Goal: Task Accomplishment & Management: Manage account settings

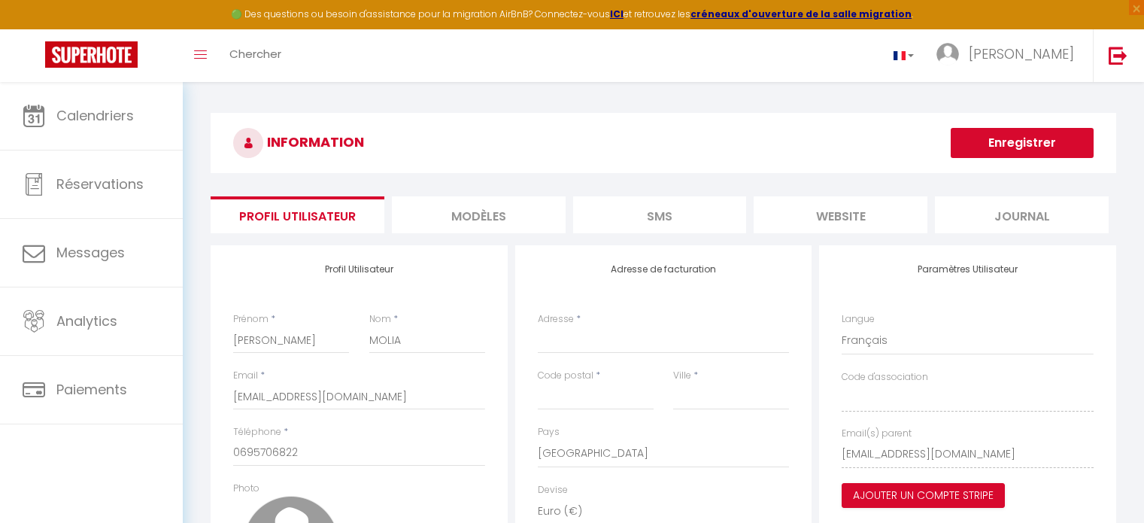
select select "28"
select select "fr"
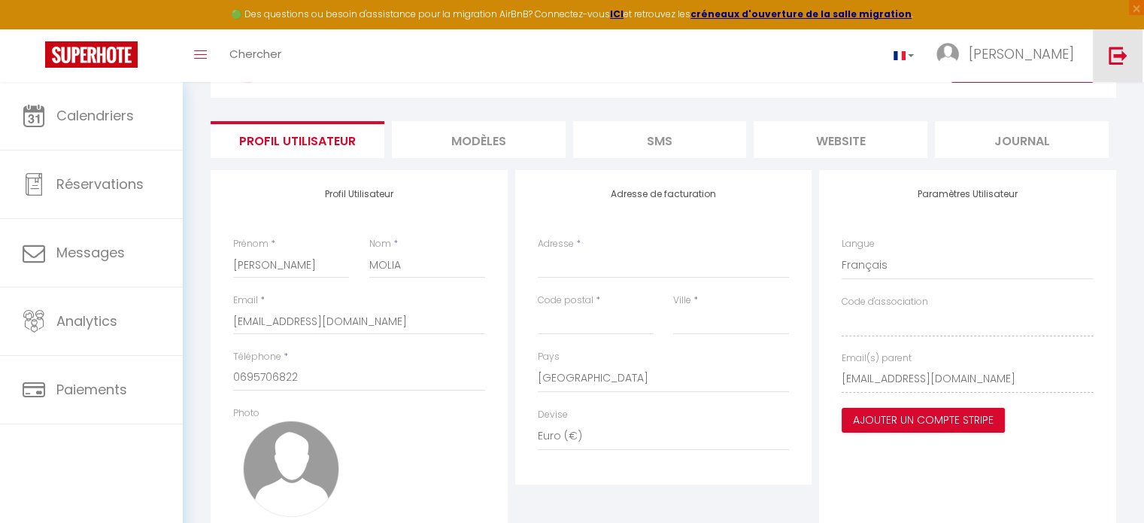
click at [1117, 53] on img at bounding box center [1118, 55] width 19 height 19
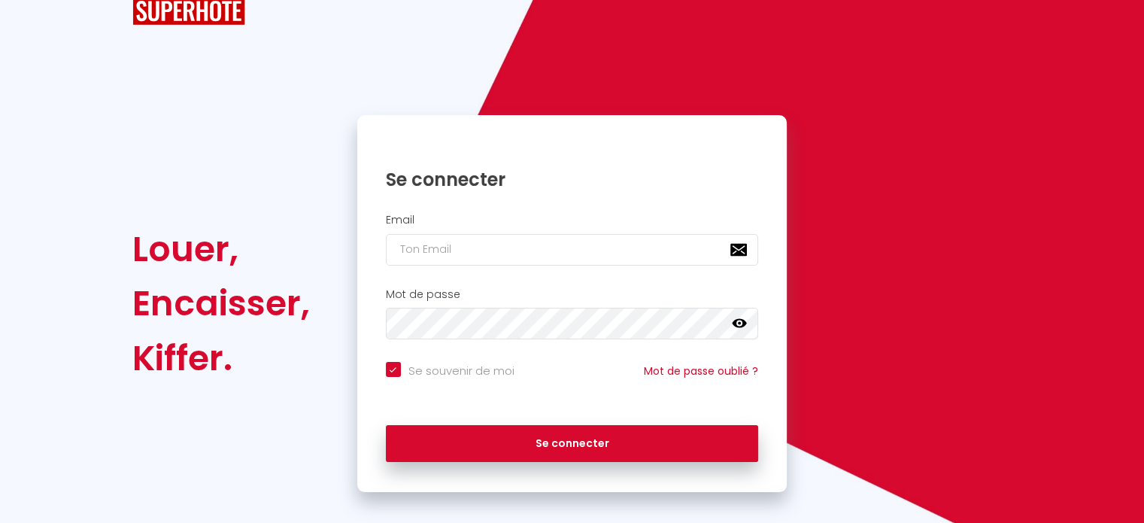
checkbox input "true"
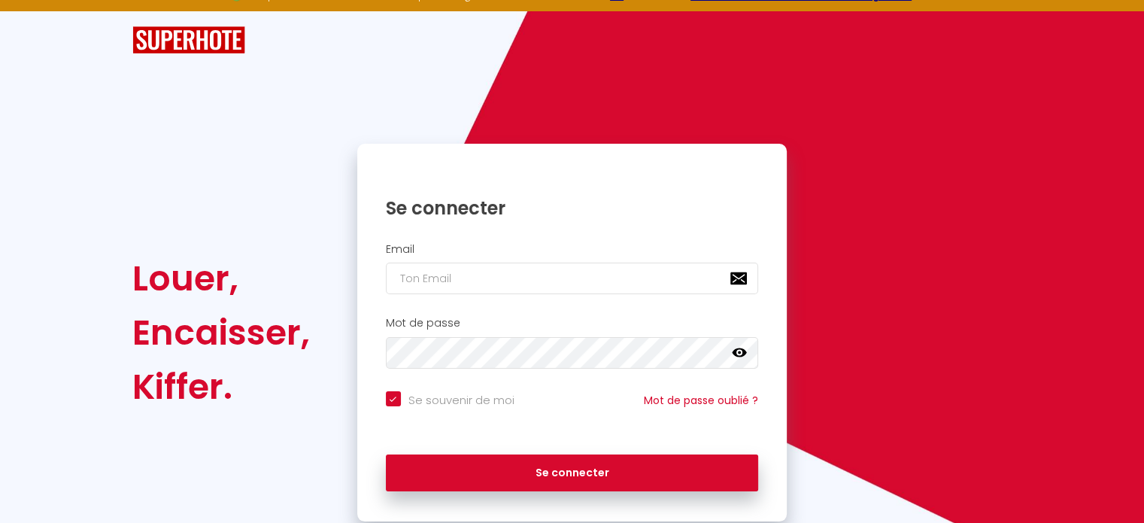
scroll to position [60, 0]
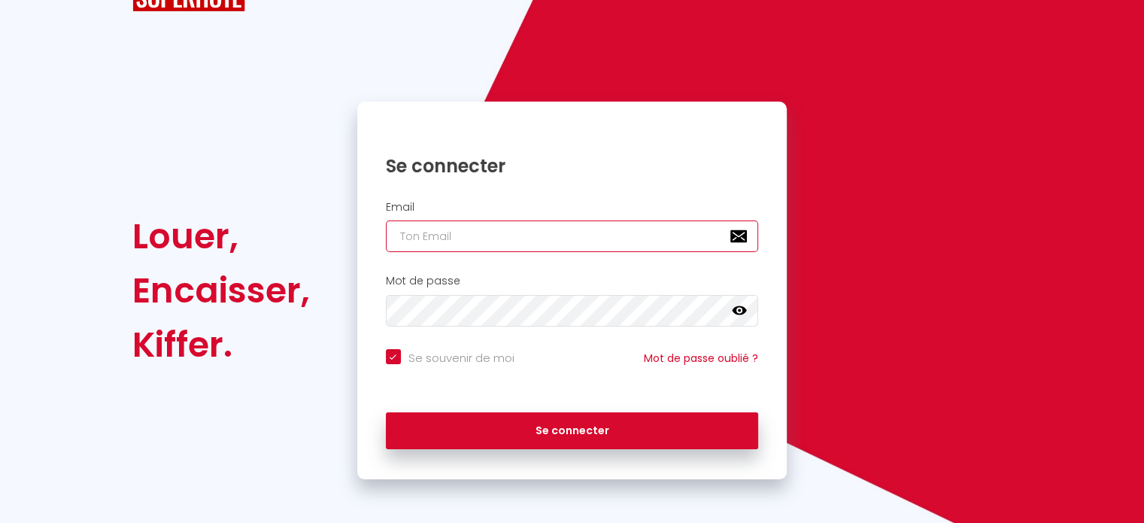
type input "[EMAIL_ADDRESS][DOMAIN_NAME]"
checkbox input "true"
click at [555, 231] on input "[EMAIL_ADDRESS][DOMAIN_NAME]" at bounding box center [572, 236] width 373 height 32
drag, startPoint x: 542, startPoint y: 232, endPoint x: 390, endPoint y: 241, distance: 152.2
click at [390, 241] on input "[EMAIL_ADDRESS][DOMAIN_NAME]" at bounding box center [572, 236] width 373 height 32
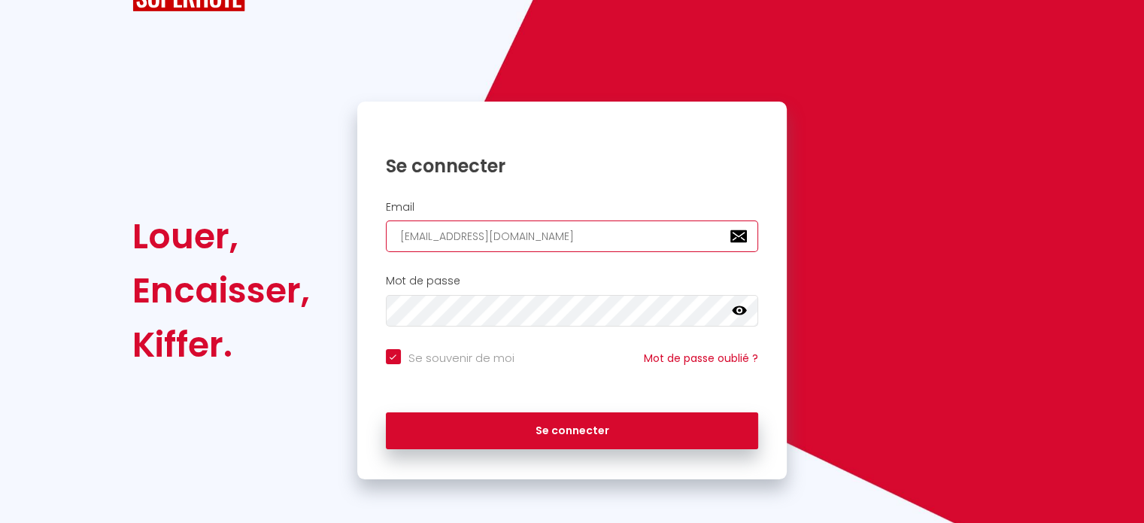
type input "g"
checkbox input "true"
type input "gi"
checkbox input "true"
type input "gim"
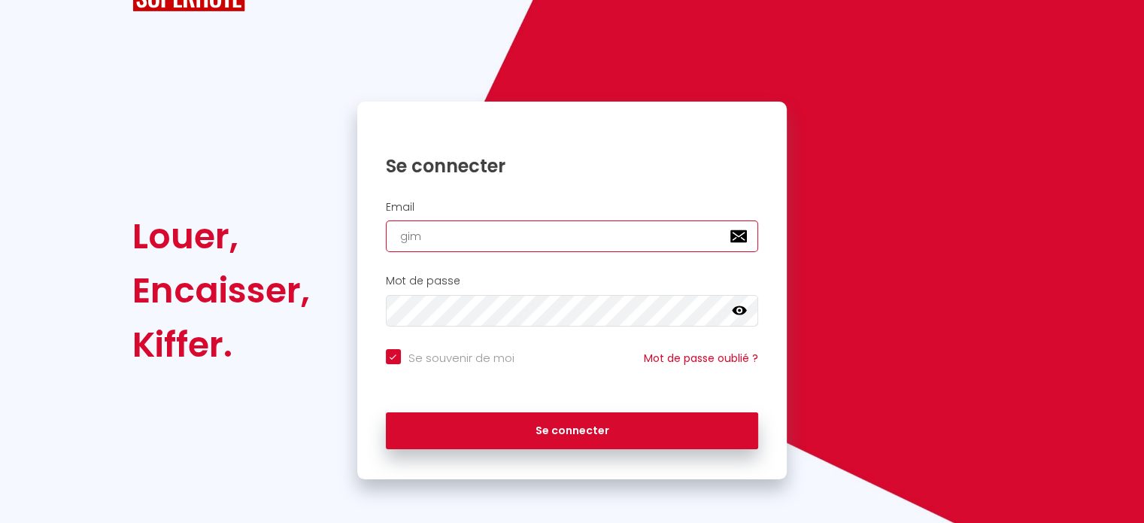
checkbox input "true"
type input "gimo"
checkbox input "true"
type input "gimol"
checkbox input "true"
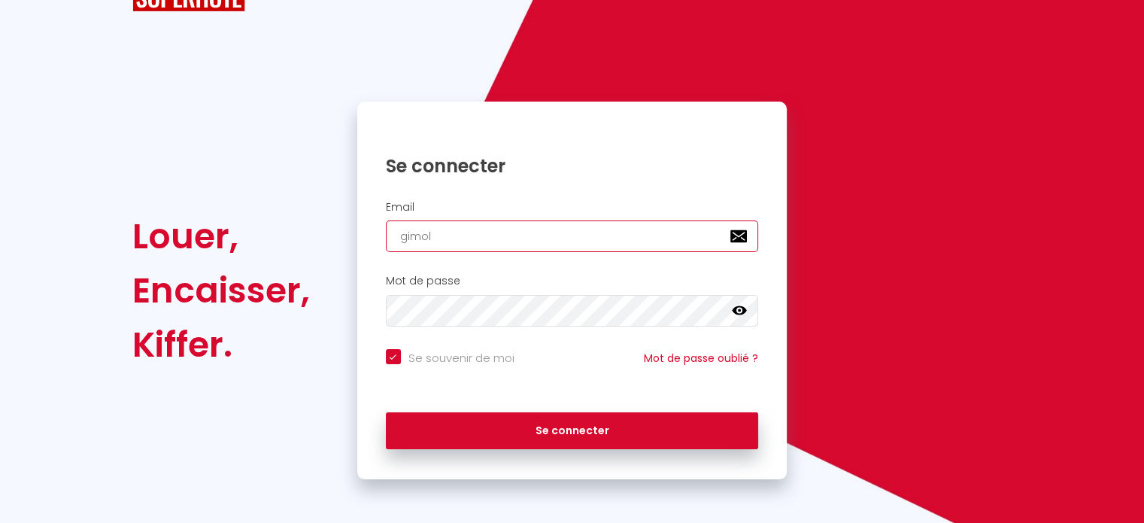
type input "gimoli"
checkbox input "true"
type input "gimolia"
checkbox input "true"
type input "gimolia@"
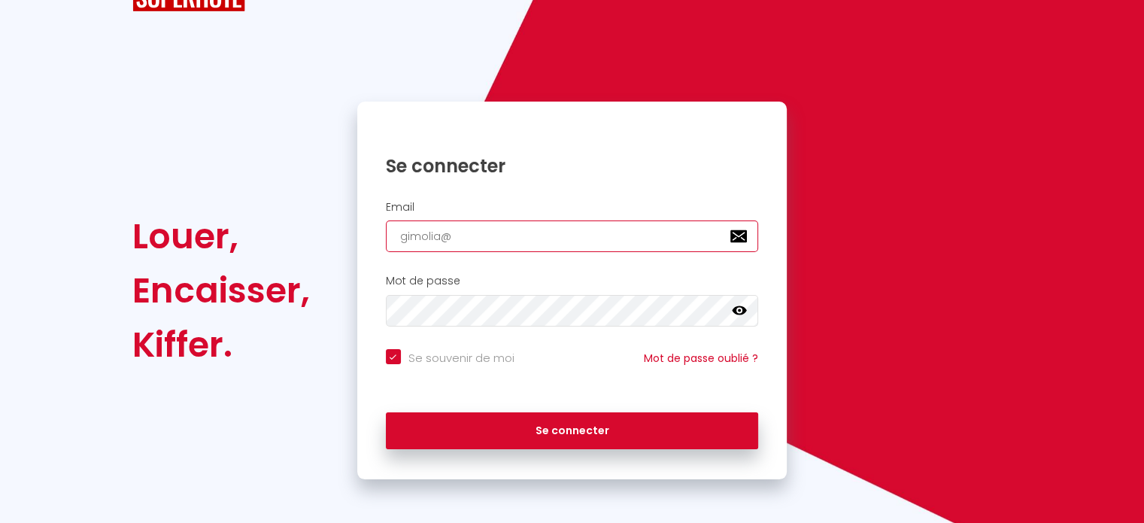
checkbox input "true"
type input "[EMAIL_ADDRESS][DOMAIN_NAME]"
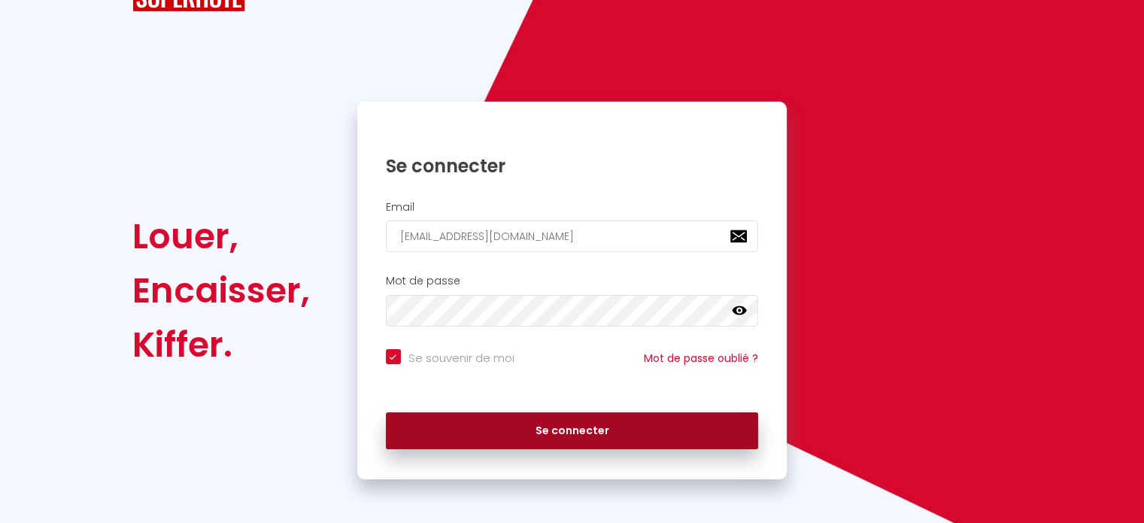
click at [582, 429] on button "Se connecter" at bounding box center [572, 431] width 373 height 38
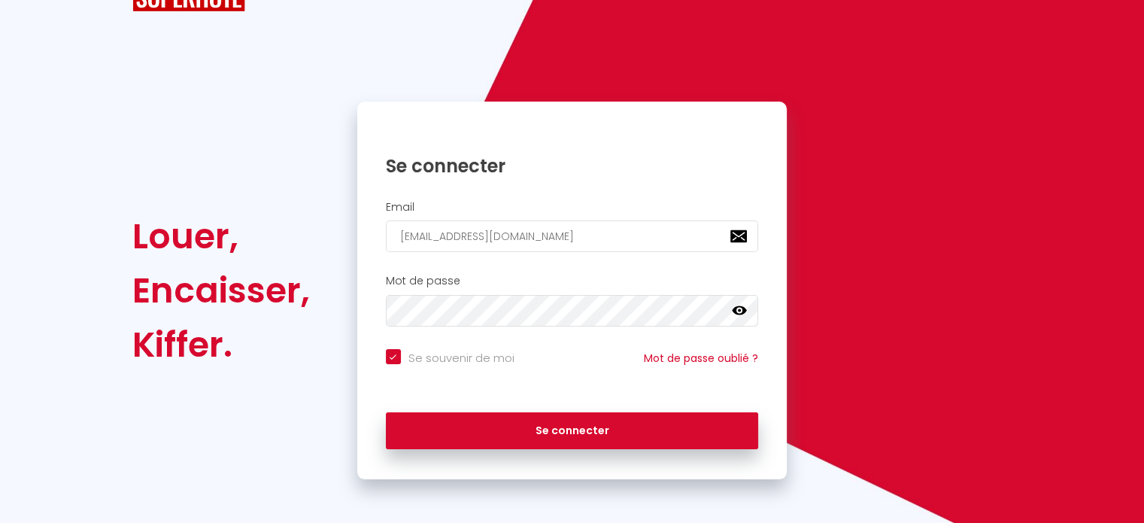
click at [740, 309] on icon at bounding box center [739, 310] width 15 height 9
click at [348, 317] on div "Se connecter Email gimolia@yahoo.fr Mot de passe false Se souvenir de moi Mot d…" at bounding box center [572, 291] width 450 height 378
checkbox input "true"
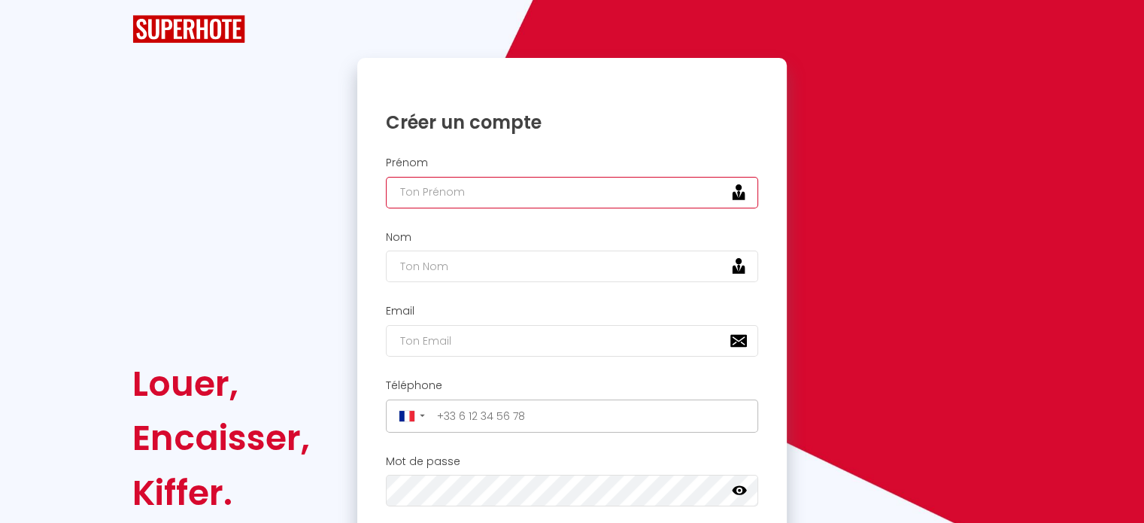
click at [448, 186] on input "text" at bounding box center [572, 193] width 373 height 32
type input "[PERSON_NAME]"
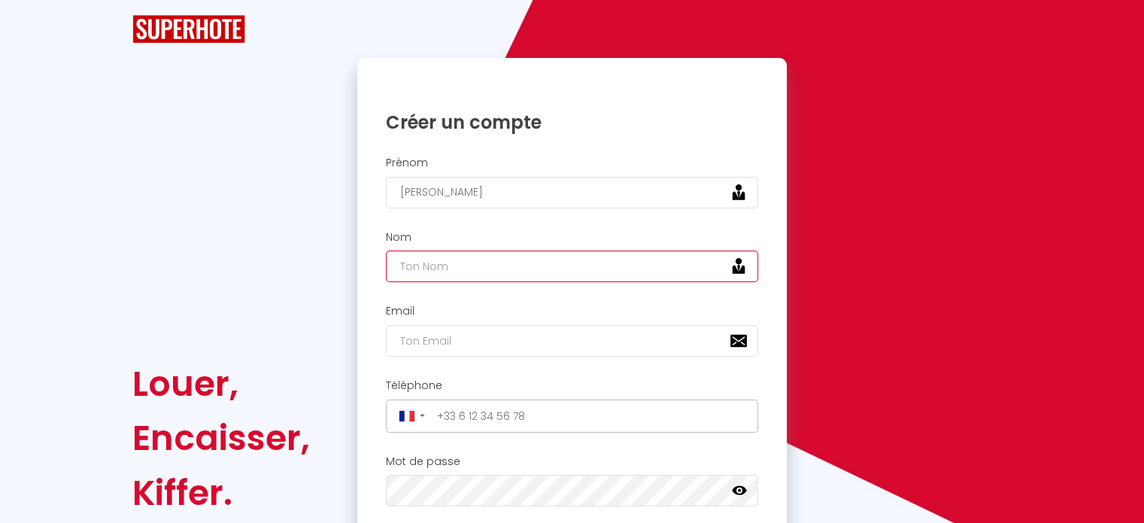
click at [452, 270] on input "text" at bounding box center [572, 267] width 373 height 32
type input "MOLIA"
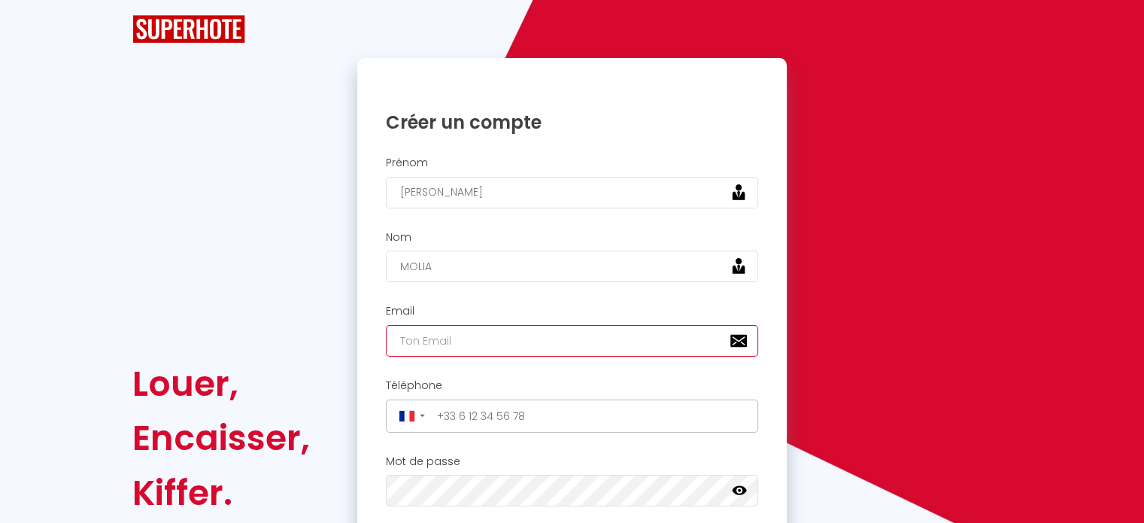
click at [474, 338] on input "email" at bounding box center [572, 341] width 373 height 32
type input "[EMAIL_ADDRESS][DOMAIN_NAME]"
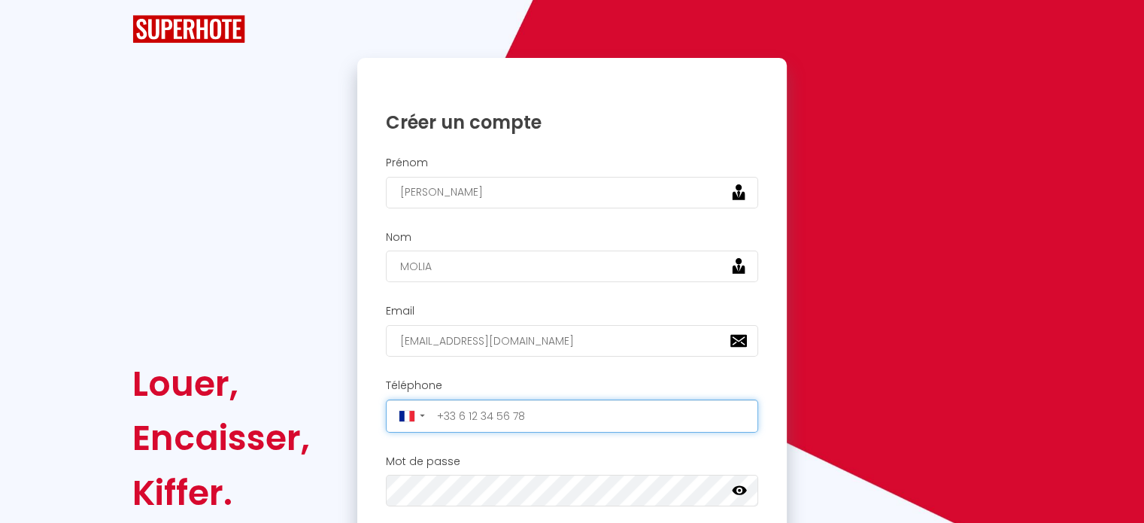
type input "[PHONE_NUMBER]"
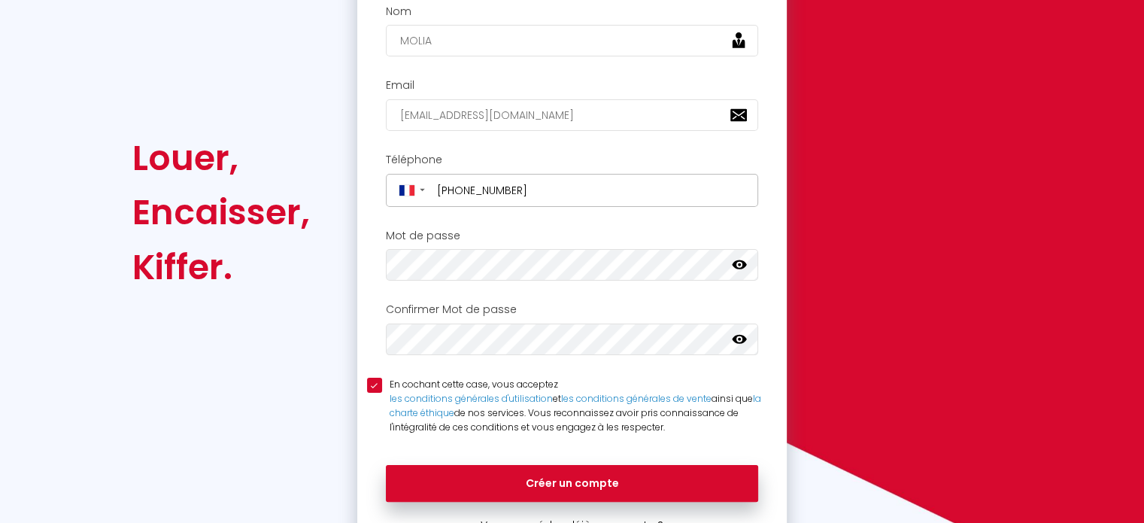
scroll to position [293, 0]
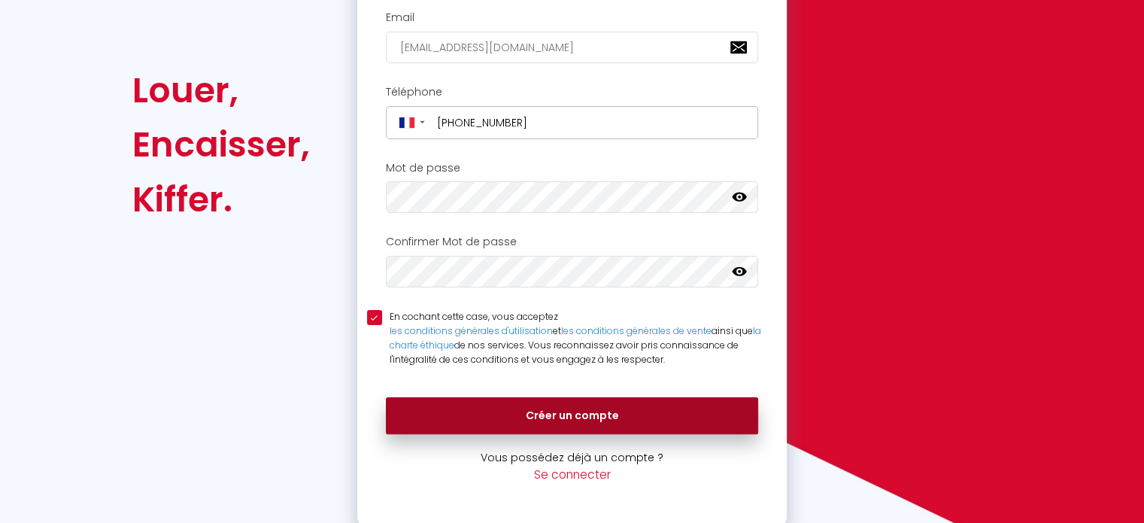
click at [579, 400] on button "Créer un compte" at bounding box center [572, 416] width 373 height 38
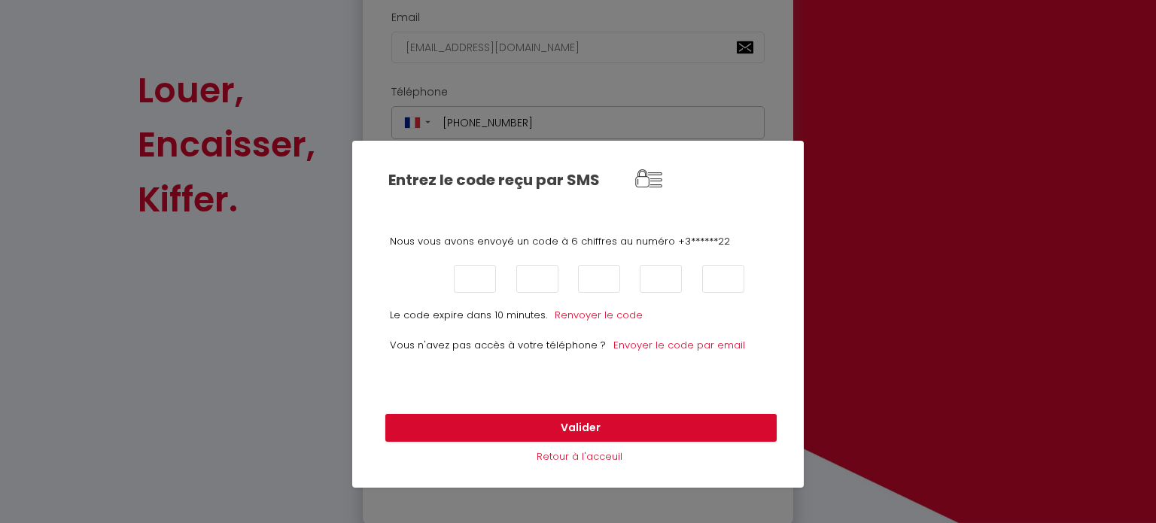
click at [425, 284] on input "text" at bounding box center [413, 279] width 42 height 28
type input "9"
type input "7"
type input "1"
type input "5"
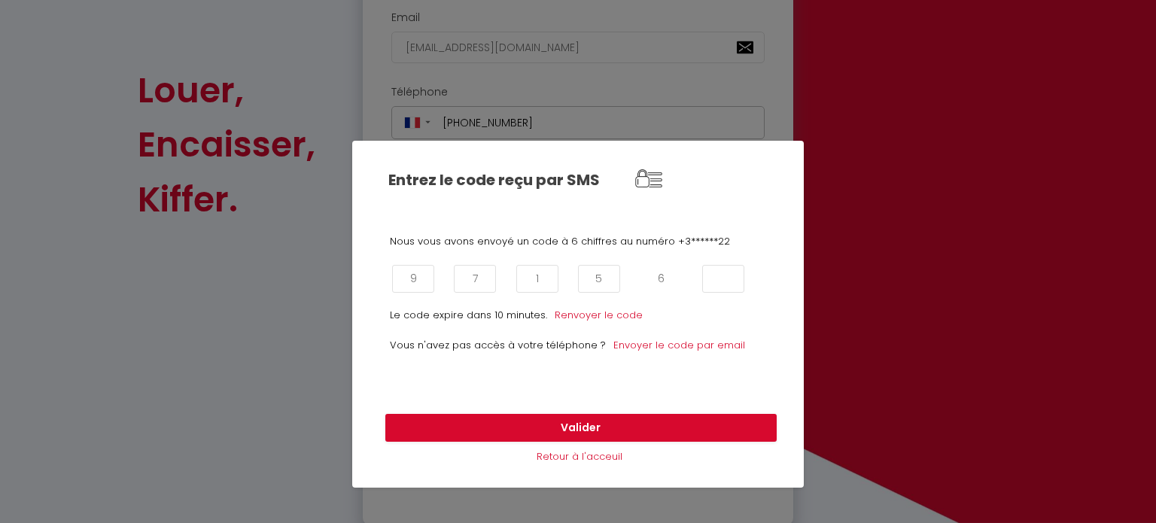
type input "63"
type input "0"
click at [666, 275] on input "63" at bounding box center [661, 279] width 42 height 28
type input "6"
type input "3"
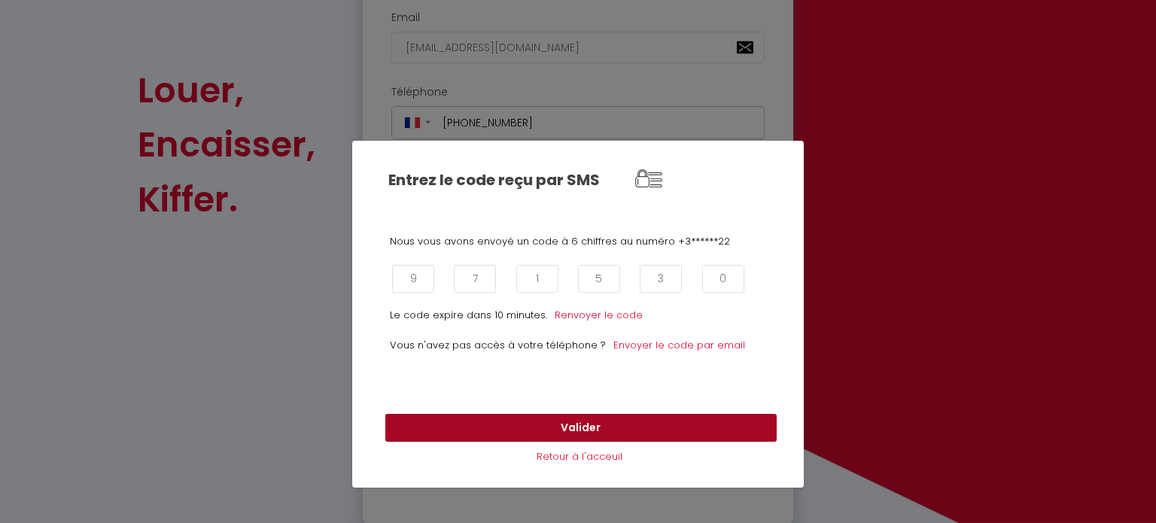
click at [617, 423] on button "Valider" at bounding box center [580, 428] width 391 height 29
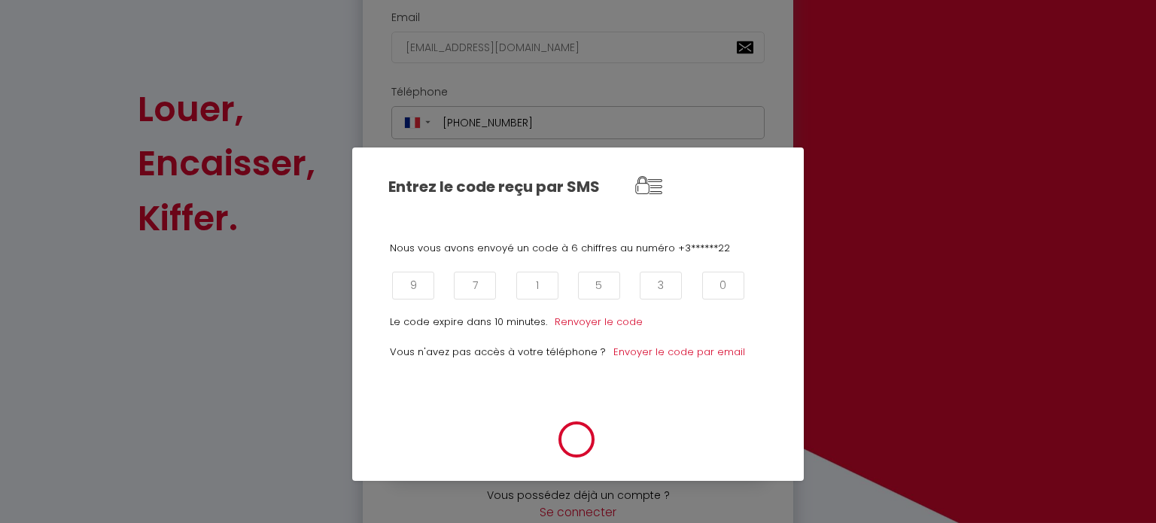
scroll to position [312, 0]
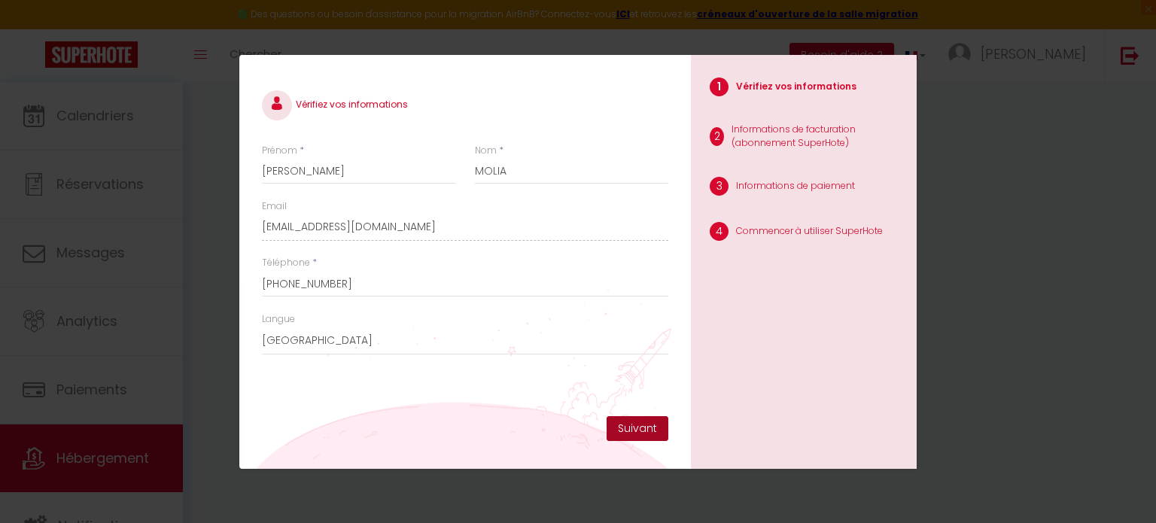
click at [645, 423] on button "Suivant" at bounding box center [637, 429] width 62 height 26
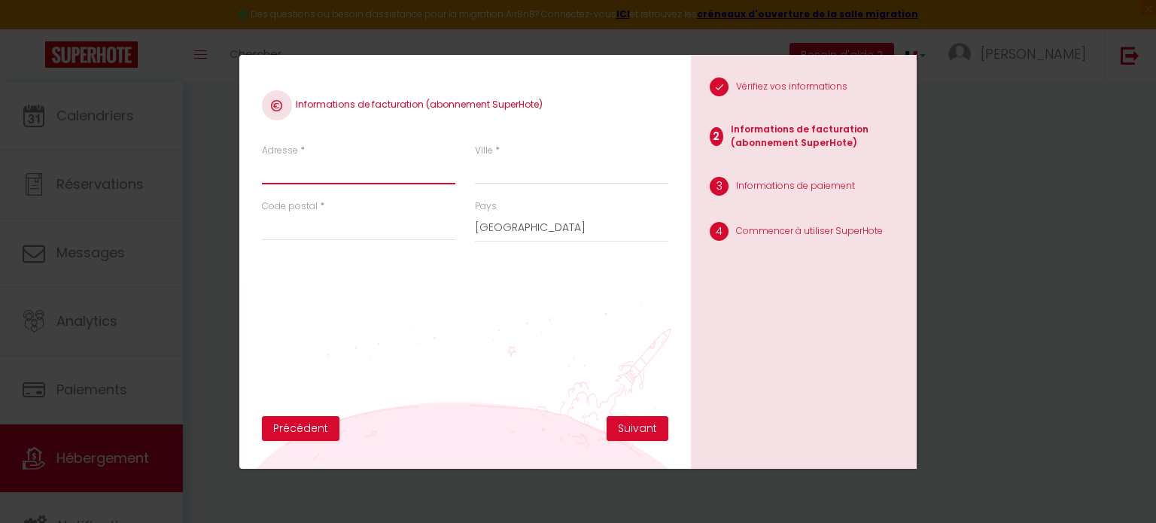
click at [348, 162] on input "Adresse" at bounding box center [358, 170] width 193 height 27
type input "[STREET_ADDRESS]"
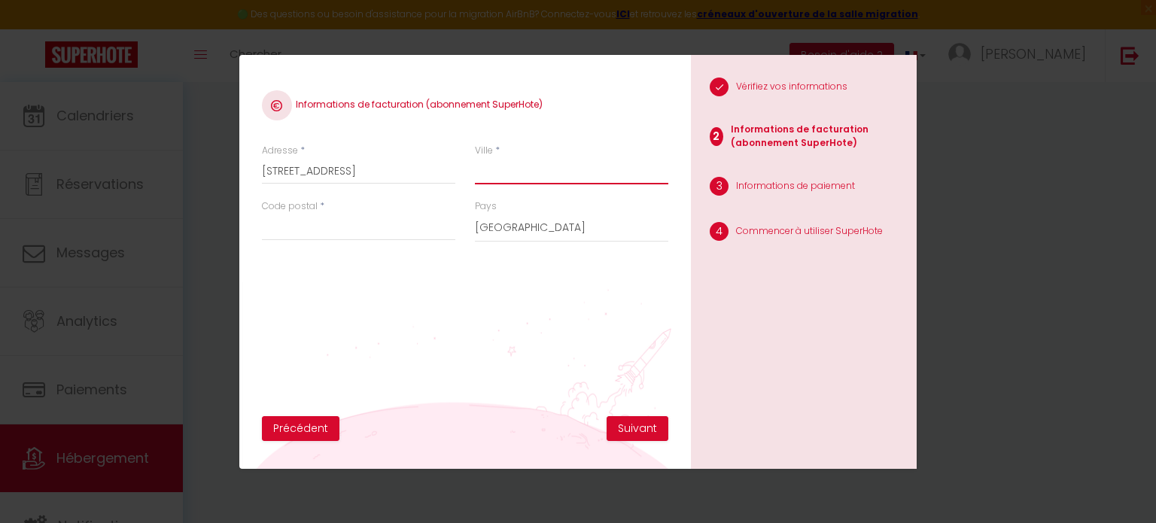
type input "Linxe"
type input "40260"
click at [622, 420] on button "Suivant" at bounding box center [637, 429] width 62 height 26
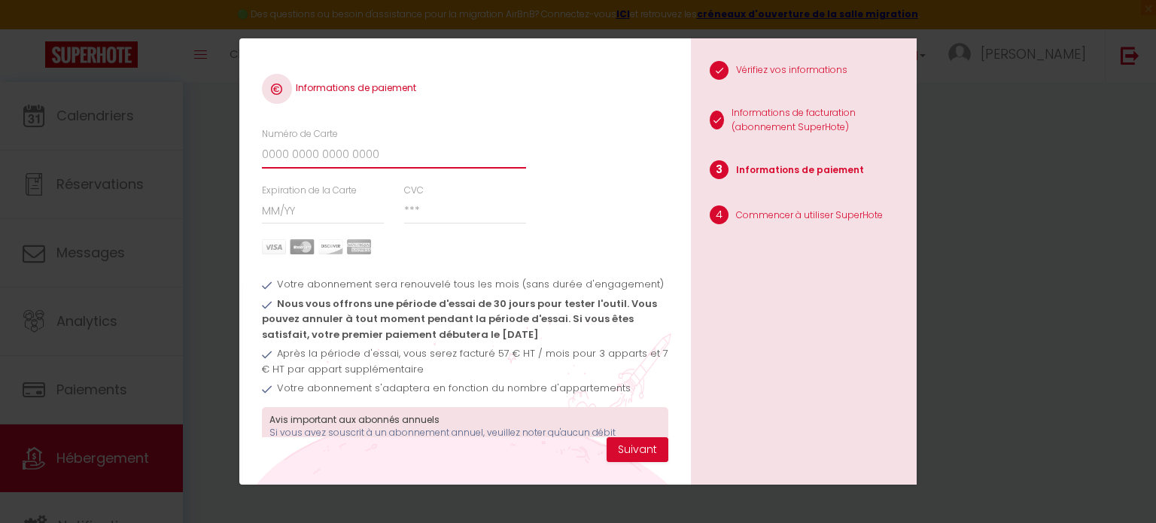
click at [363, 149] on input "Numéro de Carte" at bounding box center [394, 154] width 264 height 27
type input "[CREDIT_CARD_NUMBER]"
type input "01/28"
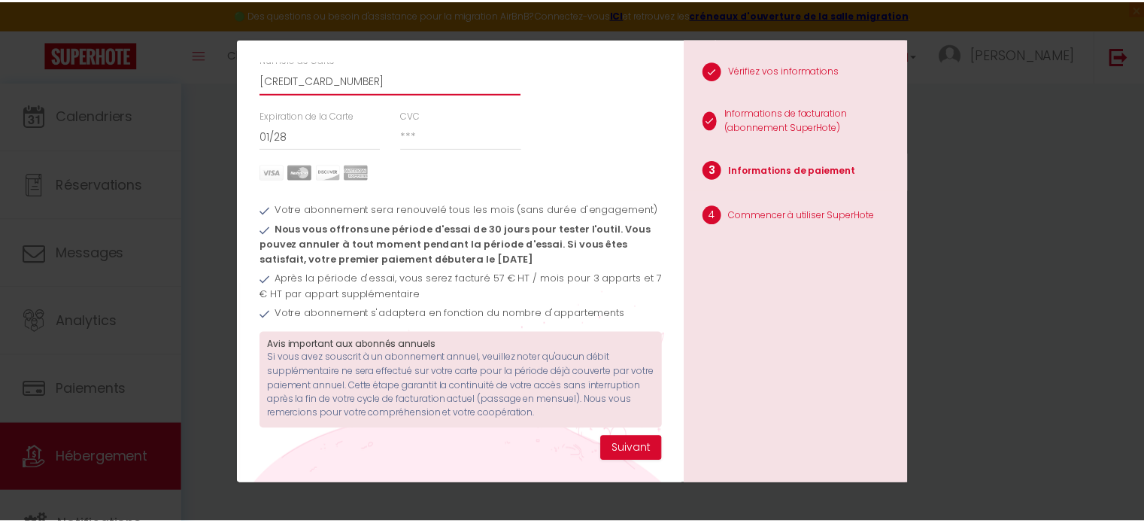
scroll to position [86, 0]
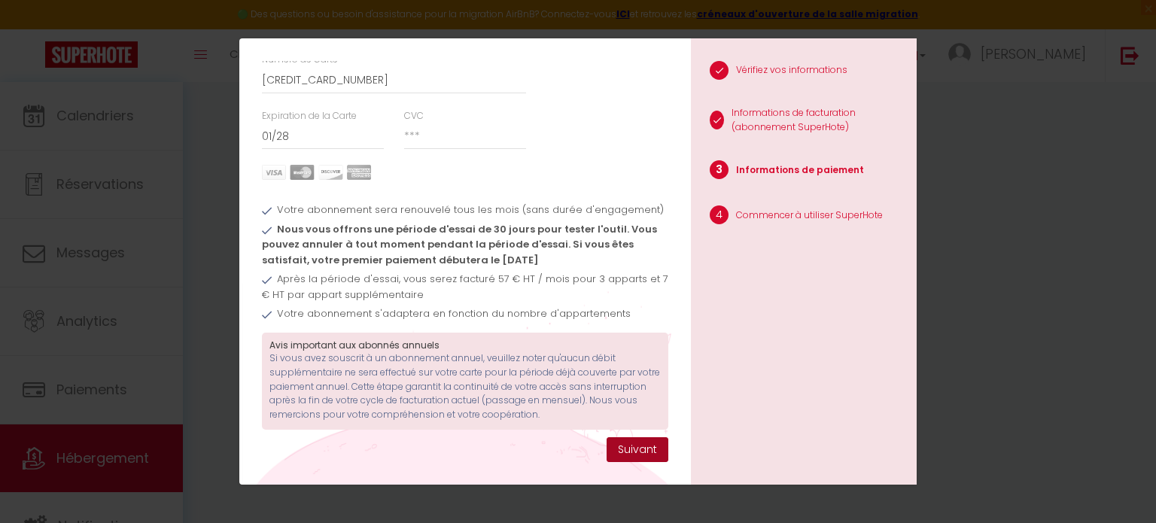
click at [632, 448] on button "Suivant" at bounding box center [637, 450] width 62 height 26
click at [413, 127] on input "CVC" at bounding box center [465, 136] width 123 height 27
type input "831"
click at [632, 447] on button "Suivant" at bounding box center [637, 450] width 62 height 26
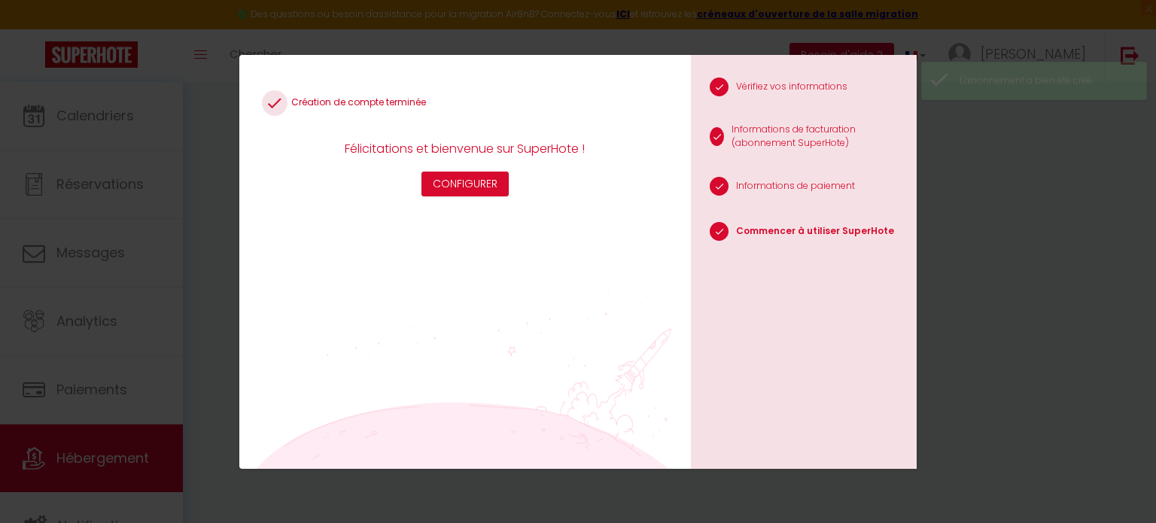
click at [477, 169] on div "Félicitations et bienvenue sur SuperHote ! Configurer" at bounding box center [465, 168] width 256 height 58
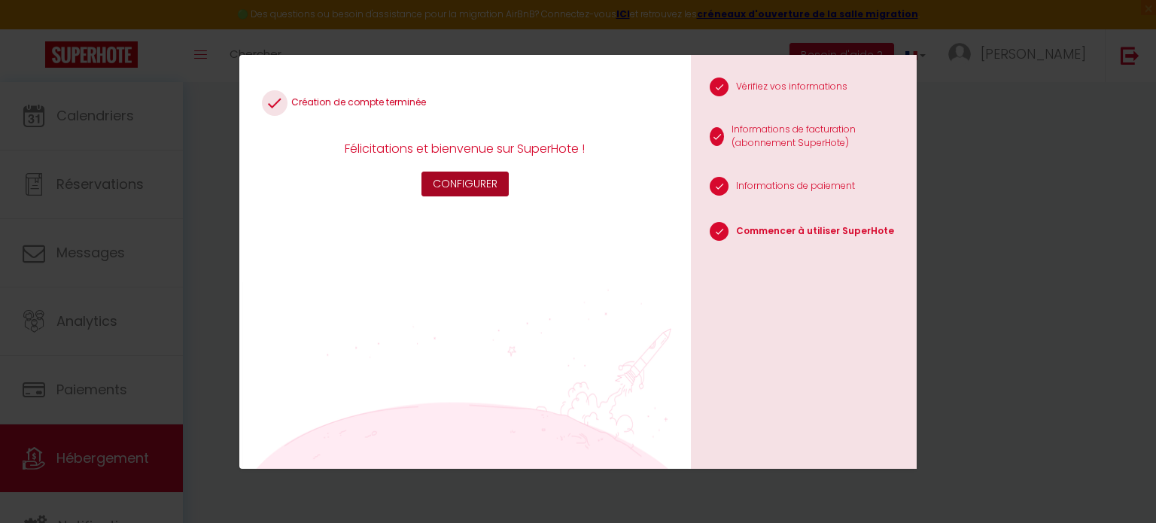
click at [479, 181] on button "Configurer" at bounding box center [464, 185] width 87 height 26
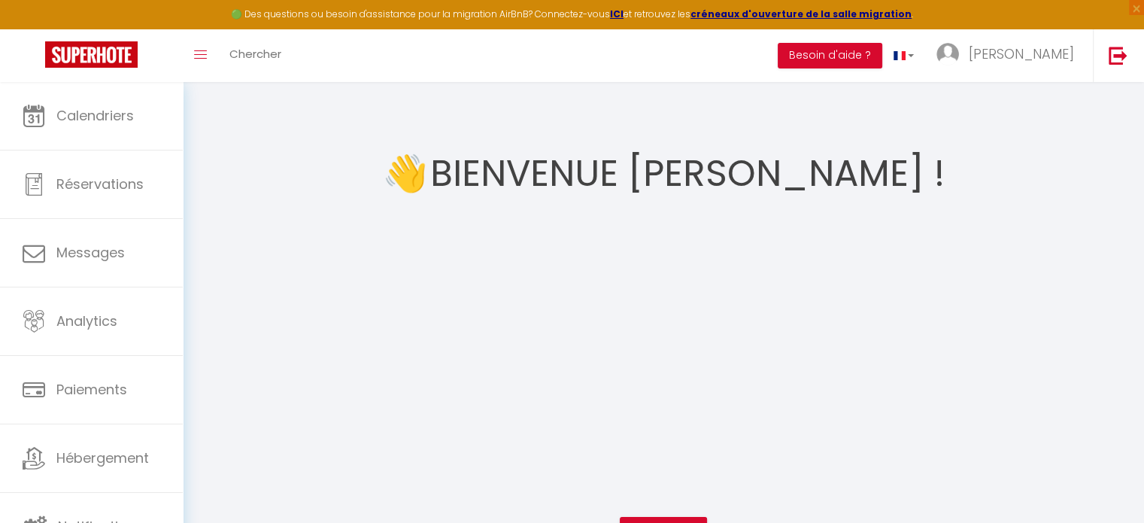
scroll to position [81, 0]
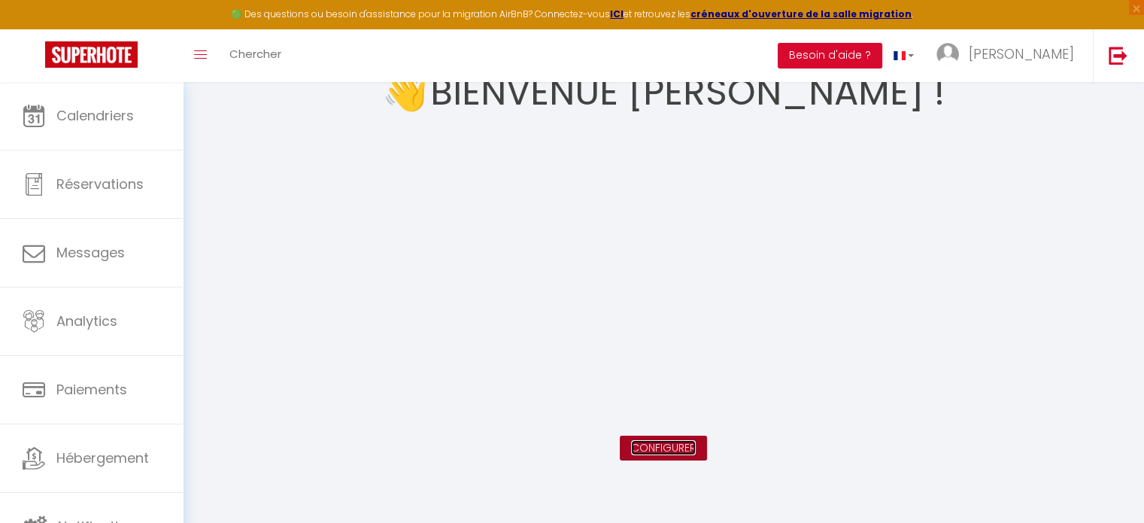
click at [681, 445] on link "Configurer" at bounding box center [663, 447] width 65 height 15
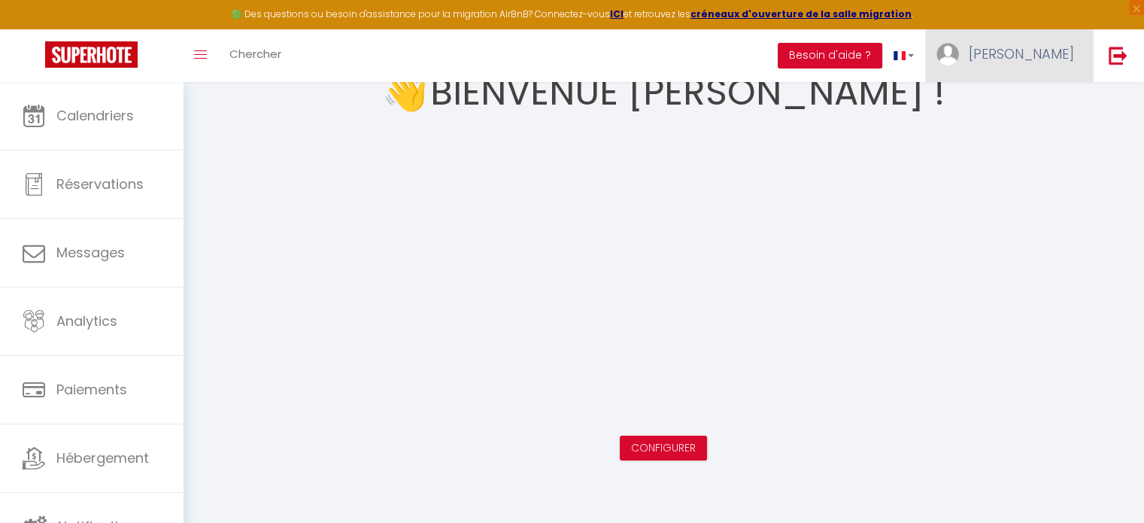
click at [1056, 53] on span "[PERSON_NAME]" at bounding box center [1021, 53] width 105 height 19
click at [1044, 103] on link "Paramètres" at bounding box center [1032, 105] width 111 height 26
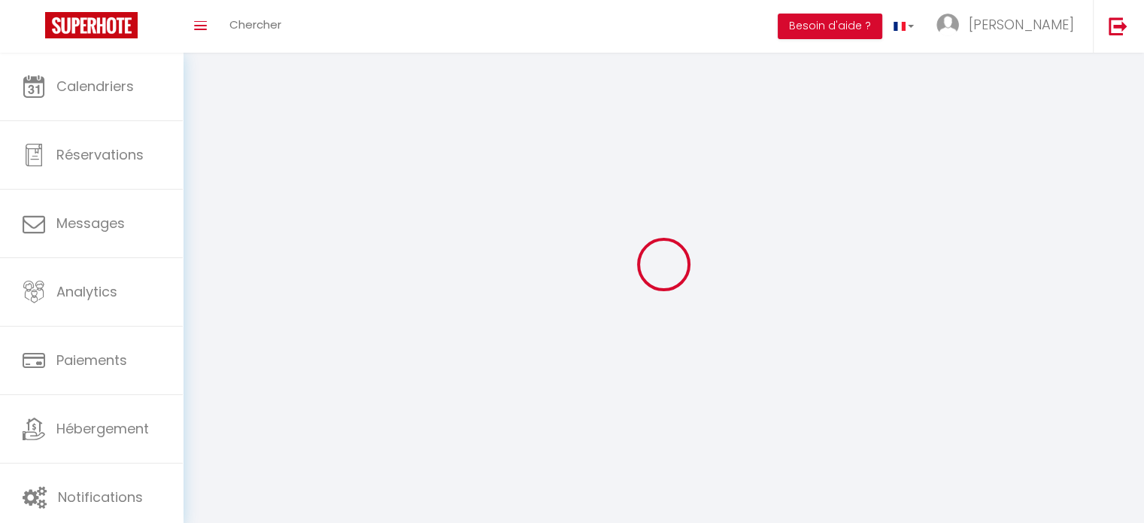
type input "[PERSON_NAME]"
type input "MOLIA"
type input "[PHONE_NUMBER]"
type input "[STREET_ADDRESS]"
type input "40260"
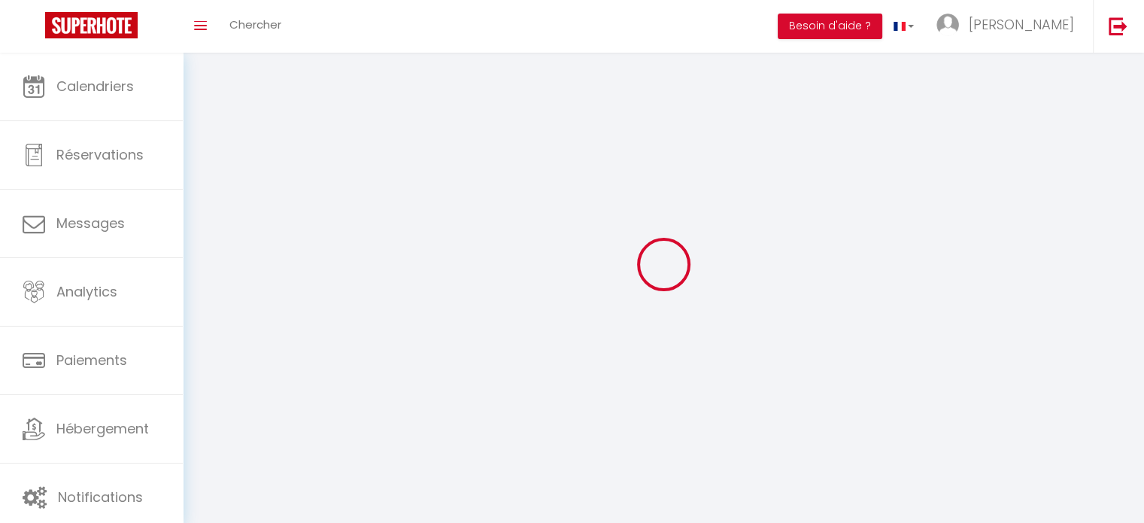
type input "Linxe"
type input "gr0ALYeEXkphZZqTJj6OiCDai"
type input "Fm1Bh3Jg41OcgcDFcaRhxFImd"
select select "28"
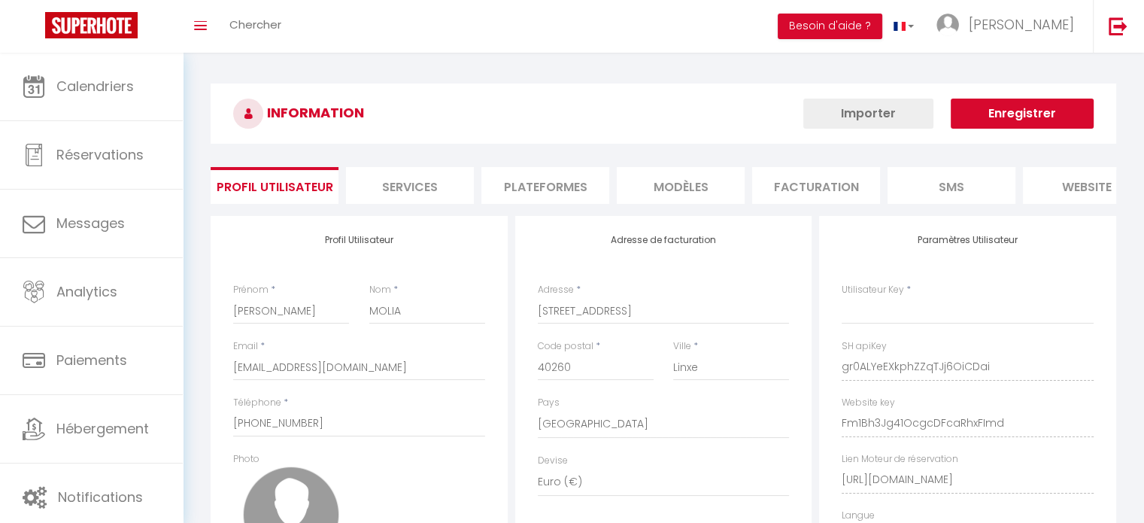
type input "gr0ALYeEXkphZZqTJj6OiCDai"
type input "Fm1Bh3Jg41OcgcDFcaRhxFImd"
type input "[URL][DOMAIN_NAME]"
select select "fr"
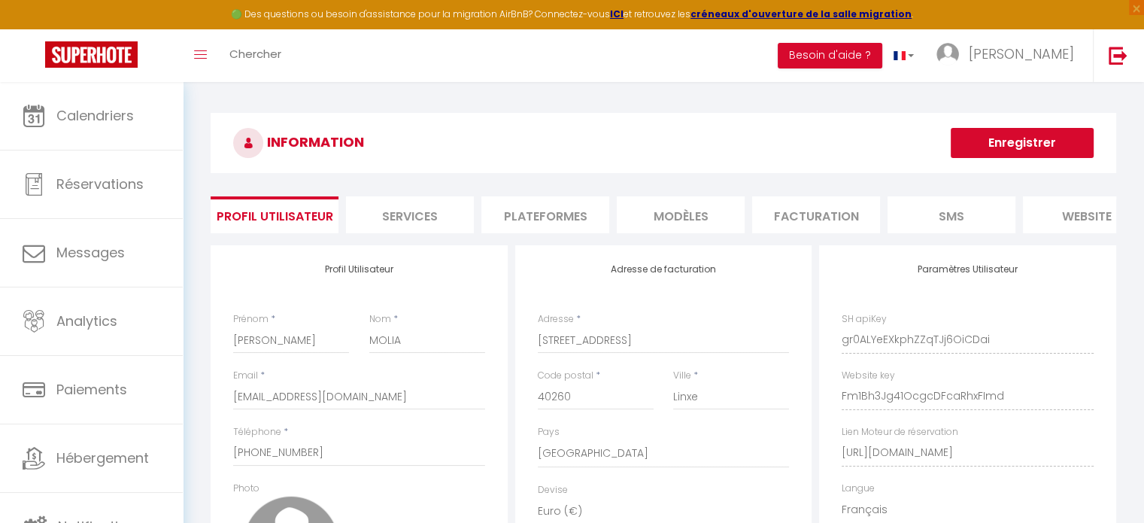
click at [579, 217] on li "Plateformes" at bounding box center [546, 214] width 128 height 37
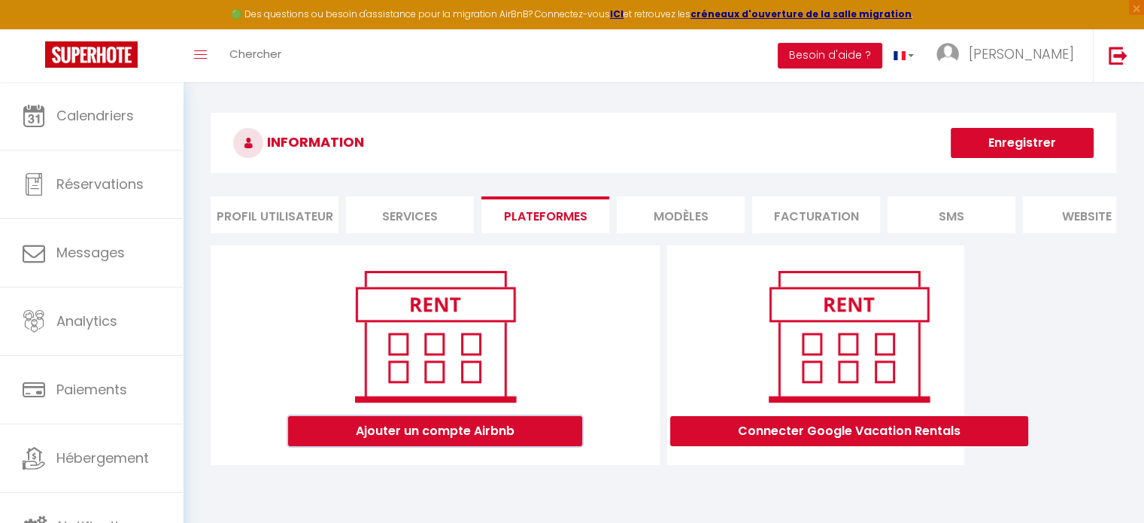
click at [445, 439] on button "Ajouter un compte Airbnb" at bounding box center [435, 431] width 294 height 30
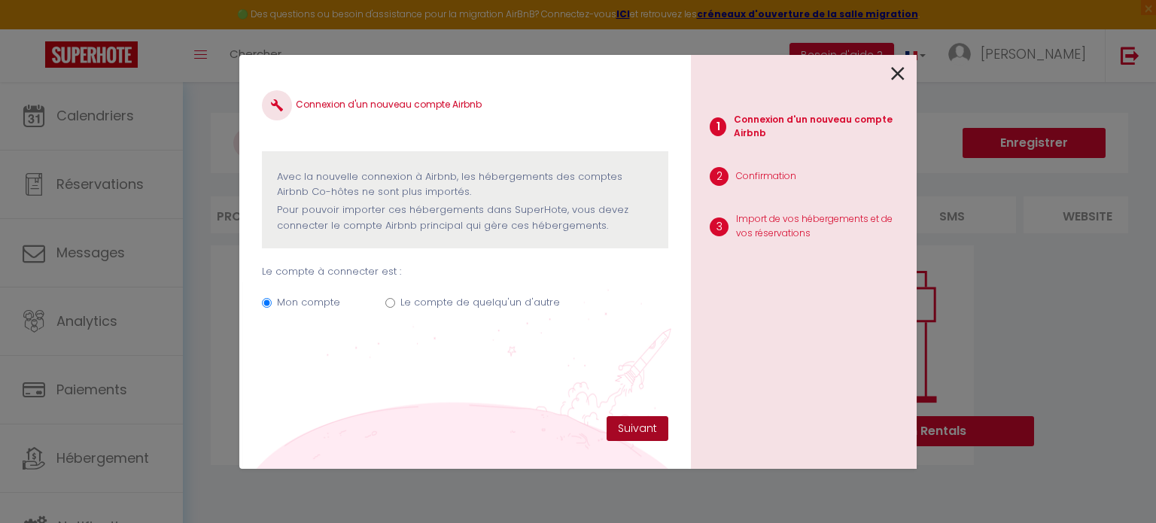
click at [647, 427] on button "Suivant" at bounding box center [637, 429] width 62 height 26
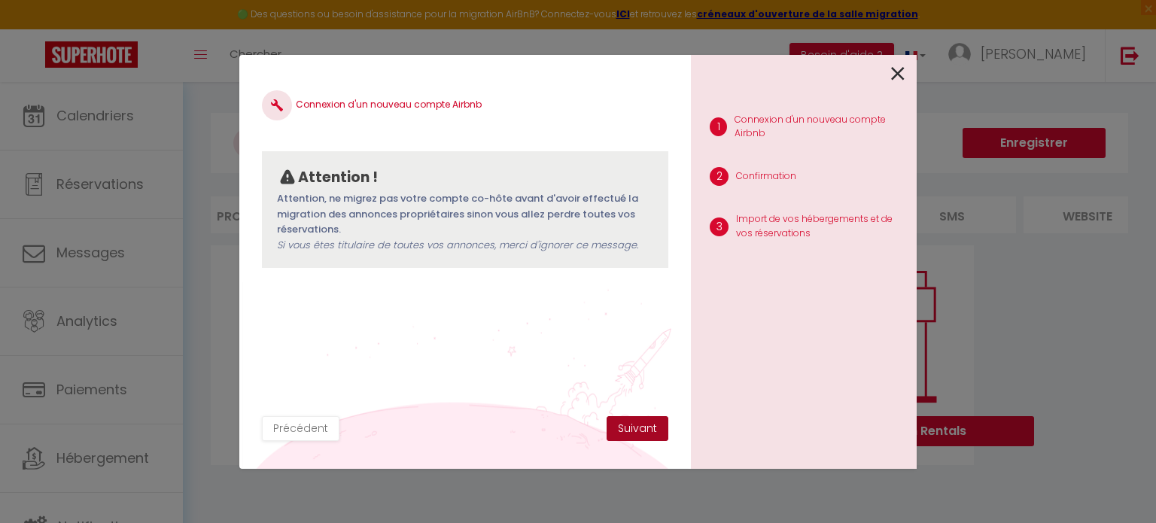
click at [647, 427] on button "Suivant" at bounding box center [637, 429] width 62 height 26
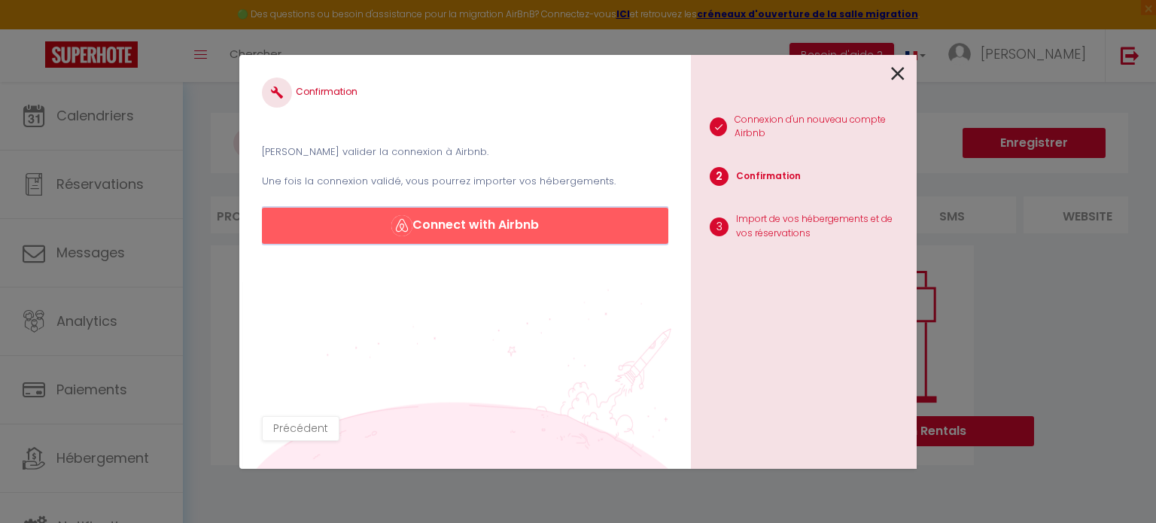
click at [475, 223] on button "Connect with Airbnb" at bounding box center [465, 226] width 406 height 36
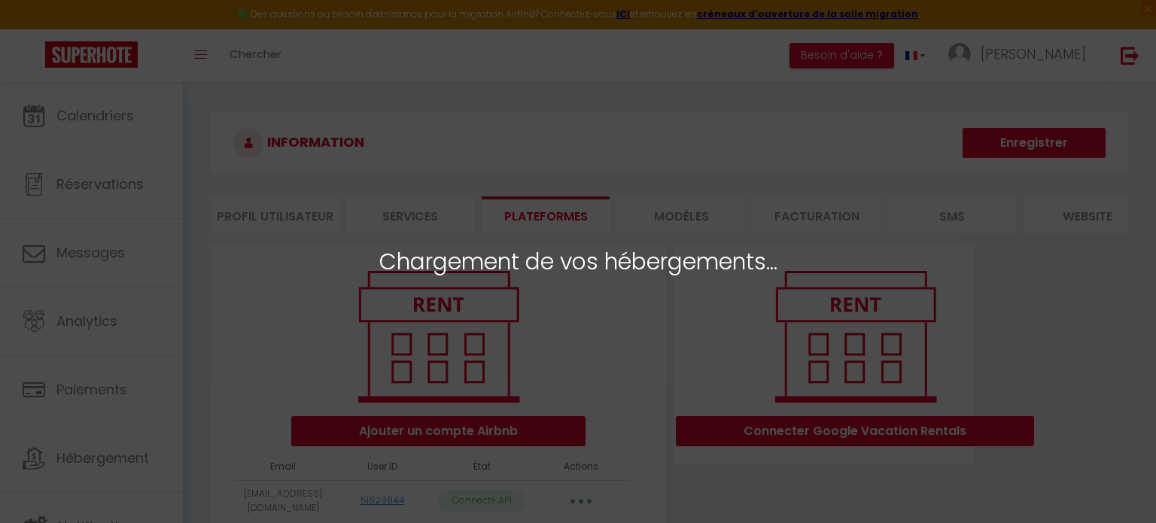
select select
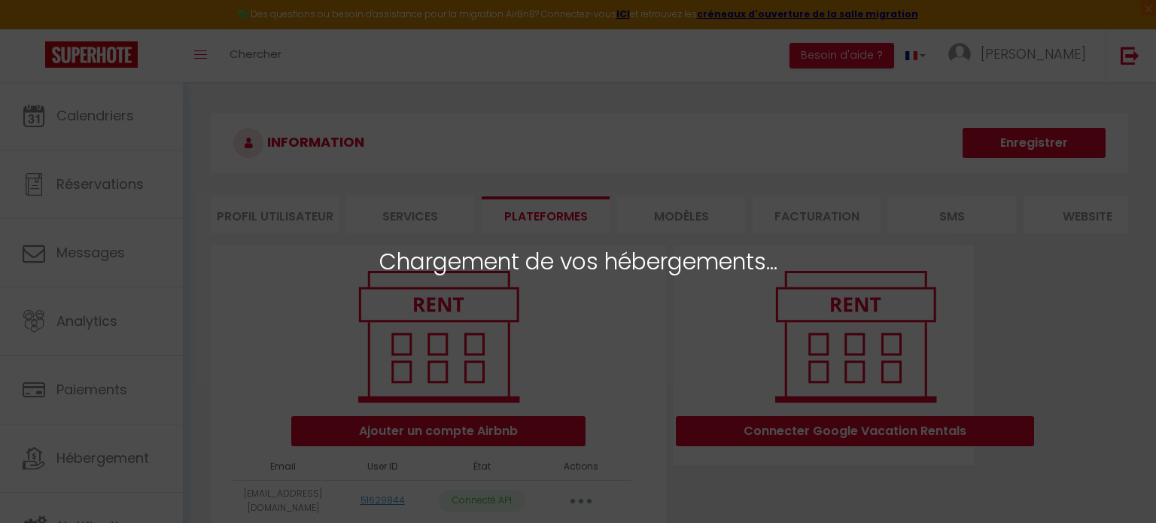
select select
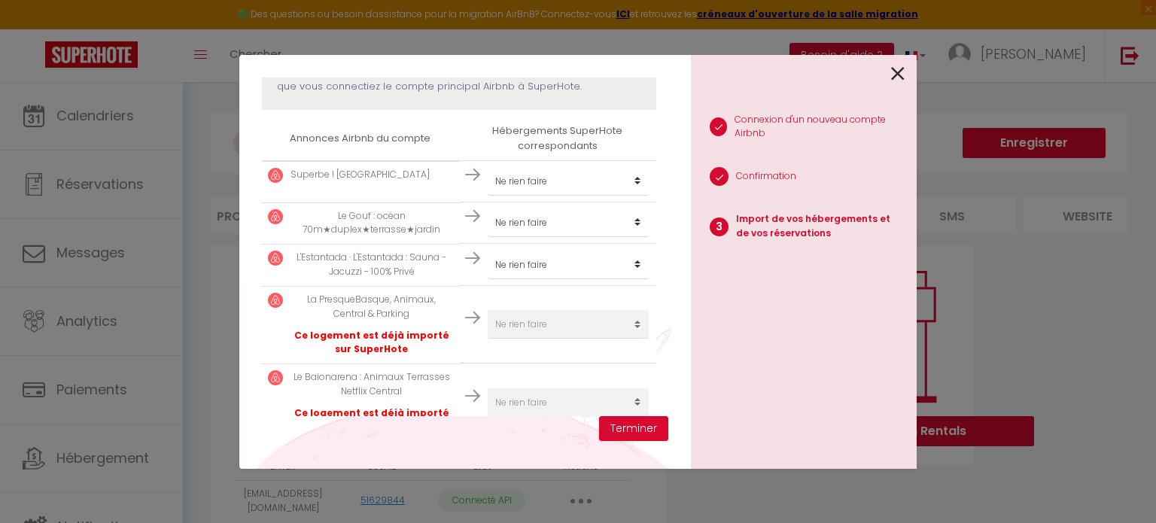
scroll to position [150, 0]
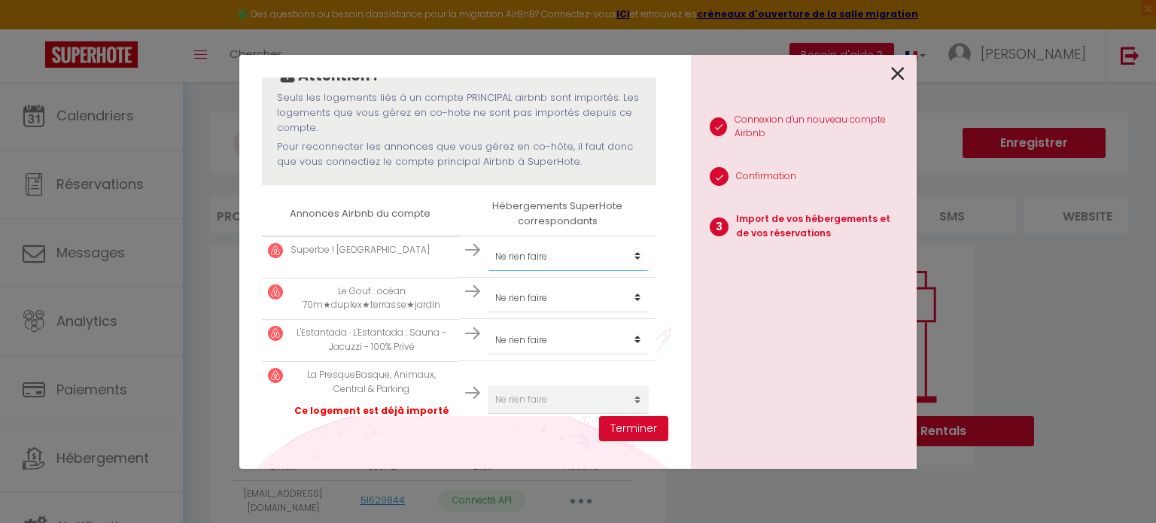
click at [634, 251] on select "Créer un nouvel hébergement Ne rien faire" at bounding box center [568, 256] width 161 height 29
select select "create_new"
click at [488, 242] on select "Créer un nouvel hébergement Ne rien faire" at bounding box center [568, 256] width 161 height 29
select select
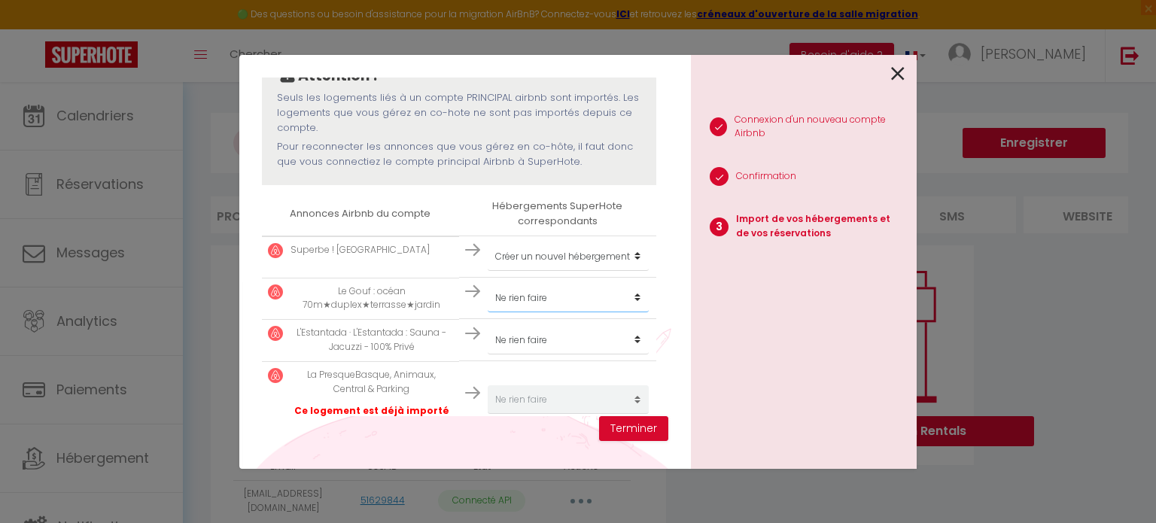
click at [631, 295] on select "Créer un nouvel hébergement Ne rien faire" at bounding box center [568, 298] width 161 height 29
select select "create_new"
click at [488, 284] on select "Créer un nouvel hébergement Ne rien faire" at bounding box center [568, 298] width 161 height 29
select select
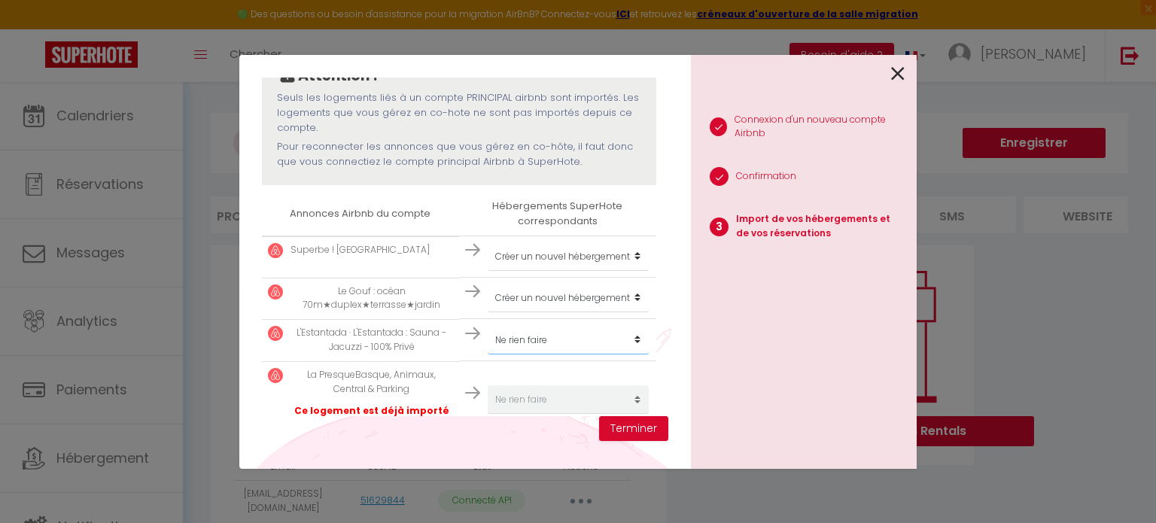
click at [632, 336] on select "Créer un nouvel hébergement Ne rien faire" at bounding box center [568, 340] width 161 height 29
select select "create_new"
click at [488, 326] on select "Créer un nouvel hébergement Ne rien faire" at bounding box center [568, 340] width 161 height 29
select select
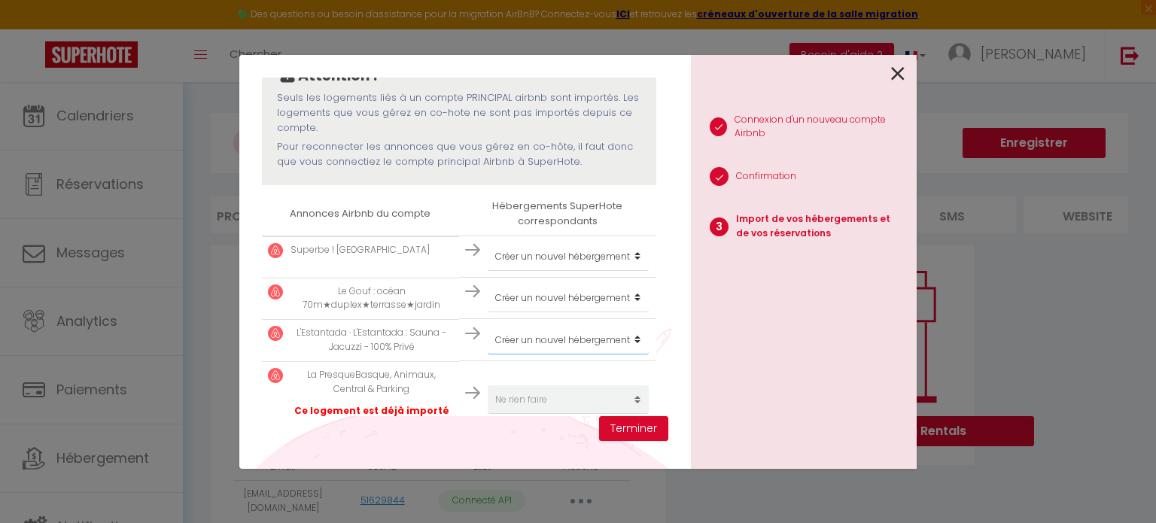
scroll to position [301, 0]
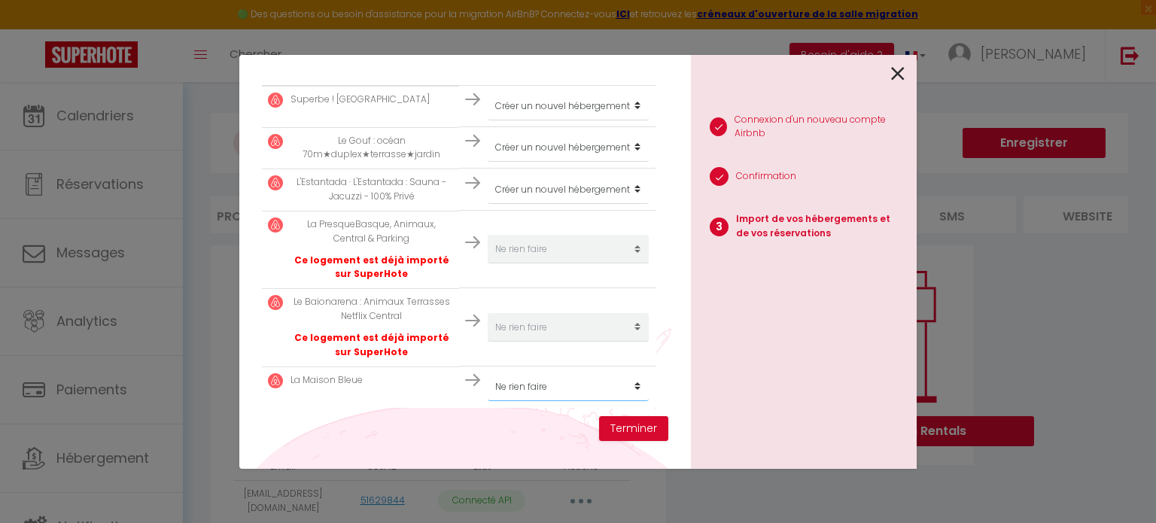
click at [631, 386] on select "Créer un nouvel hébergement Ne rien faire" at bounding box center [568, 386] width 161 height 29
select select "create_new"
click at [488, 372] on select "Créer un nouvel hébergement Ne rien faire" at bounding box center [568, 386] width 161 height 29
select select
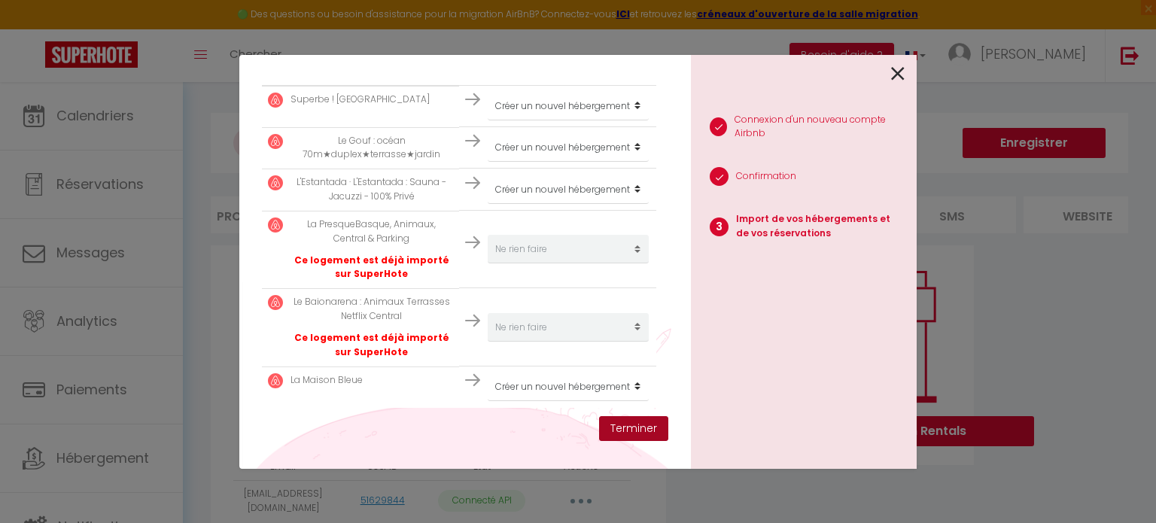
click at [645, 429] on button "Terminer" at bounding box center [633, 429] width 69 height 26
select select
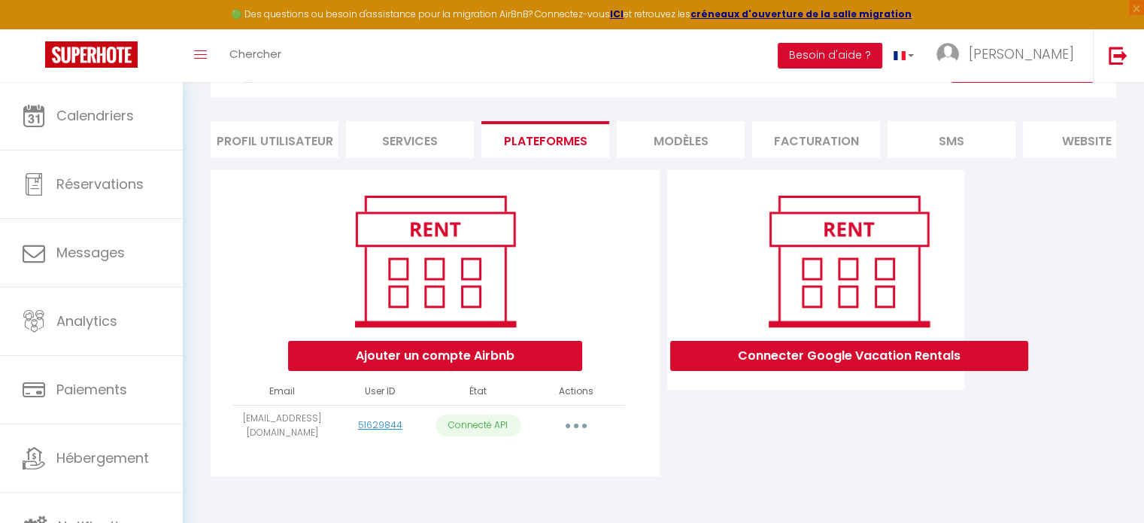
scroll to position [90, 0]
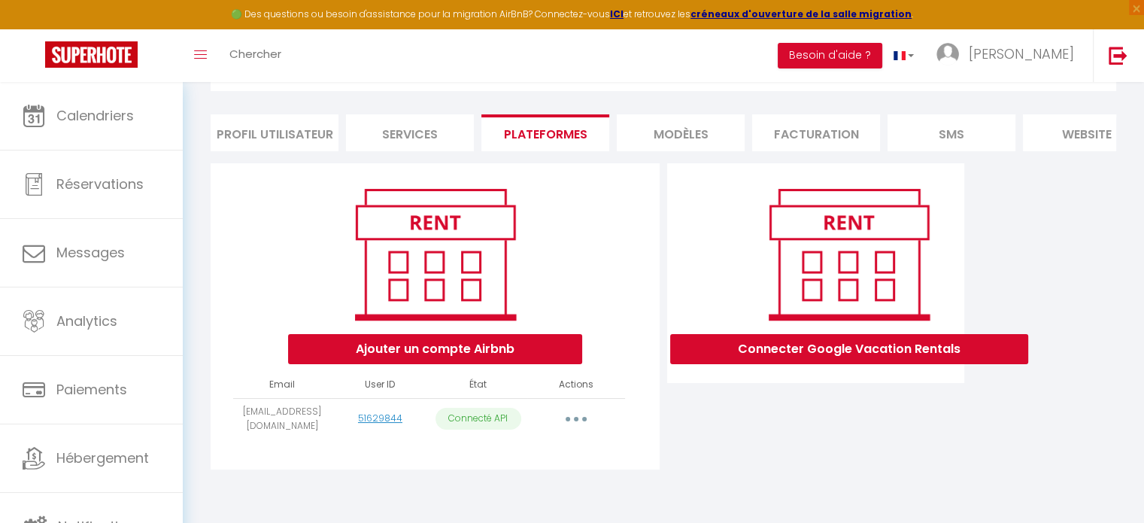
click at [576, 421] on icon "button" at bounding box center [576, 419] width 5 height 5
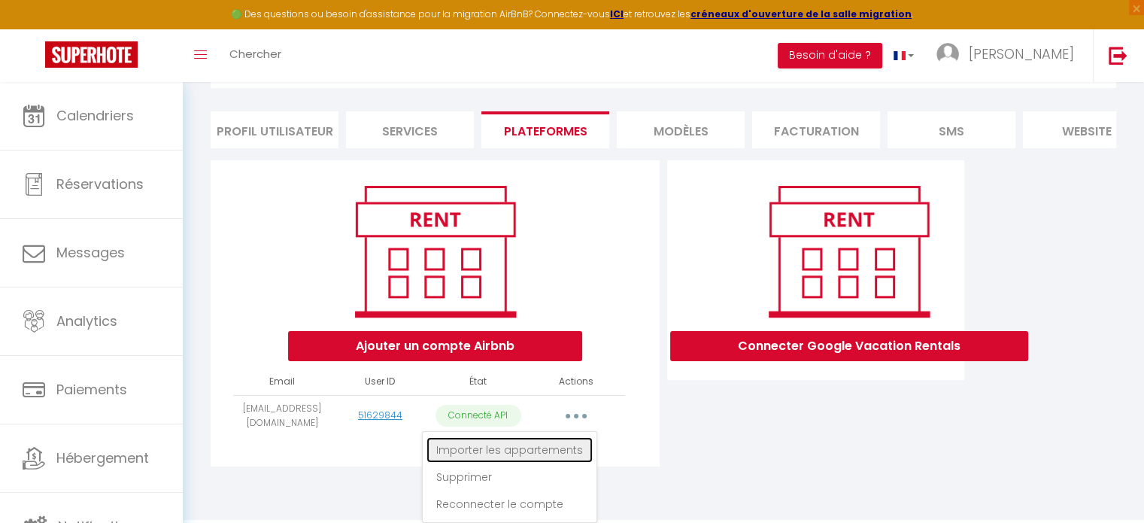
click at [542, 456] on link "Importer les appartements" at bounding box center [510, 450] width 166 height 26
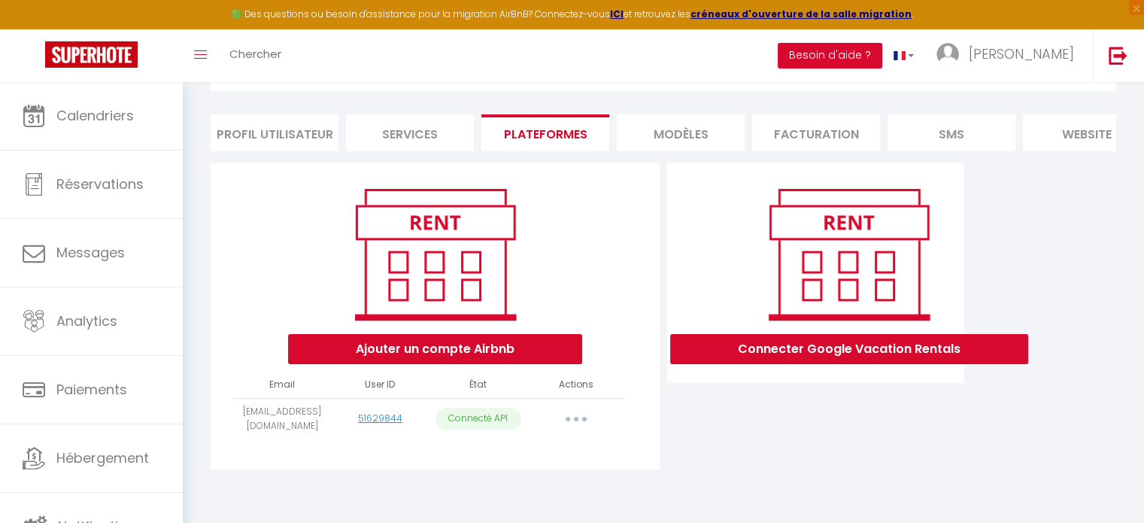
select select
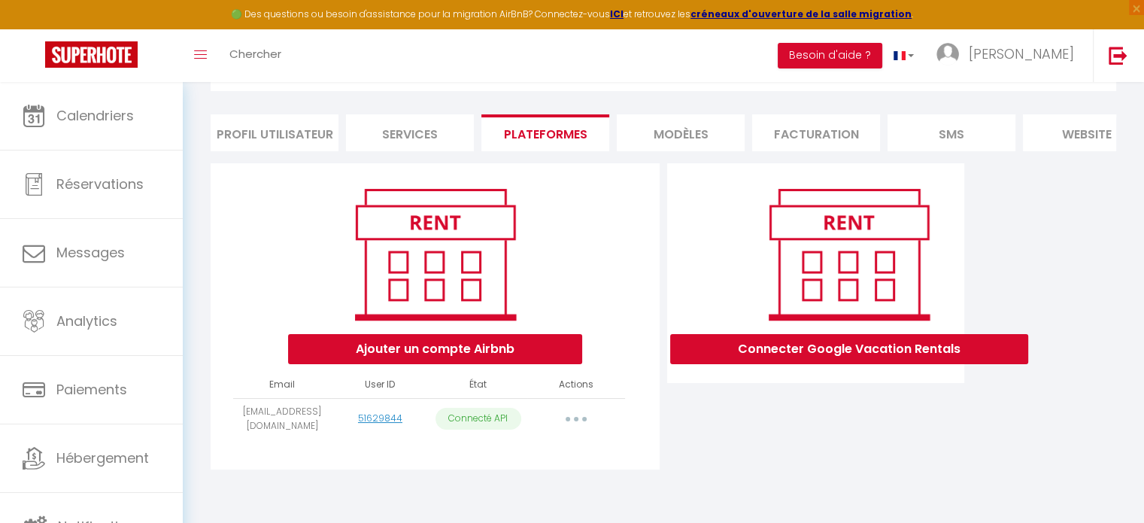
select select
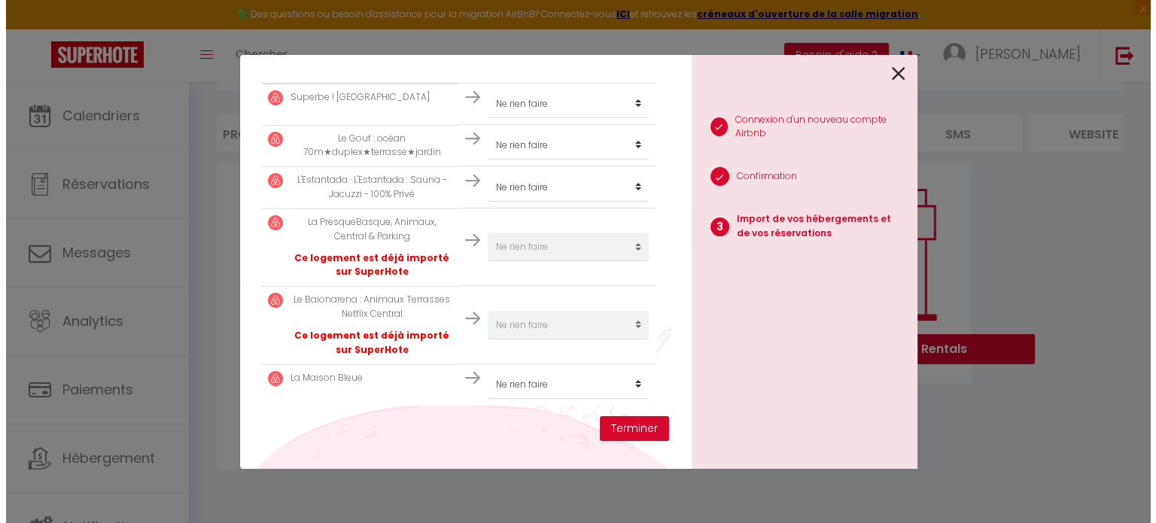
scroll to position [301, 0]
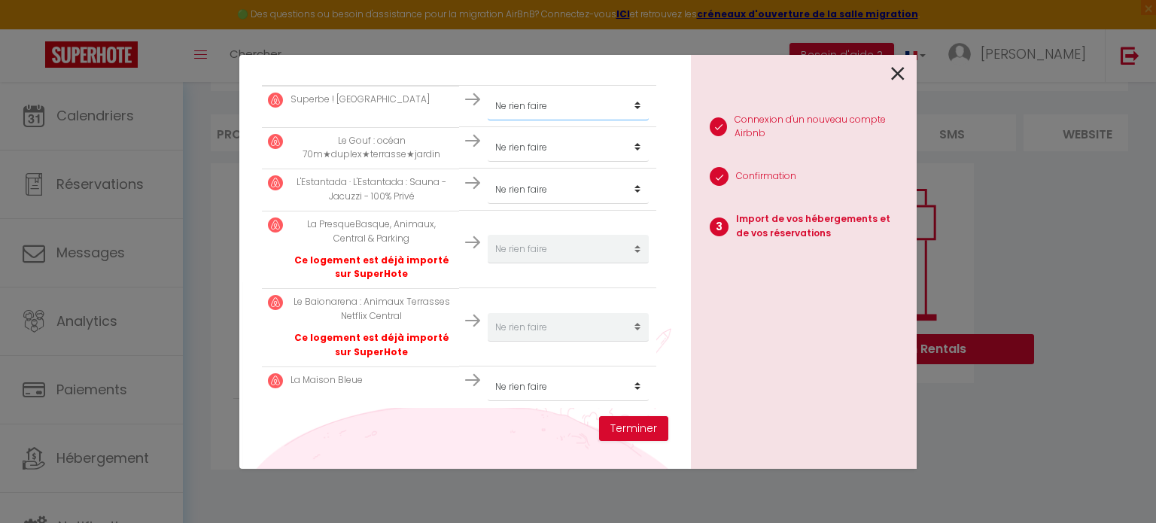
click at [631, 101] on select "Créer un nouvel hébergement Ne rien faire" at bounding box center [568, 106] width 161 height 29
select select "create_new"
click at [488, 92] on select "Créer un nouvel hébergement Ne rien faire" at bounding box center [568, 106] width 161 height 29
select select
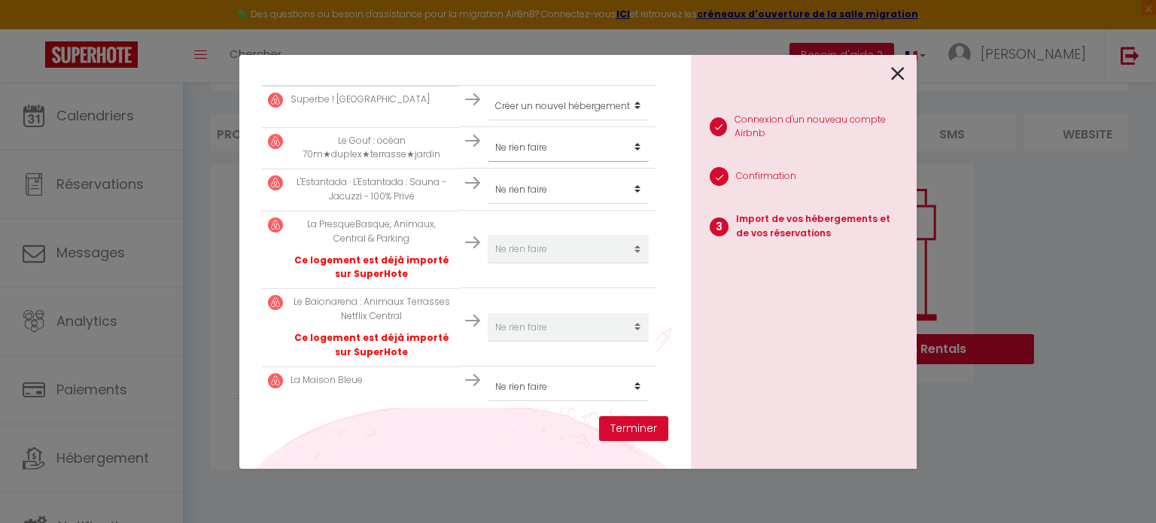
click at [634, 144] on select "Créer un nouvel hébergement Ne rien faire" at bounding box center [568, 147] width 161 height 29
select select "create_new"
click at [488, 133] on select "Créer un nouvel hébergement Ne rien faire" at bounding box center [568, 147] width 161 height 29
select select
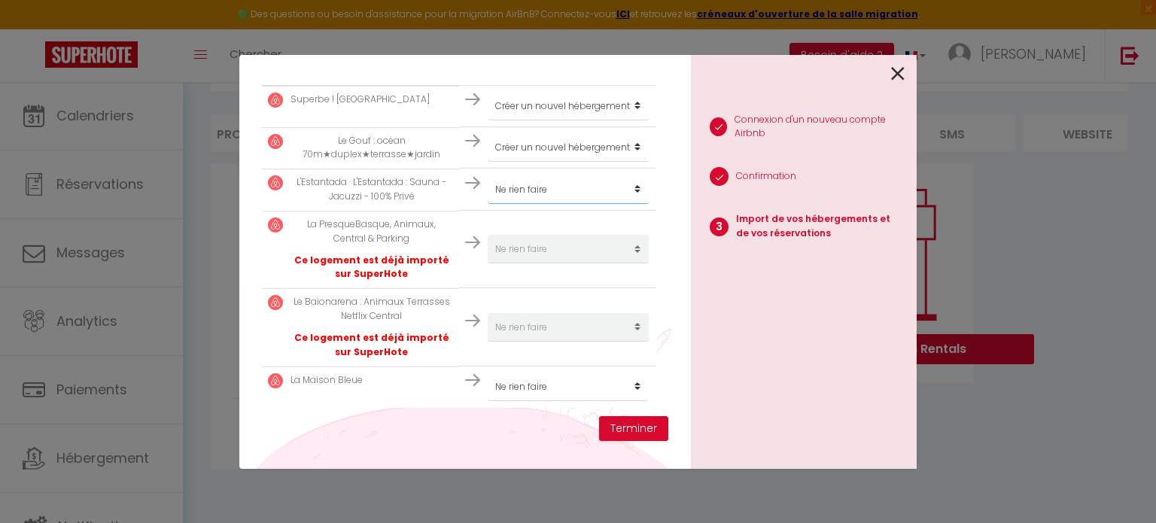
click at [632, 187] on select "Créer un nouvel hébergement Ne rien faire" at bounding box center [568, 189] width 161 height 29
select select "create_new"
click at [488, 175] on select "Créer un nouvel hébergement Ne rien faire" at bounding box center [568, 189] width 161 height 29
select select
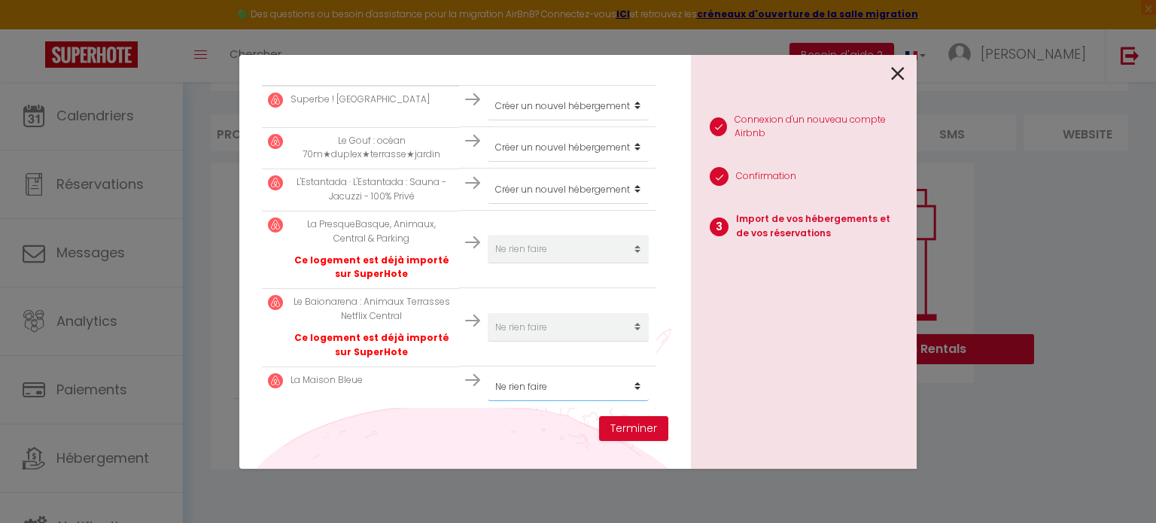
click at [631, 381] on select "Créer un nouvel hébergement Ne rien faire" at bounding box center [568, 386] width 161 height 29
select select "create_new"
click at [488, 372] on select "Créer un nouvel hébergement Ne rien faire" at bounding box center [568, 386] width 161 height 29
select select
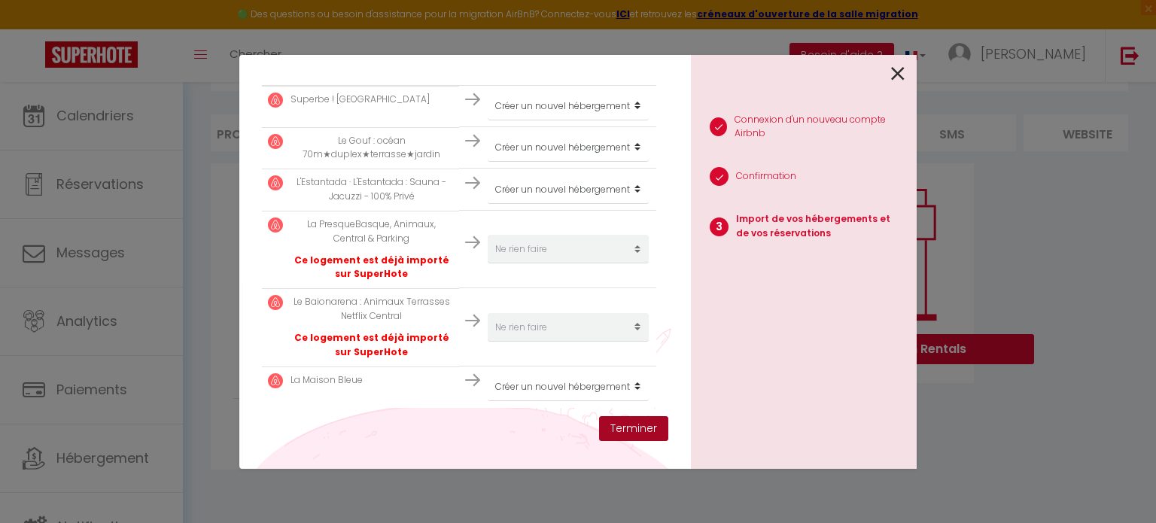
click at [643, 424] on button "Terminer" at bounding box center [633, 429] width 69 height 26
select select
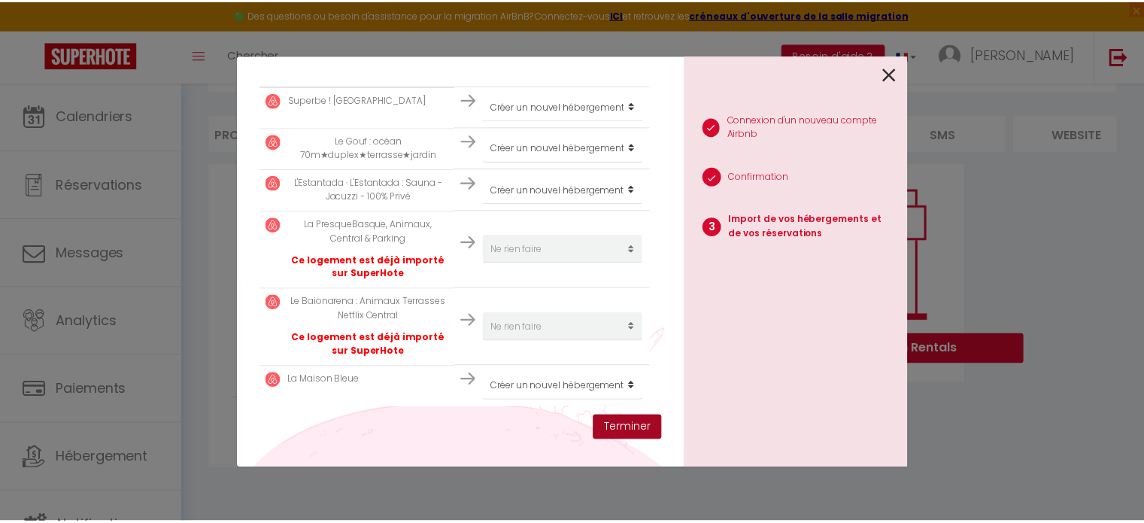
scroll to position [339, 0]
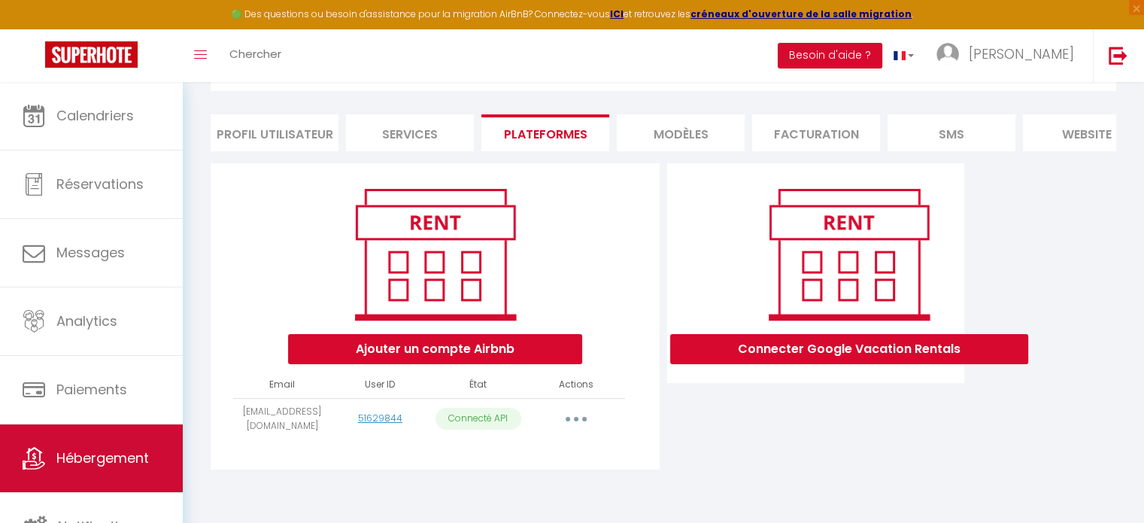
click at [109, 455] on span "Hébergement" at bounding box center [102, 457] width 93 height 19
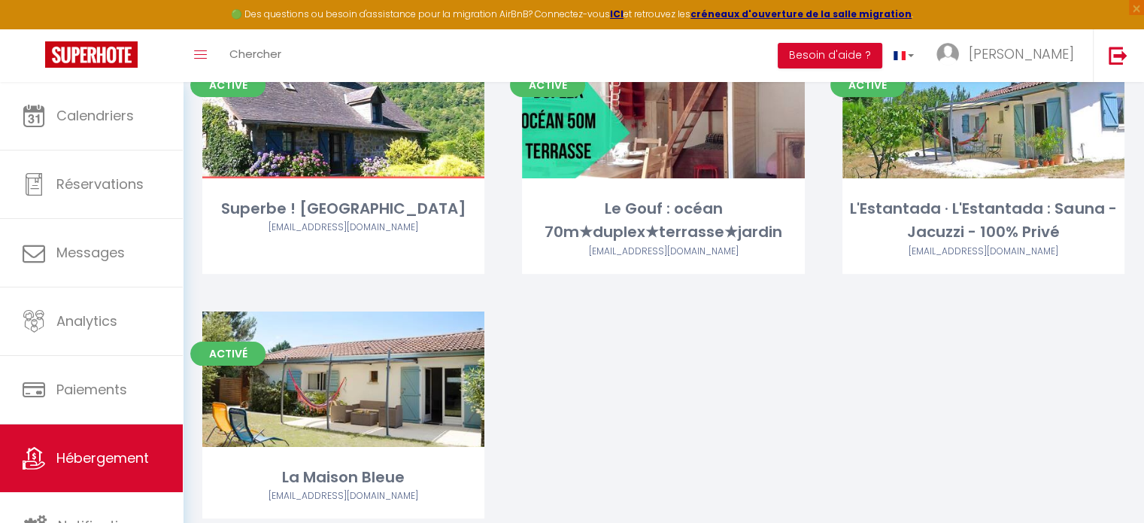
scroll to position [202, 0]
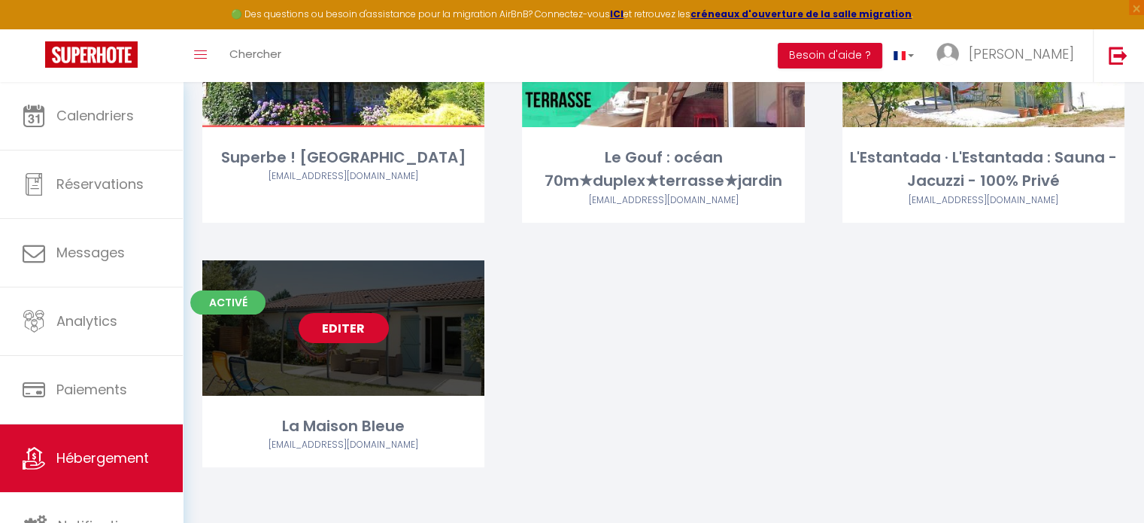
click at [348, 323] on link "Editer" at bounding box center [344, 328] width 90 height 30
select select "3"
select select "2"
select select "1"
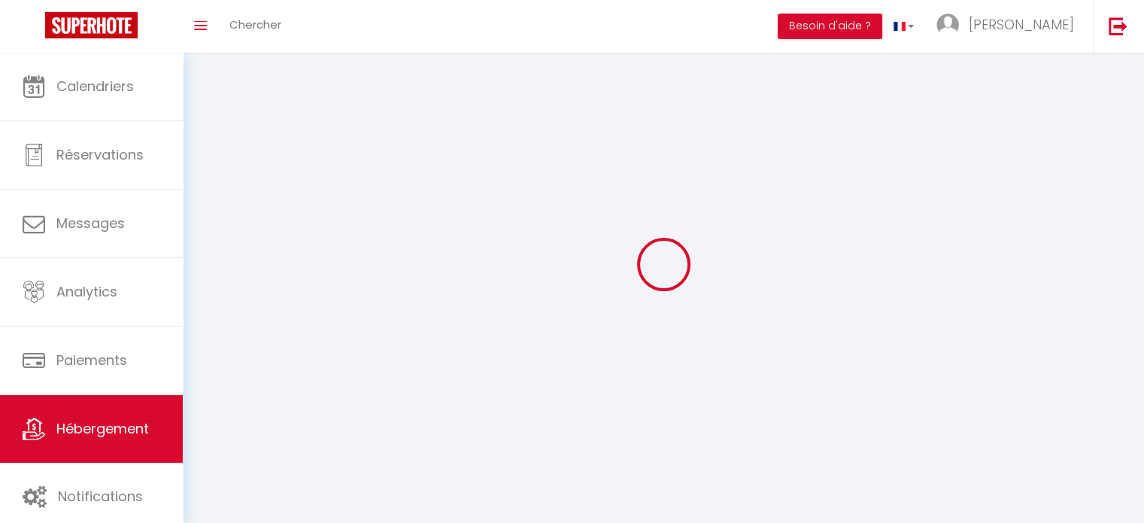
select select
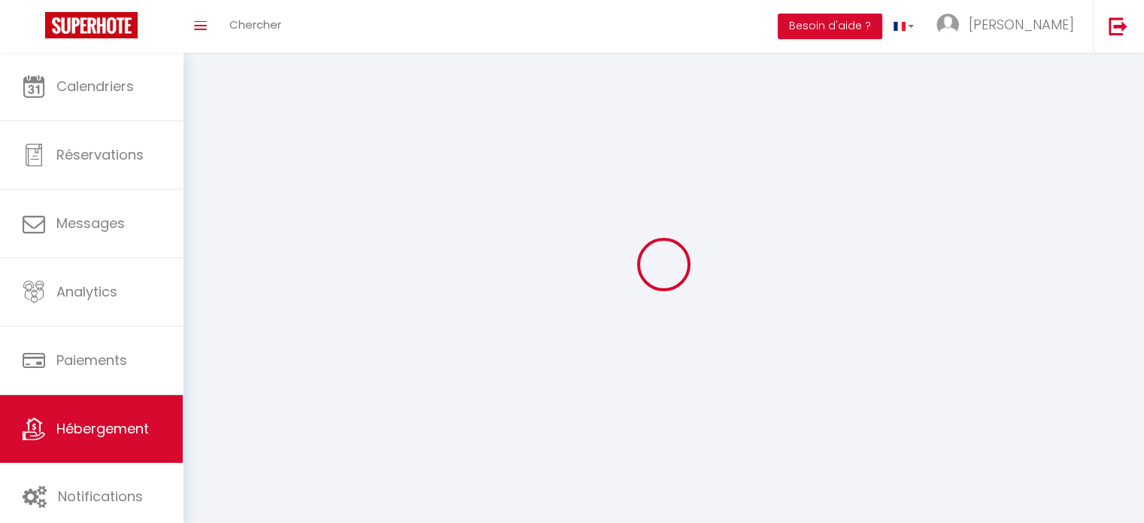
select select
checkbox input "false"
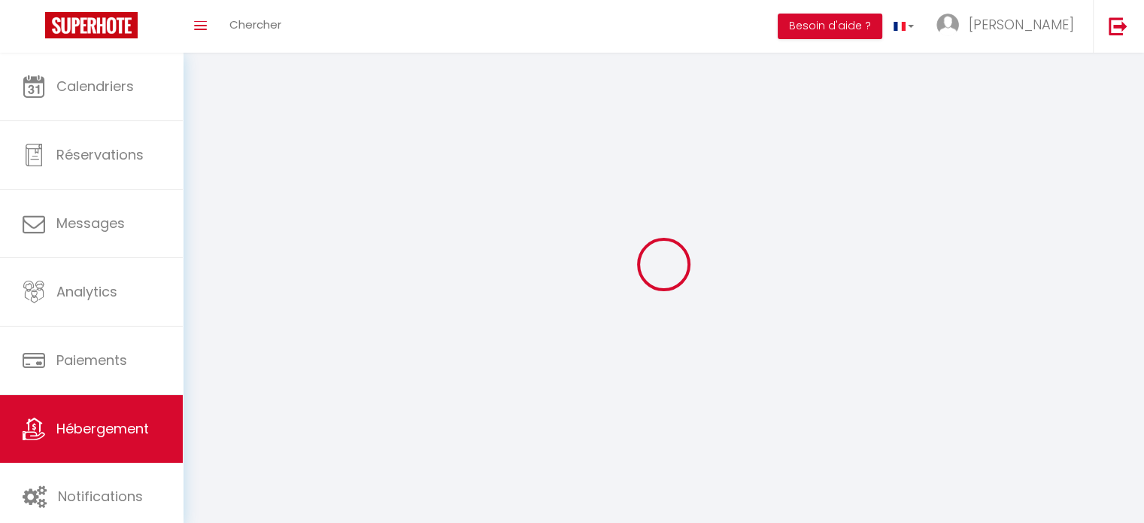
select select
select select "1"
select select "28"
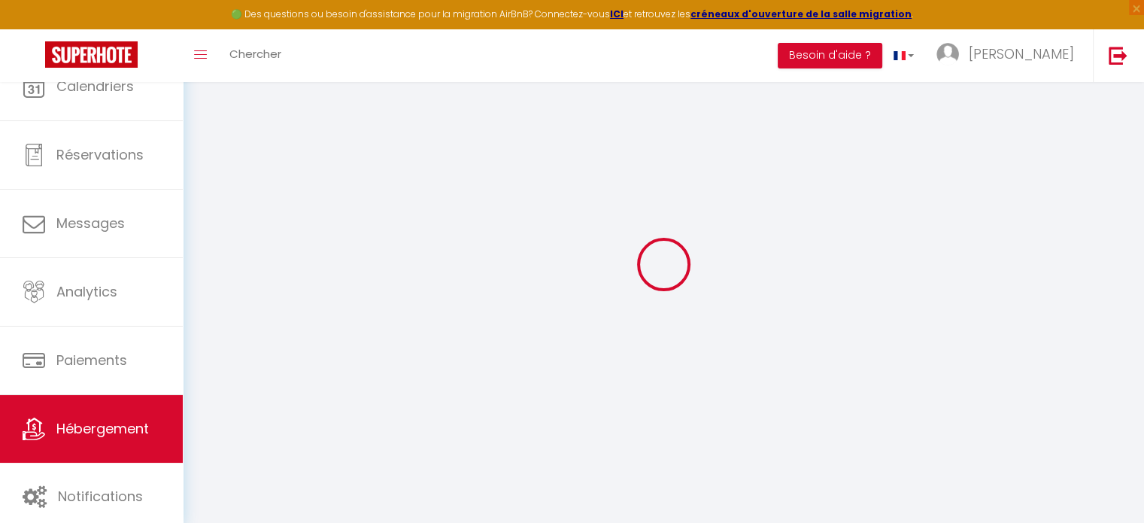
select select
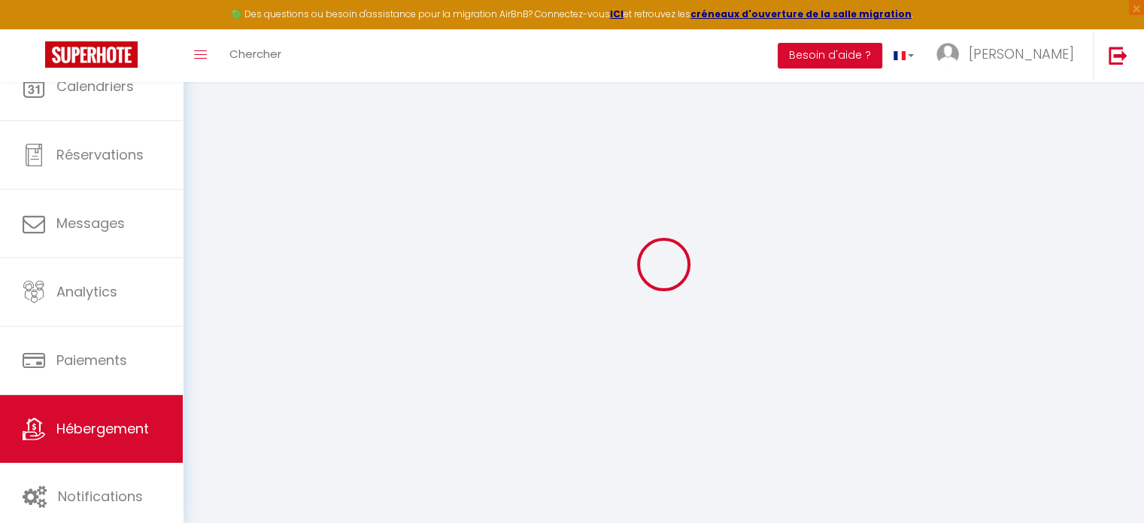
select select
checkbox input "false"
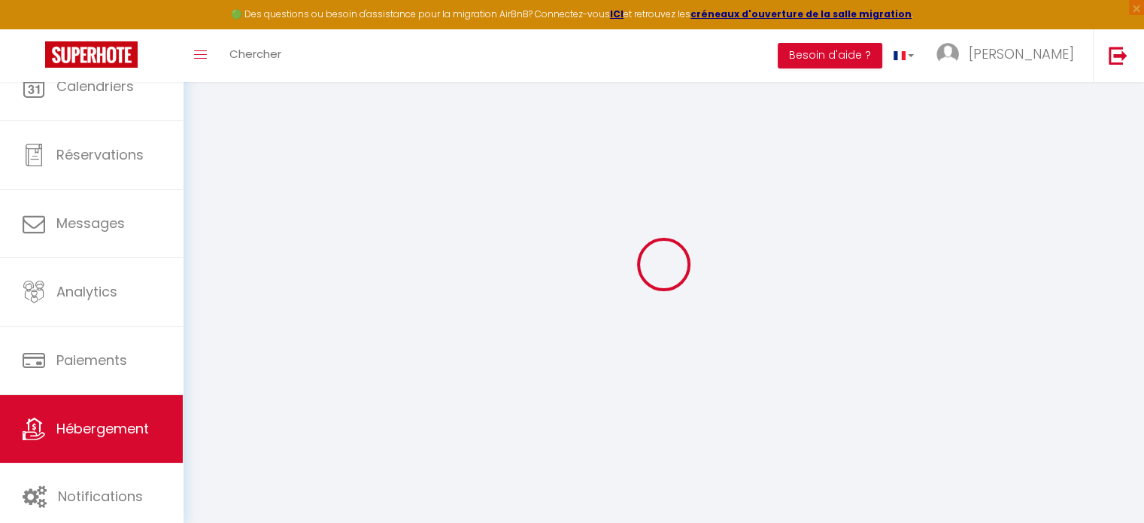
select select
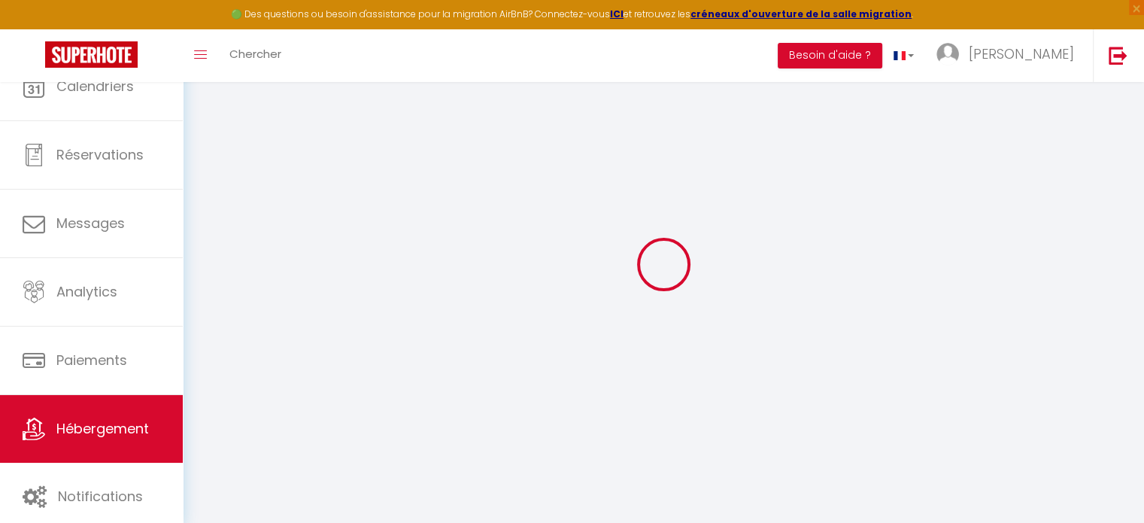
select select
checkbox input "false"
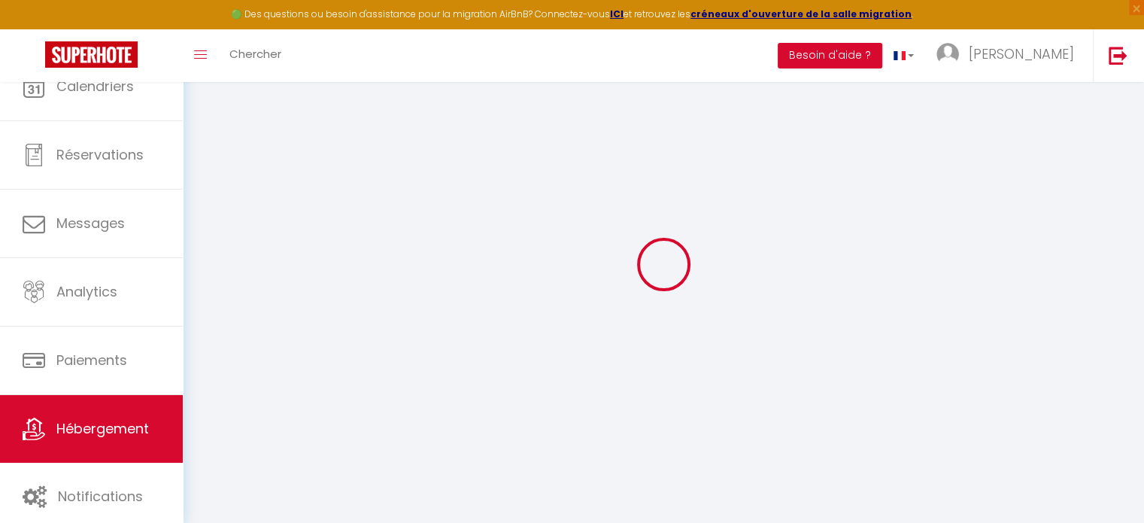
checkbox input "false"
select select
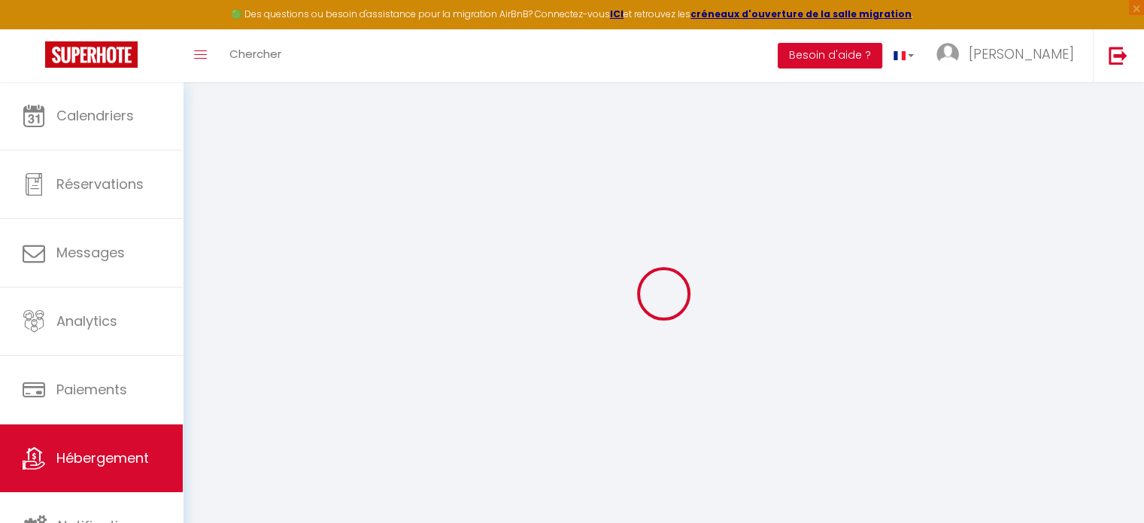
select select
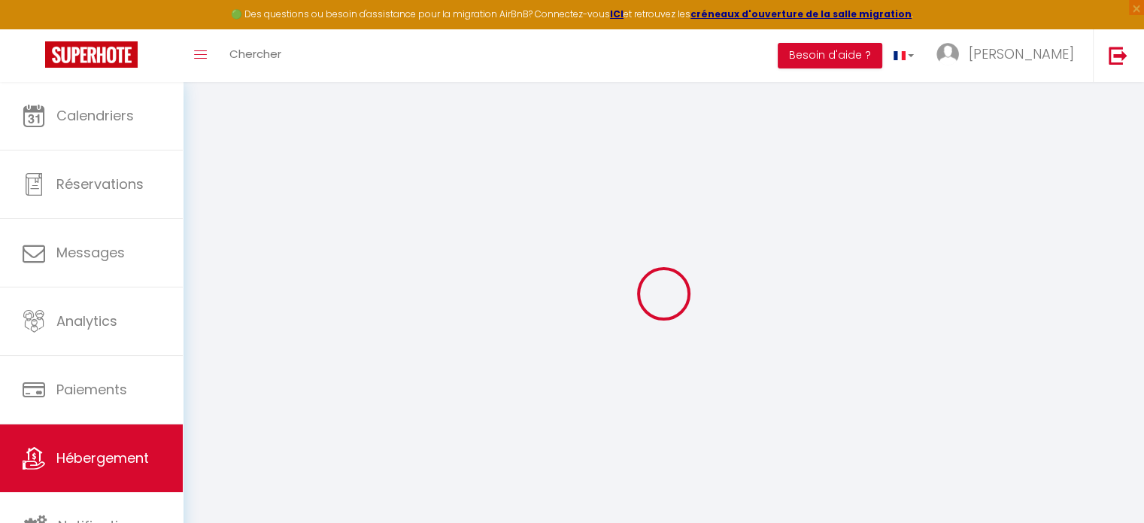
select select
checkbox input "false"
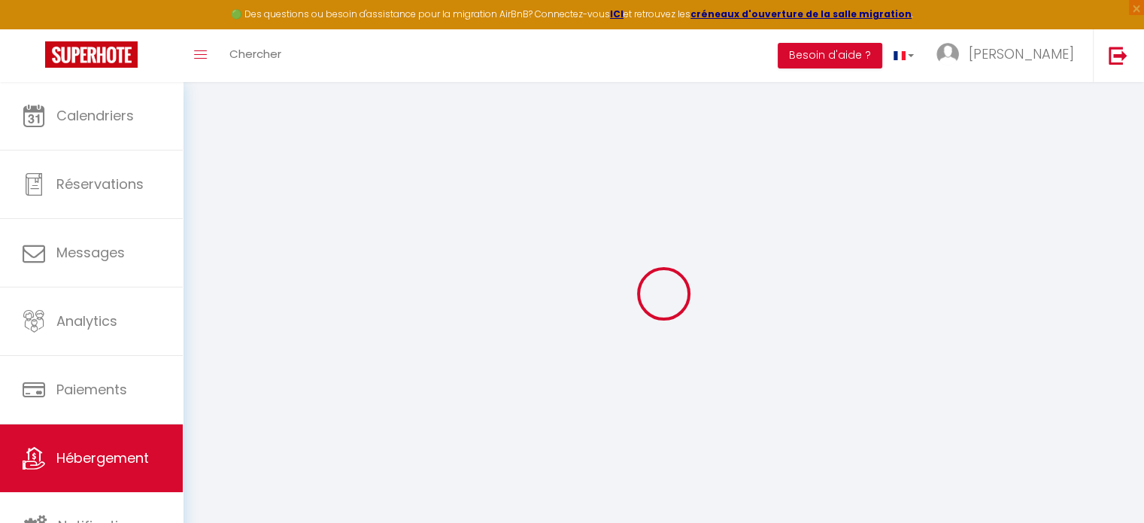
select select
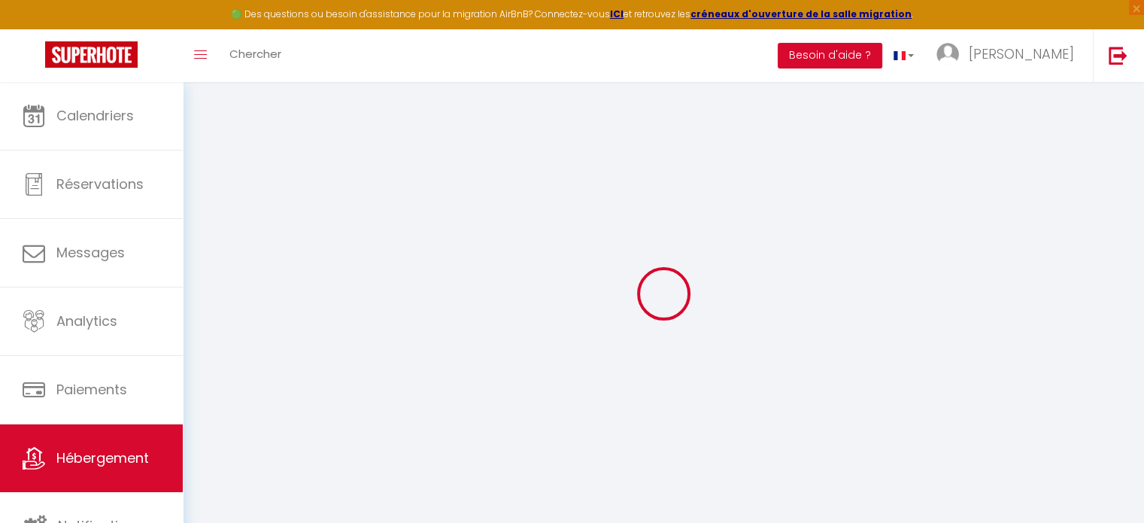
select select
checkbox input "false"
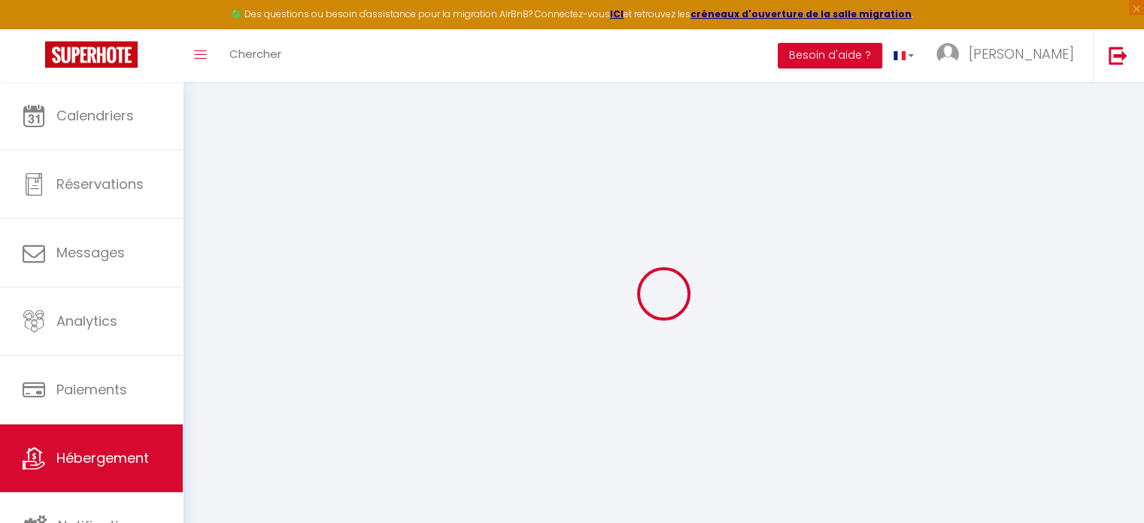
checkbox input "false"
select select
type input "La Maison Bleue"
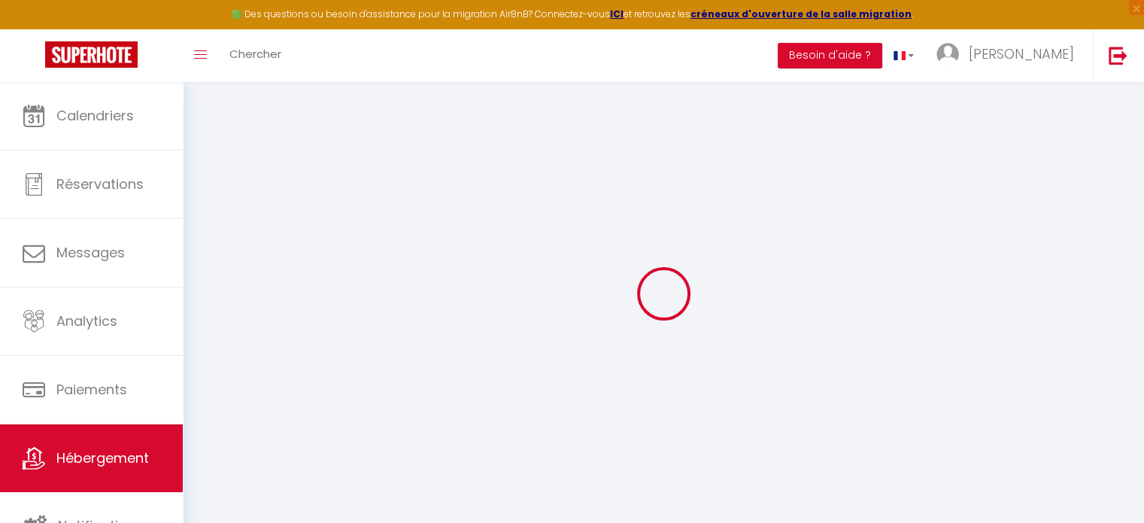
select select "houses"
type input "87"
select select
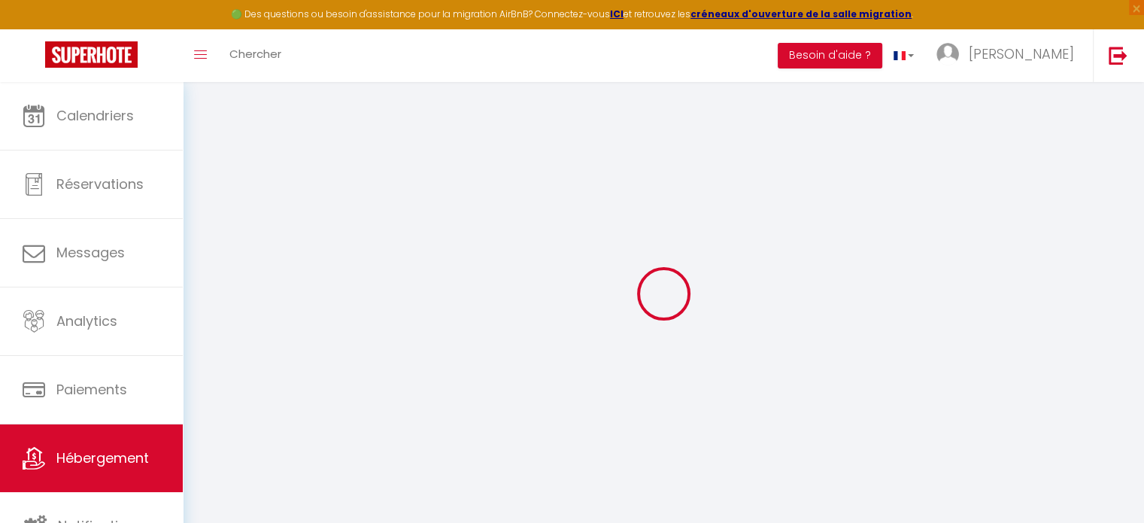
select select
type input "2 Rue des Alouettes"
type input "40260"
type input "Linxe"
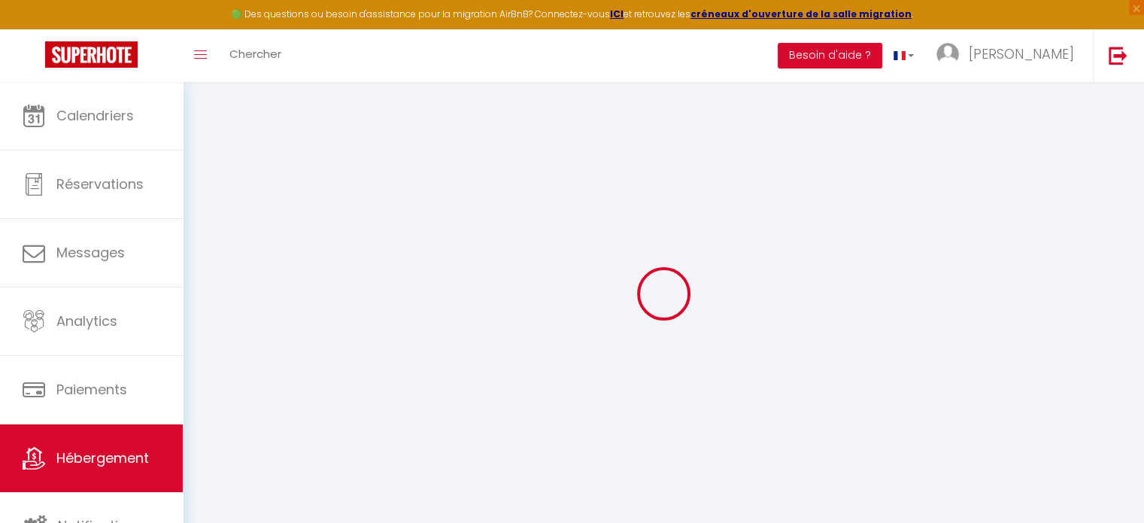
type input "[EMAIL_ADDRESS][DOMAIN_NAME]"
select select
checkbox input "false"
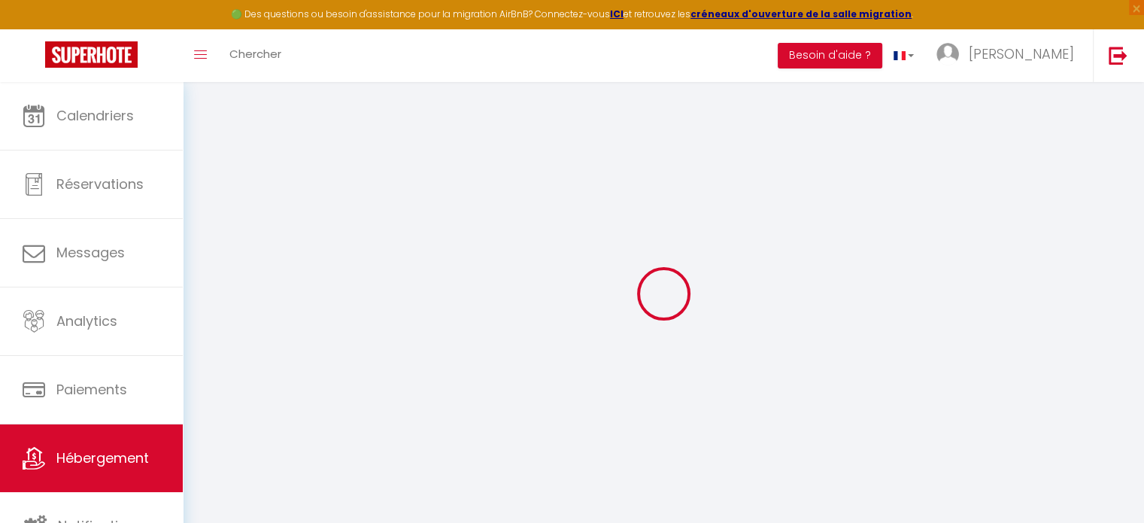
checkbox input "false"
select select
type input "0"
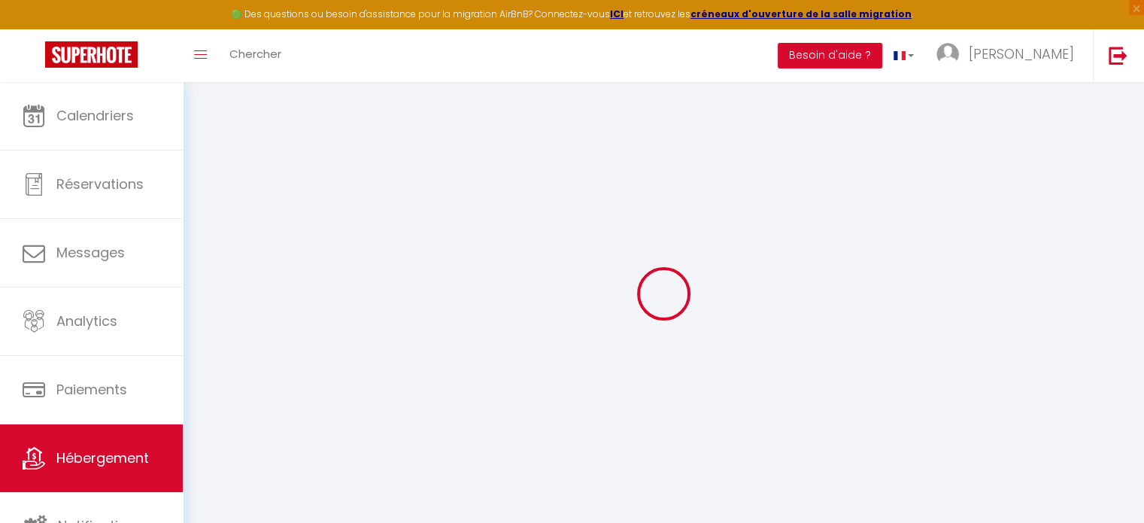
type input "0"
select select
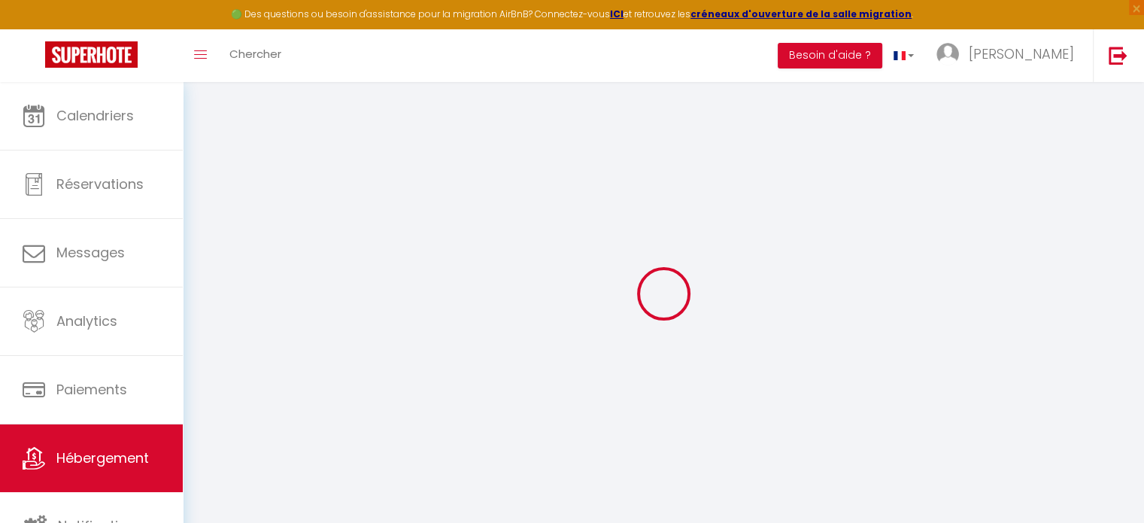
select select
checkbox input "false"
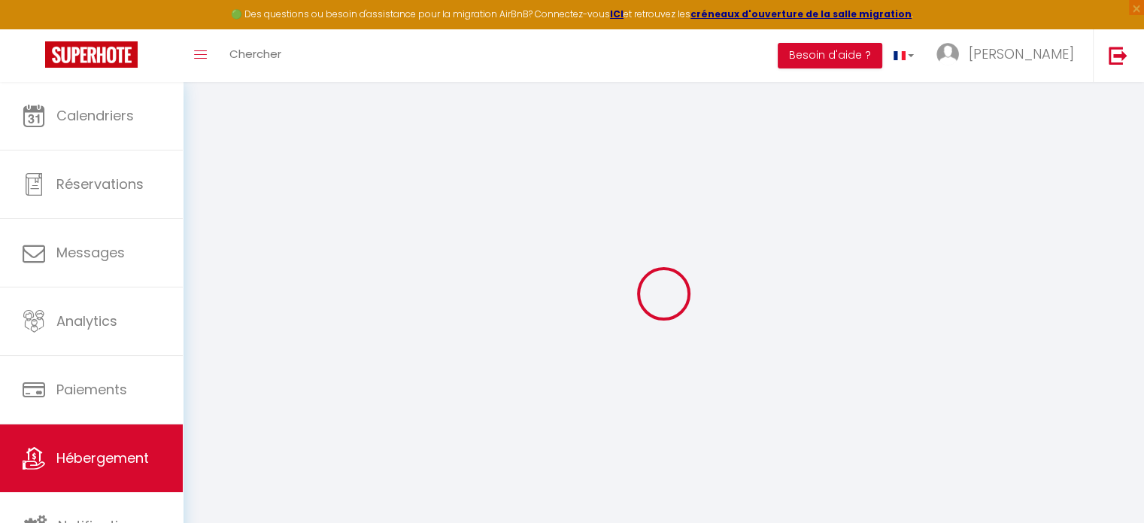
checkbox input "false"
select select
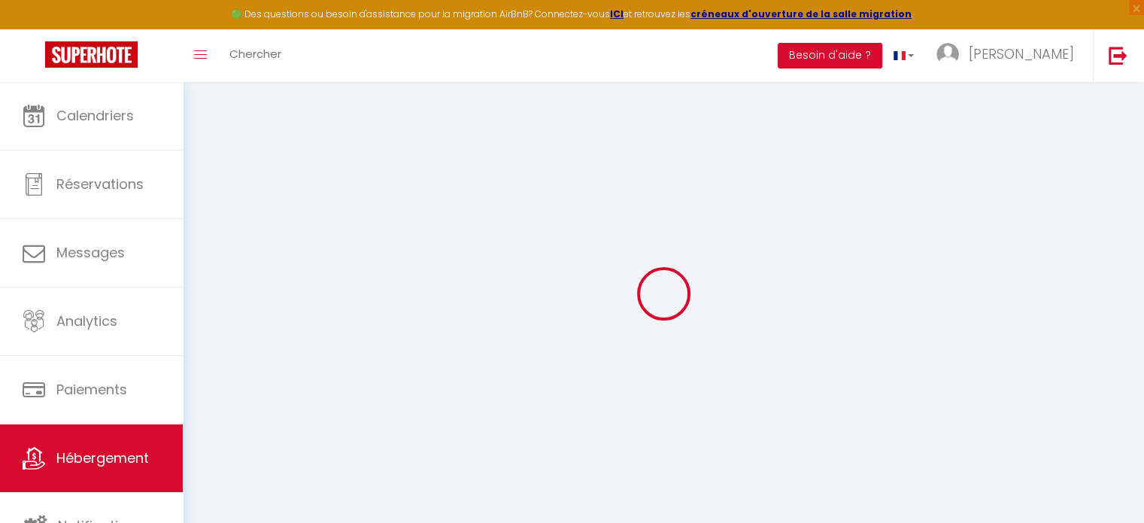
select select
checkbox input "false"
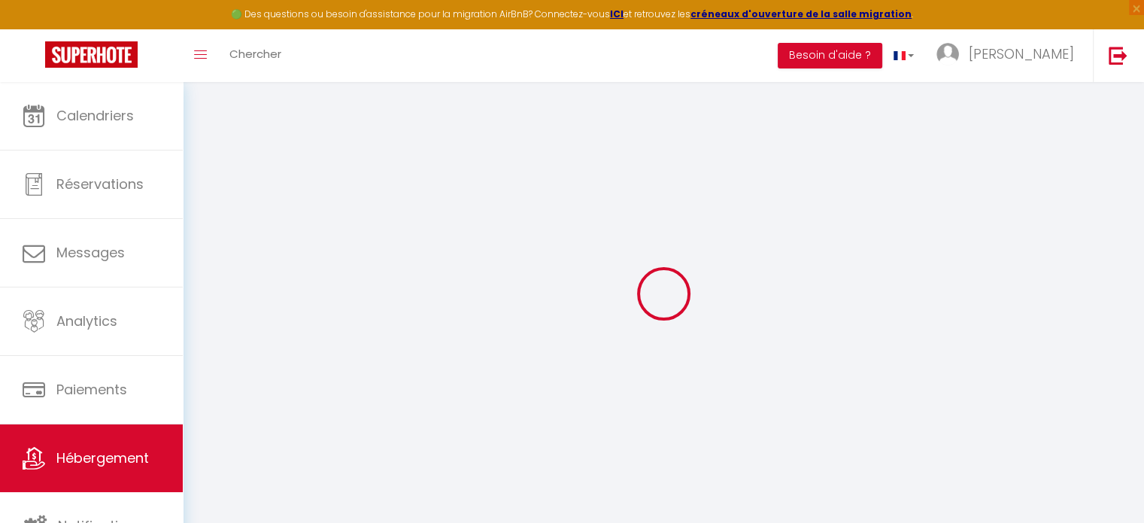
checkbox input "false"
select select
checkbox input "false"
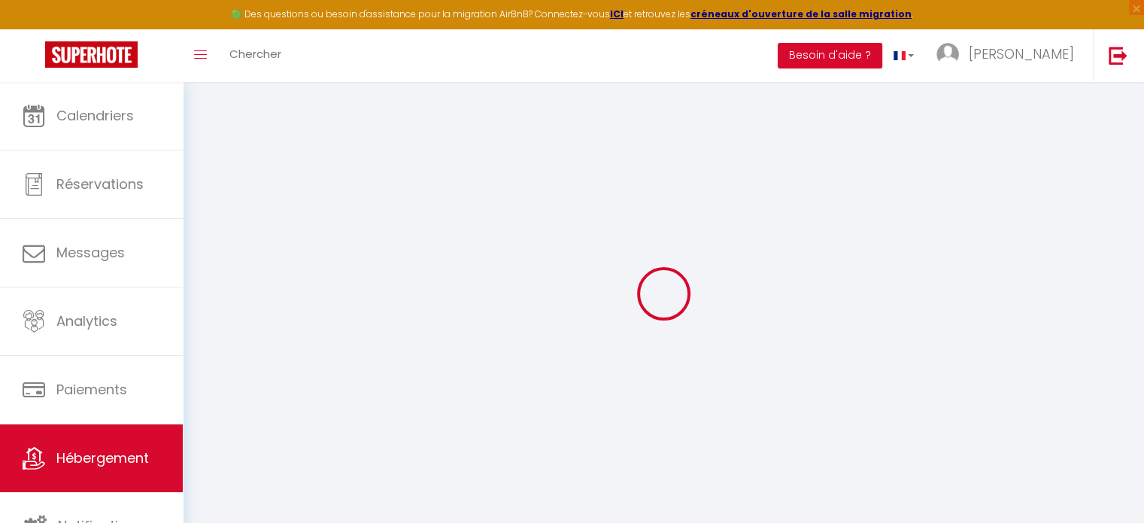
checkbox input "false"
select select "17:00"
select select "23:45"
select select "11:00"
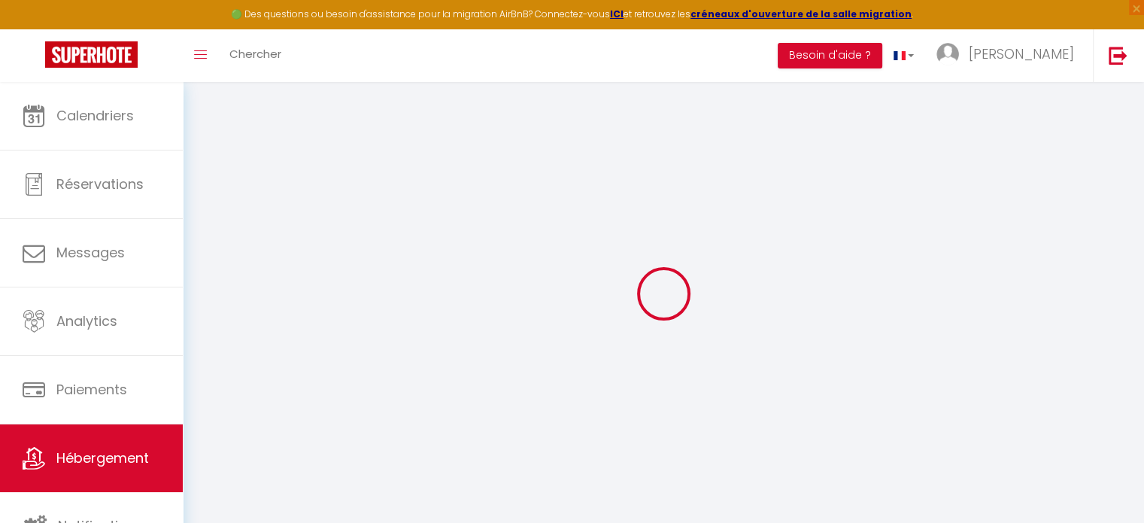
select select "30"
select select "120"
select select
checkbox input "false"
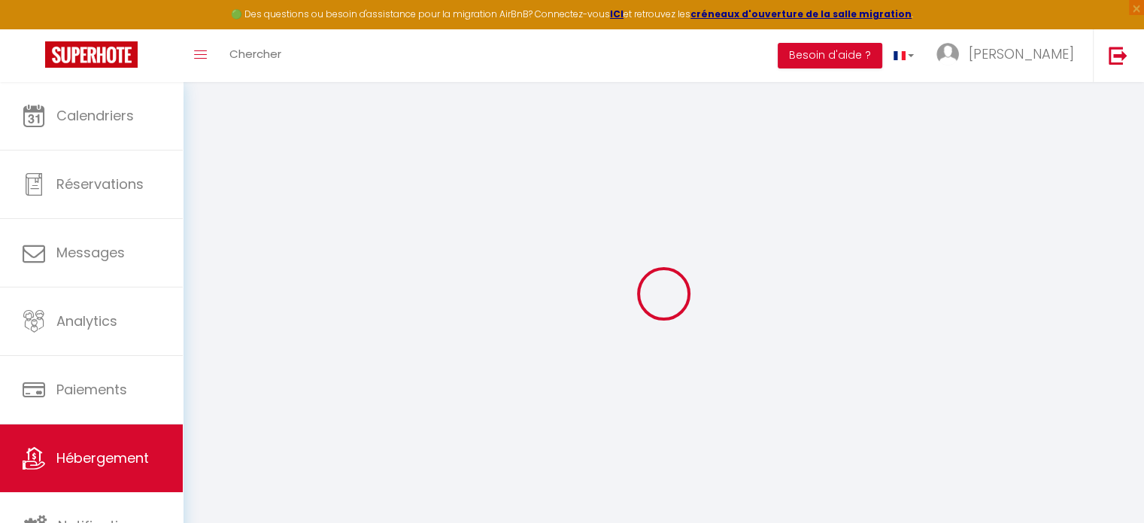
checkbox input "false"
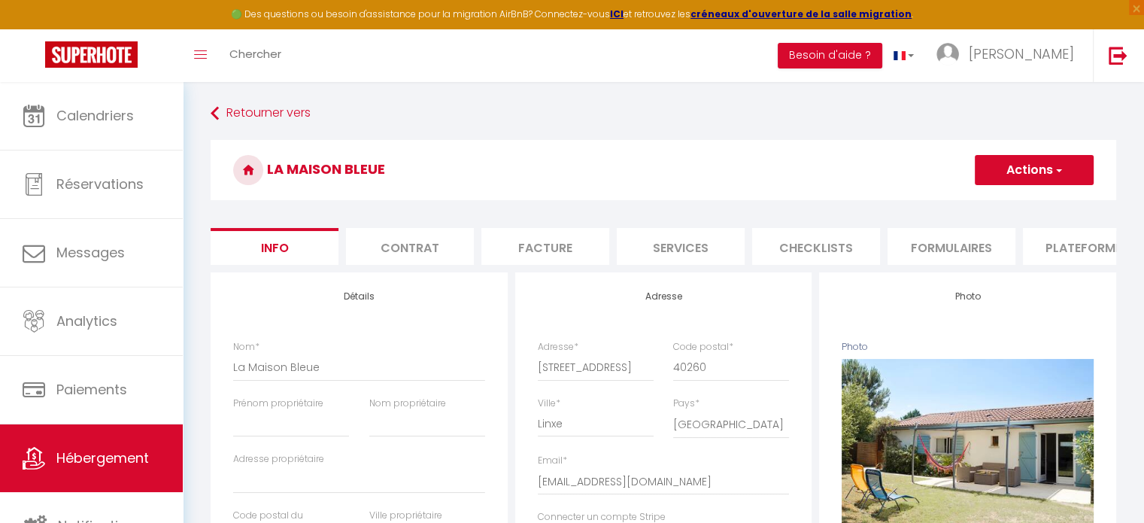
select select
checkbox input "false"
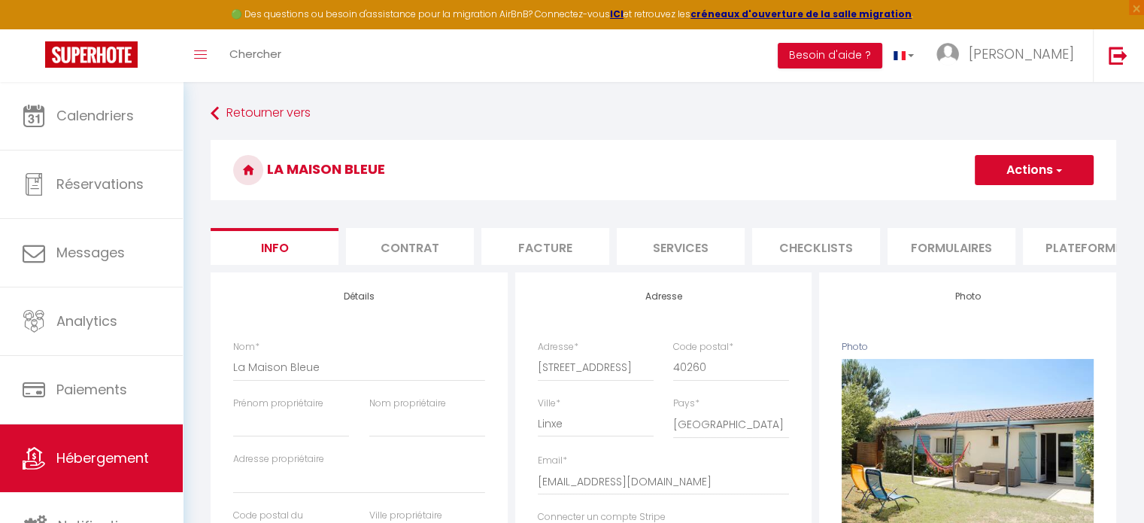
click at [1071, 246] on li "Plateformes" at bounding box center [1087, 246] width 128 height 37
select select
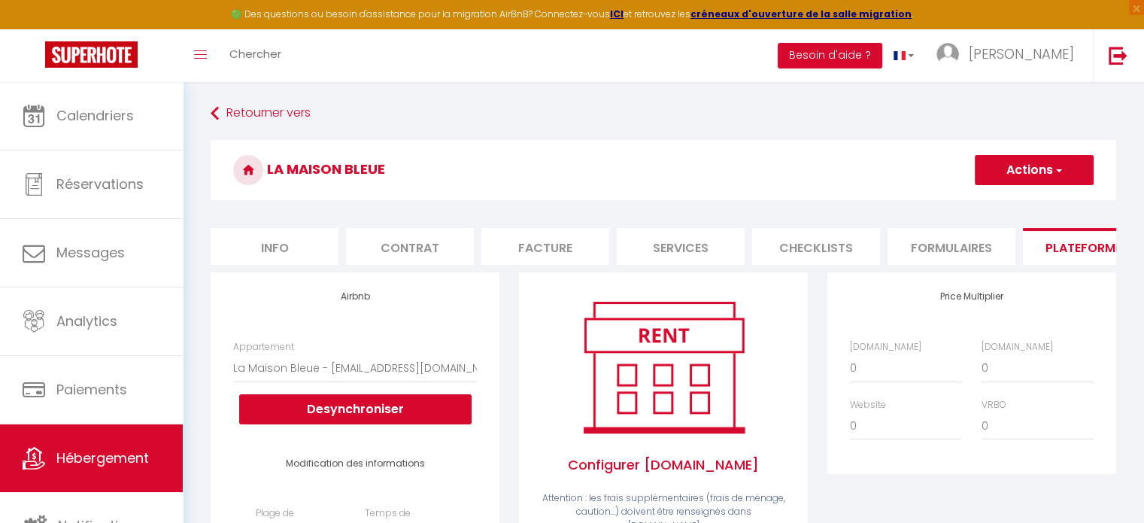
scroll to position [150, 0]
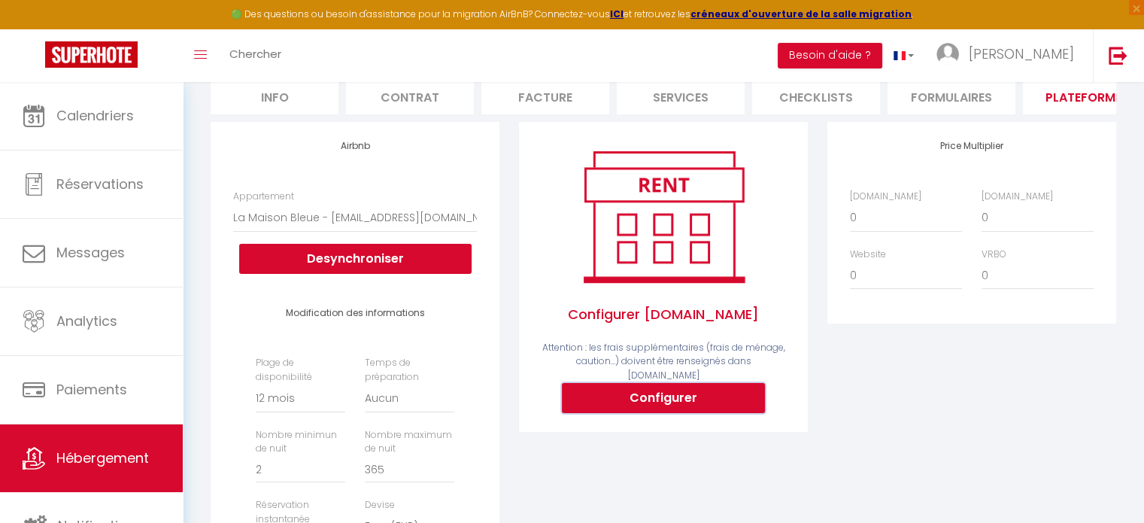
click at [676, 393] on button "Configurer" at bounding box center [663, 398] width 203 height 30
select select
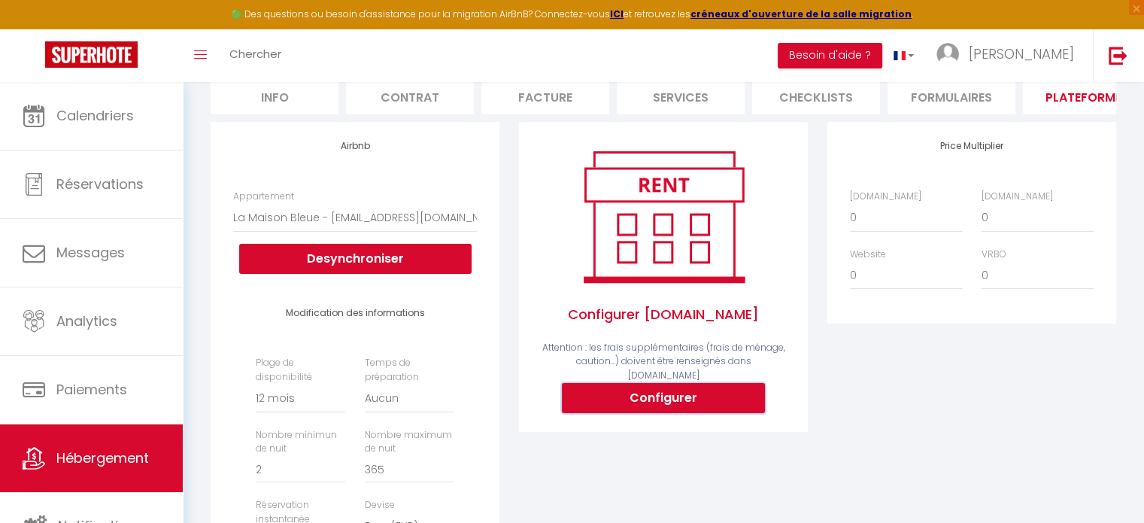
type input "gilles-molia-sjelqiq6_property@reply.superhote.com"
type input "[EMAIL_ADDRESS][DOMAIN_NAME]"
select select
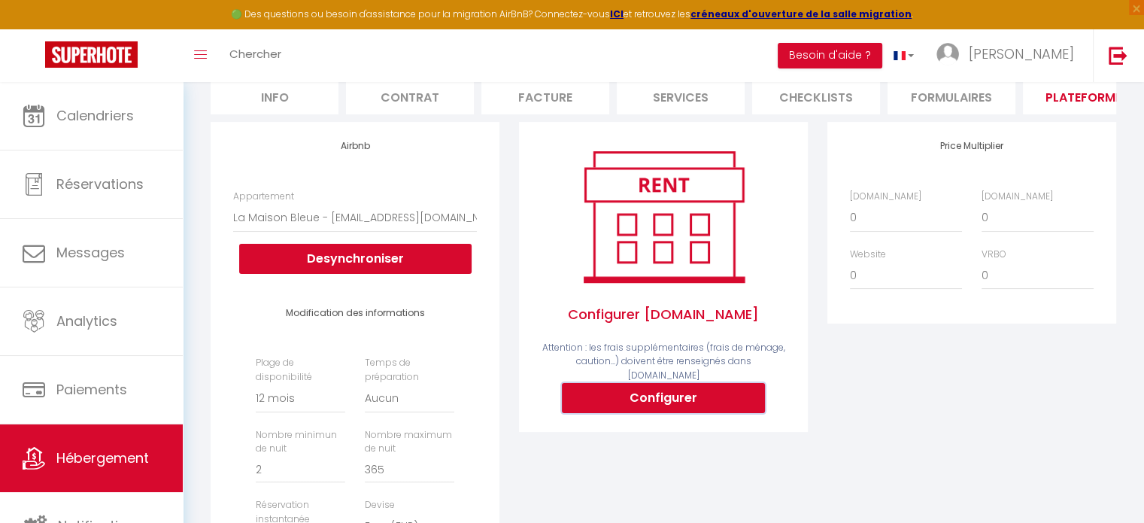
select select
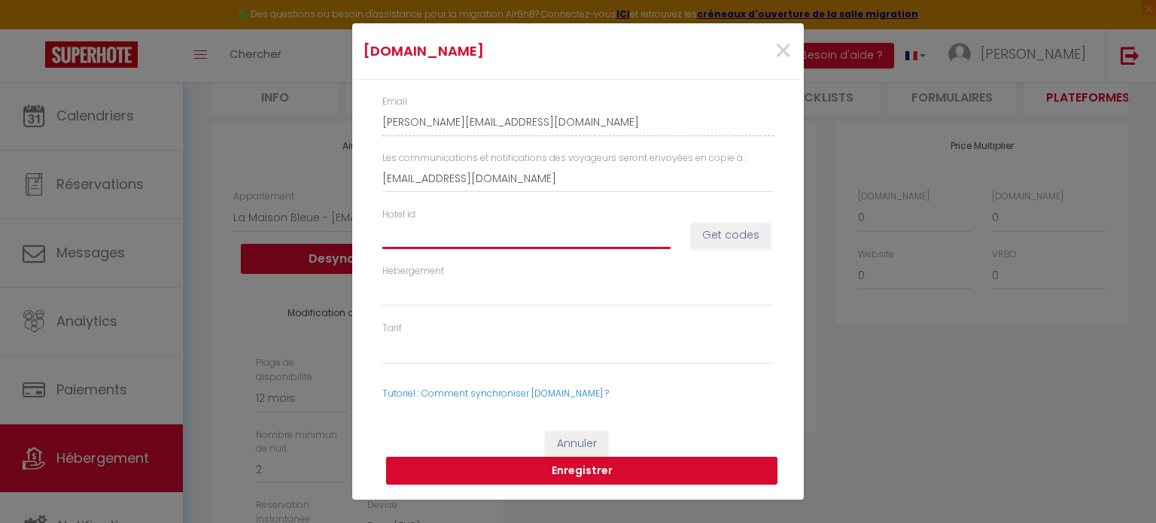
paste input "13430268"
type input "13430268"
select select
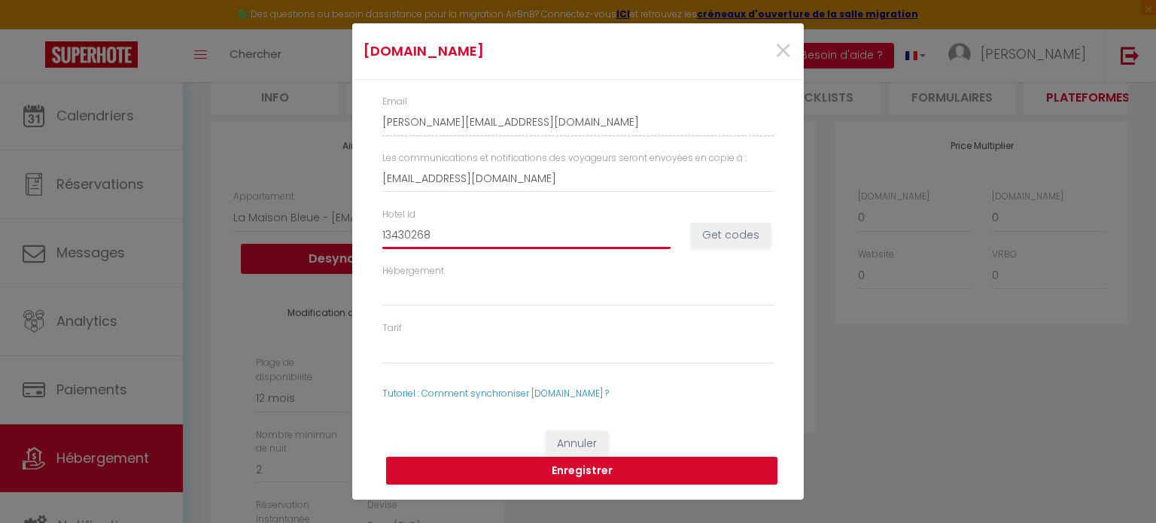
select select
type input "13430268"
click at [721, 235] on button "Get codes" at bounding box center [731, 236] width 80 height 26
select select
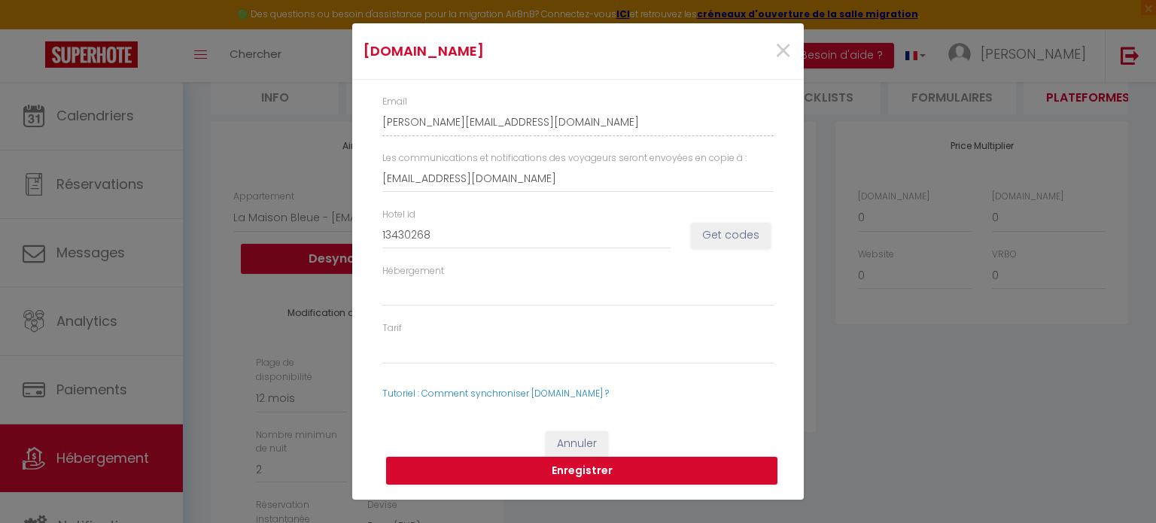
select select
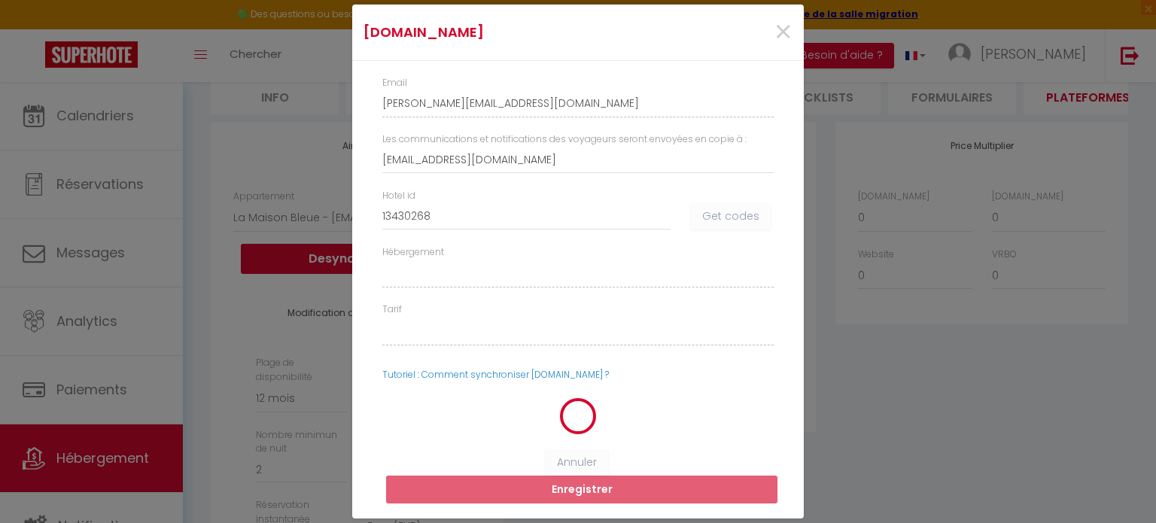
select select
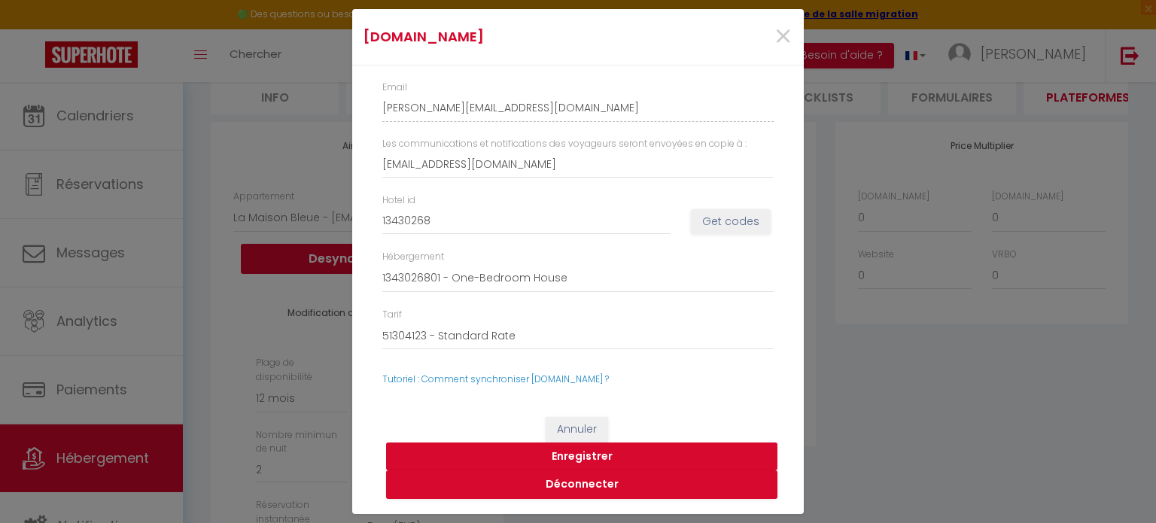
click at [598, 451] on button "Enregistrer" at bounding box center [581, 456] width 391 height 29
select select
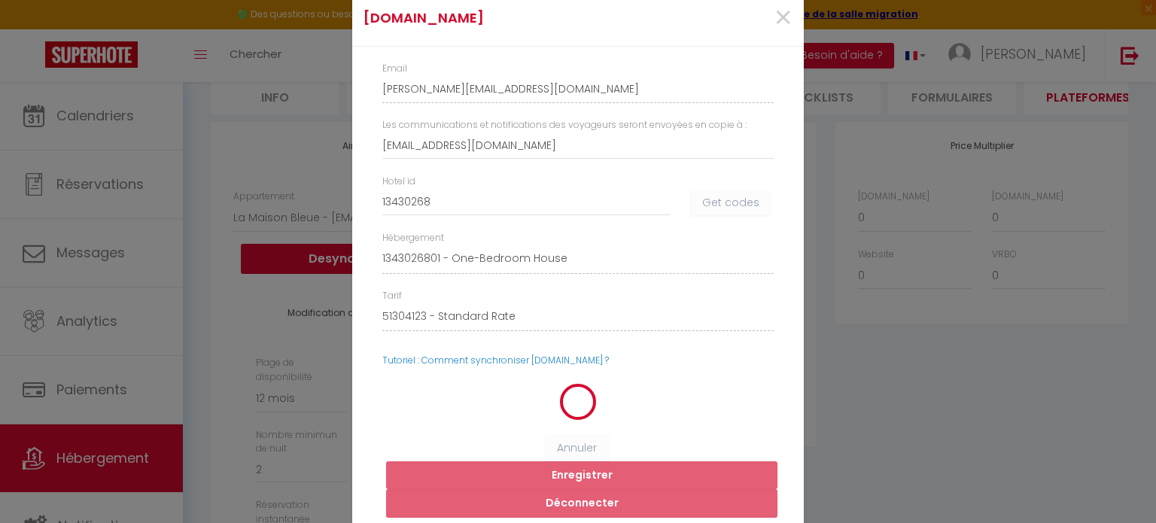
select select
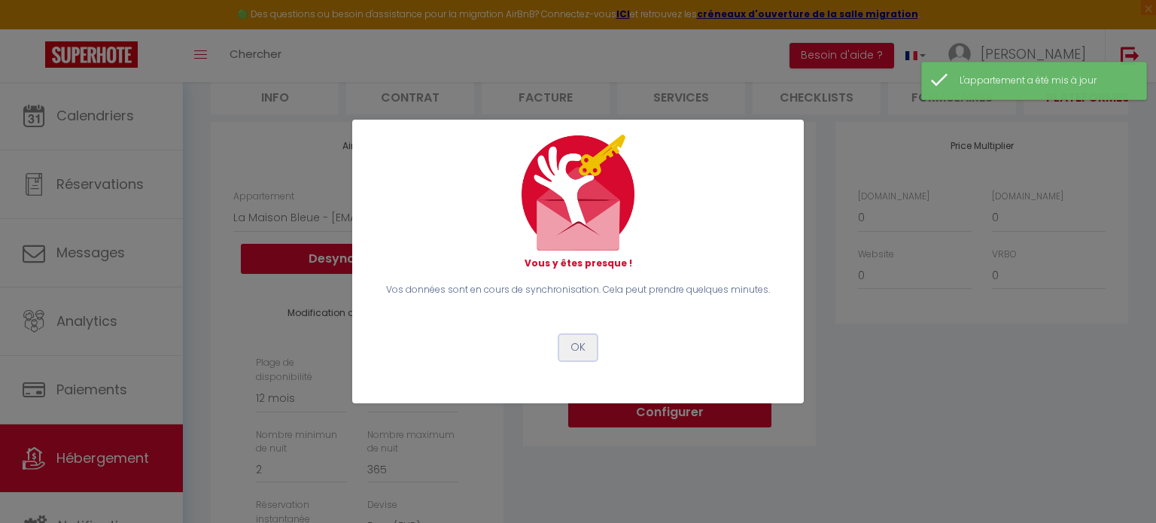
click at [590, 345] on button "OK" at bounding box center [578, 348] width 38 height 26
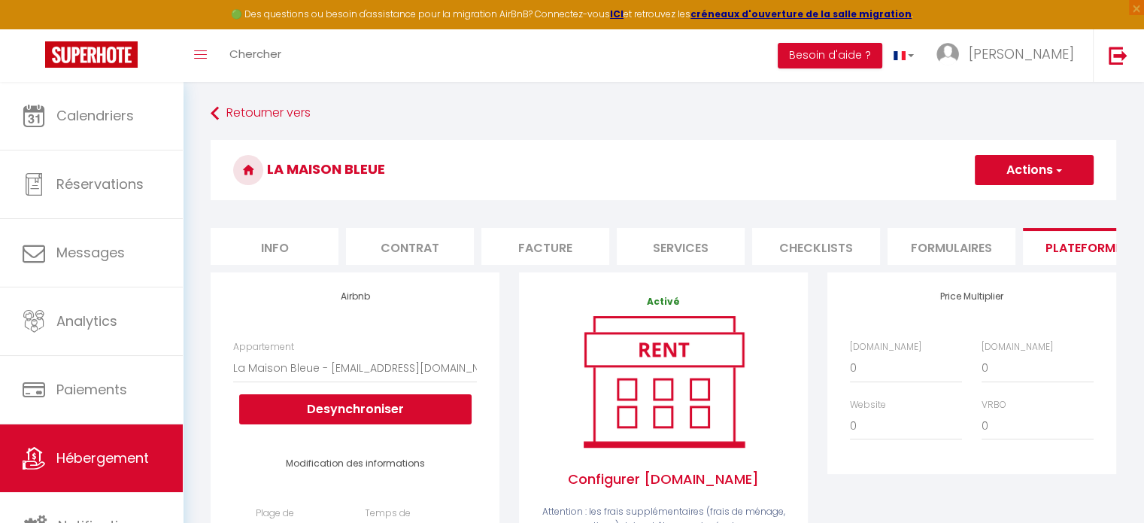
scroll to position [226, 0]
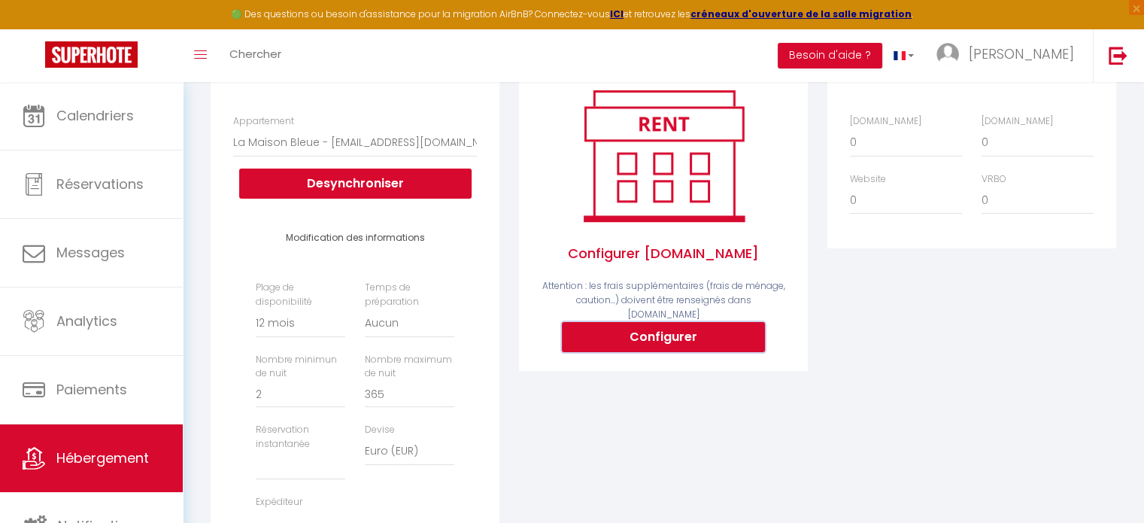
click at [688, 333] on button "Configurer" at bounding box center [663, 337] width 203 height 30
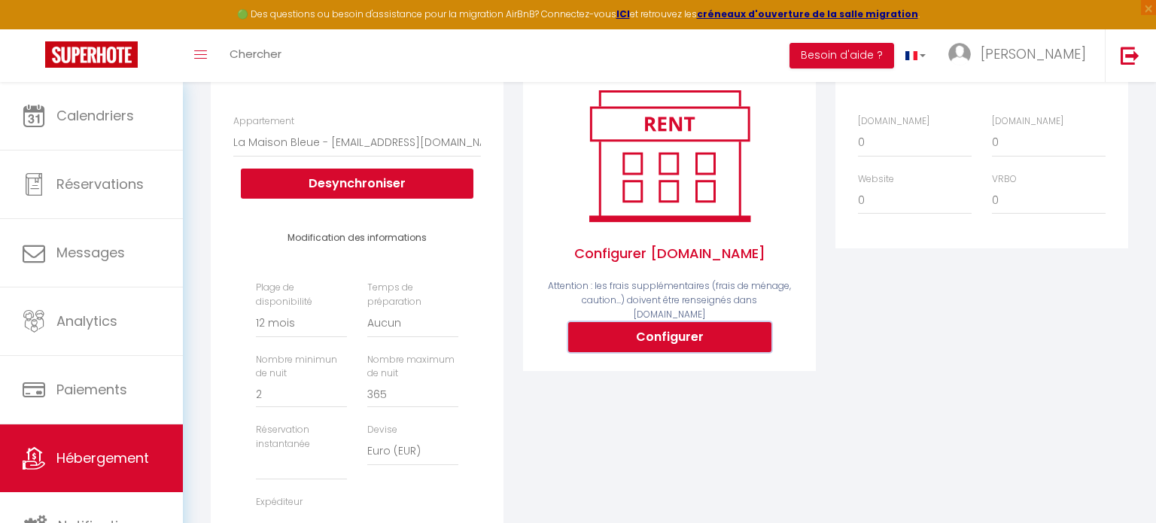
select select
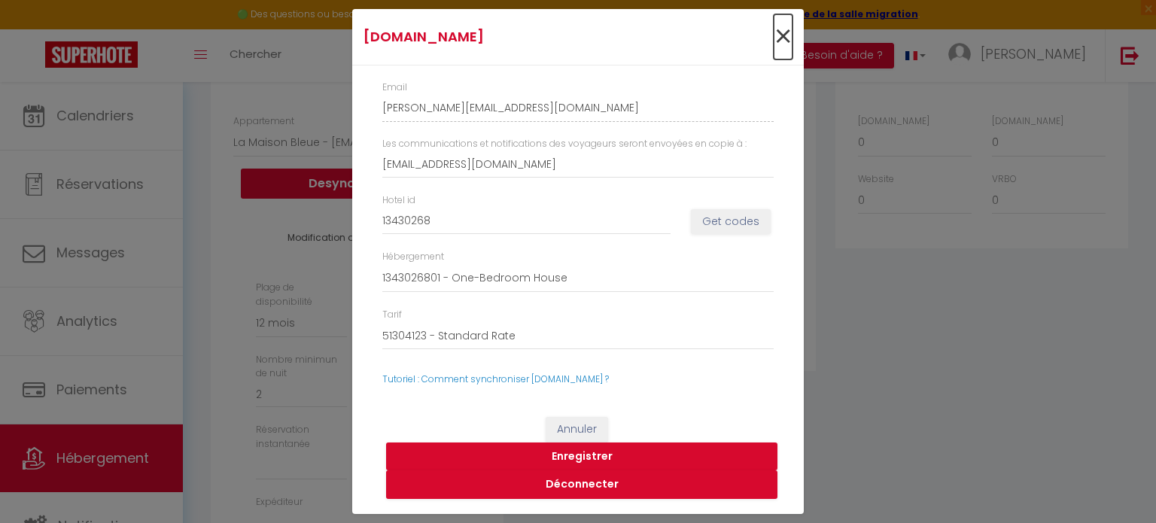
click at [780, 34] on span "×" at bounding box center [782, 36] width 19 height 45
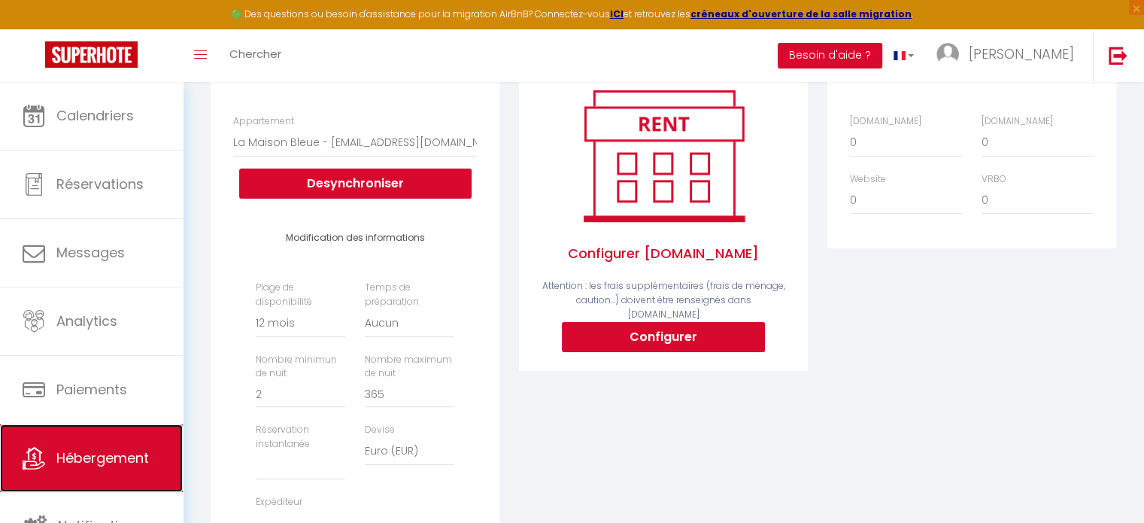
click at [114, 469] on link "Hébergement" at bounding box center [91, 458] width 183 height 68
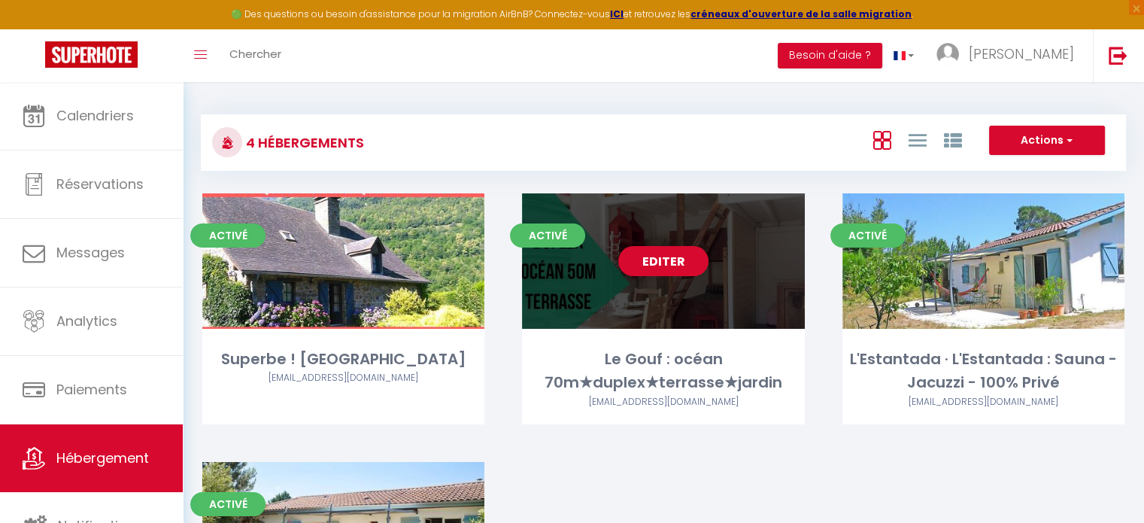
scroll to position [75, 0]
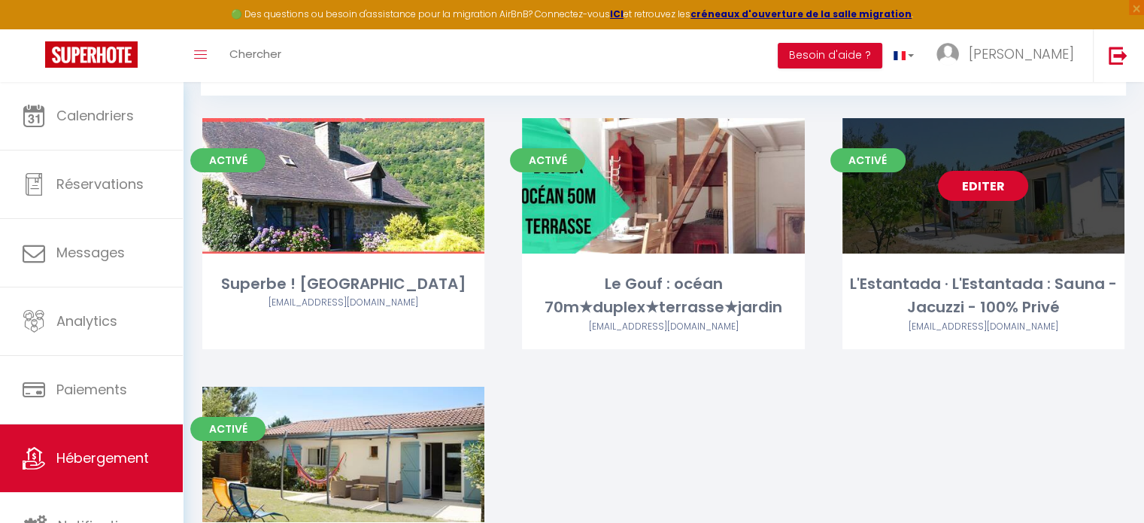
click at [998, 185] on link "Editer" at bounding box center [983, 186] width 90 height 30
select select "3"
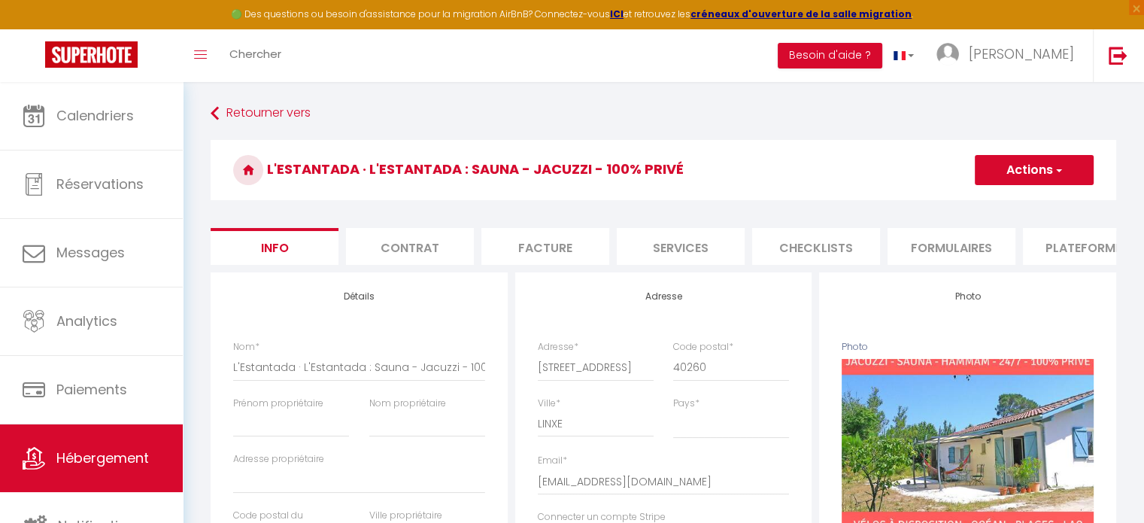
drag, startPoint x: 1073, startPoint y: 234, endPoint x: 1062, endPoint y: 248, distance: 17.6
click at [1073, 237] on li "Plateformes" at bounding box center [1087, 246] width 128 height 37
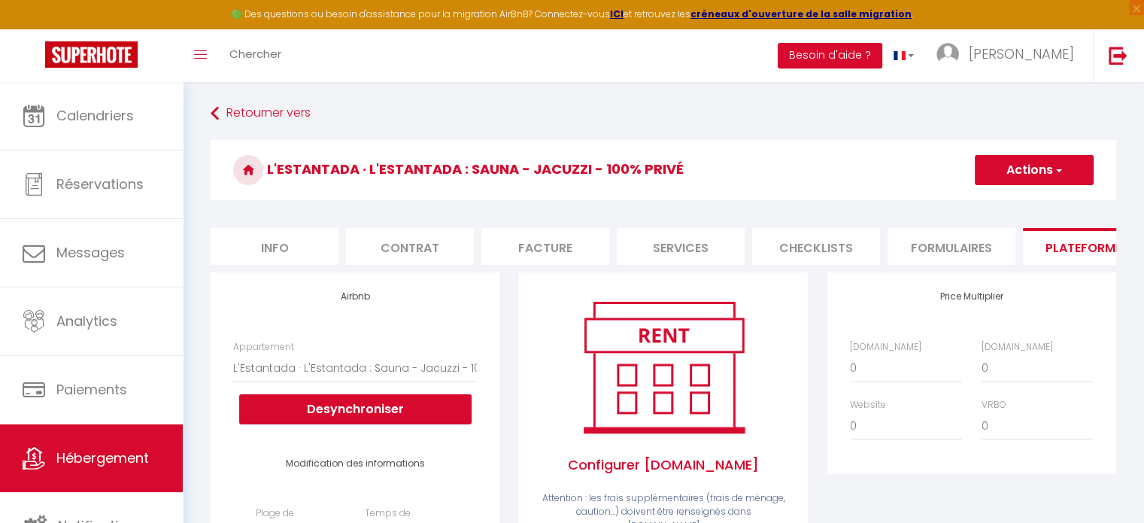
scroll to position [150, 0]
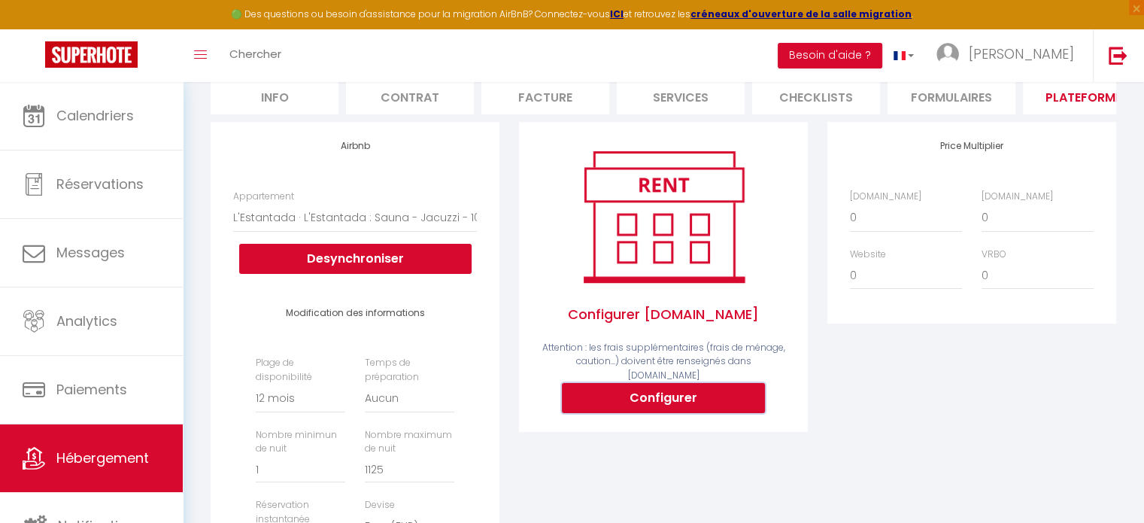
click at [665, 394] on button "Configurer" at bounding box center [663, 398] width 203 height 30
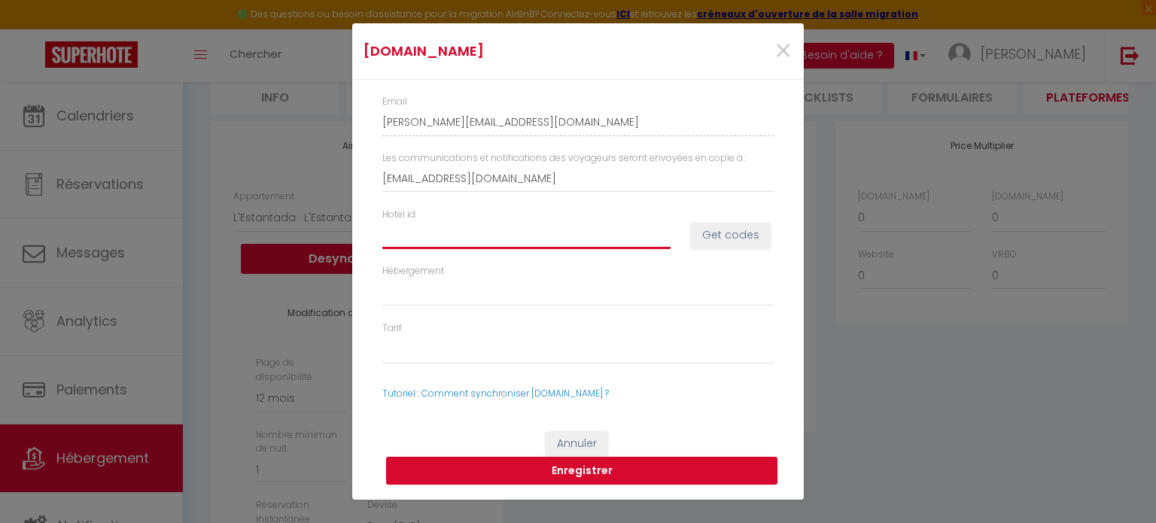
paste input "3013423"
click at [740, 231] on button "Get codes" at bounding box center [731, 236] width 80 height 26
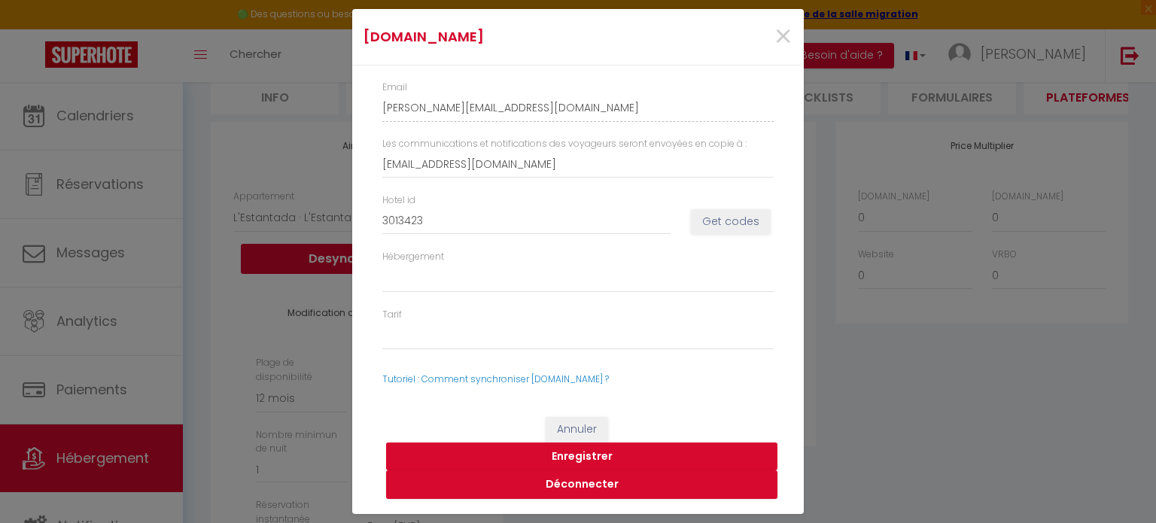
click at [581, 460] on button "Enregistrer" at bounding box center [581, 456] width 391 height 29
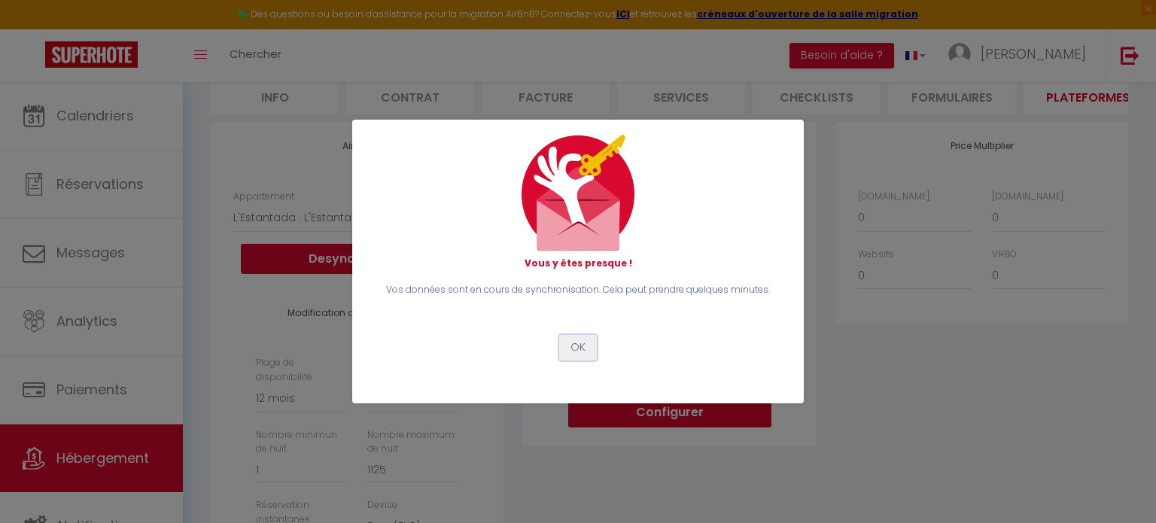
click at [575, 345] on button "OK" at bounding box center [578, 348] width 38 height 26
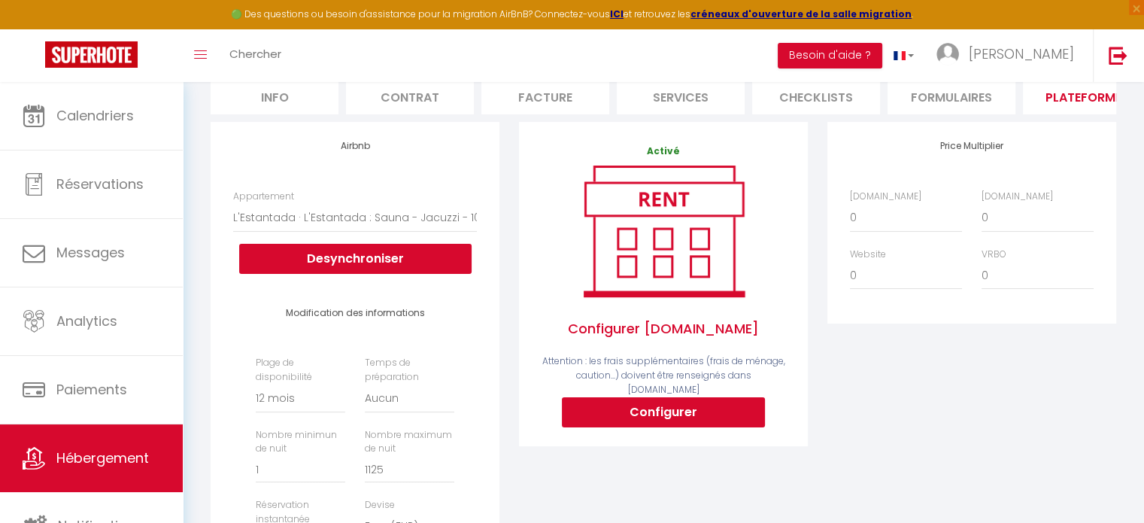
click at [1074, 94] on li "Plateformes" at bounding box center [1087, 95] width 128 height 37
click at [133, 457] on span "Hébergement" at bounding box center [102, 457] width 93 height 19
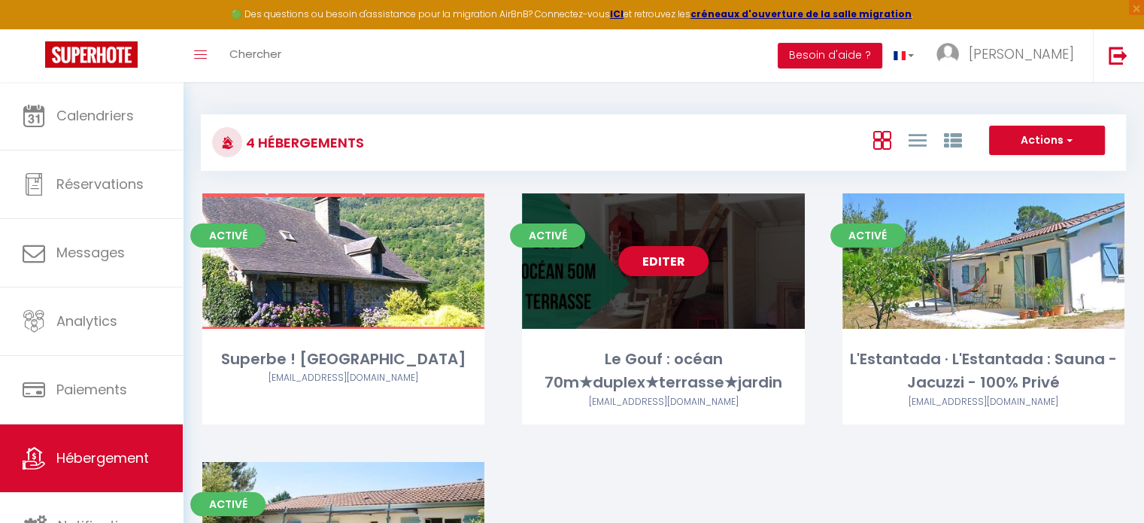
scroll to position [75, 0]
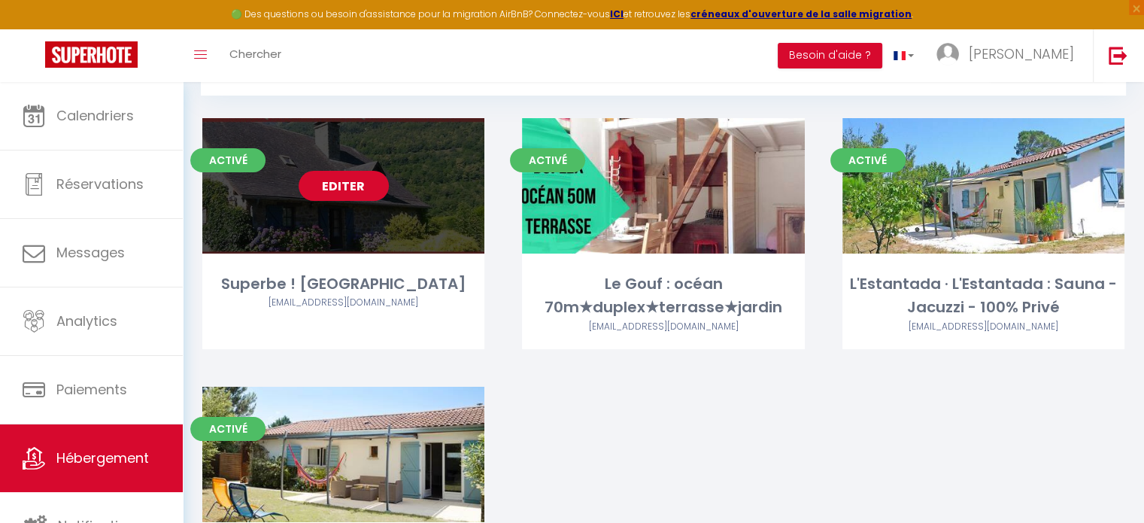
click at [364, 184] on link "Editer" at bounding box center [344, 186] width 90 height 30
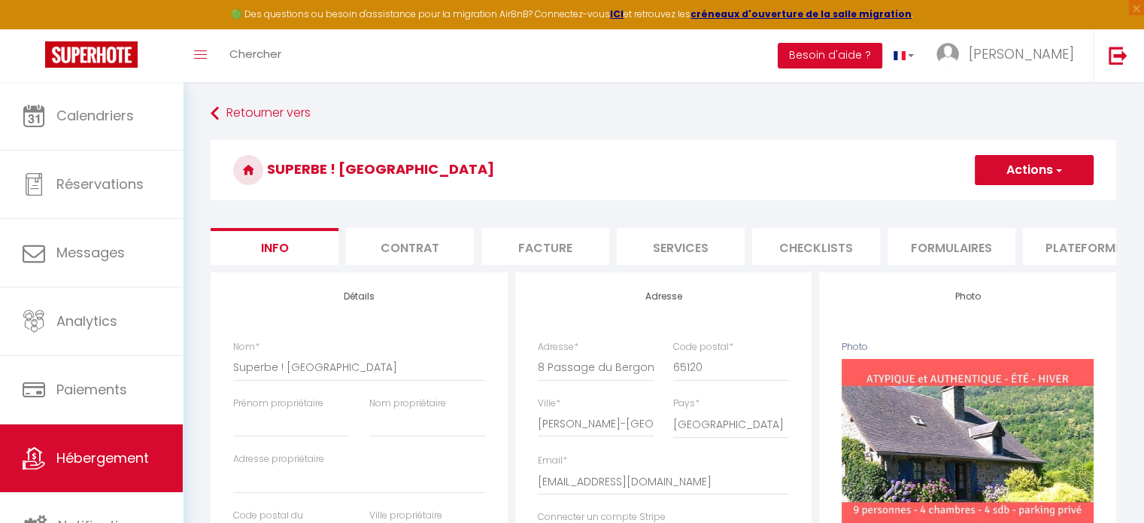
click at [1080, 243] on li "Plateformes" at bounding box center [1087, 246] width 128 height 37
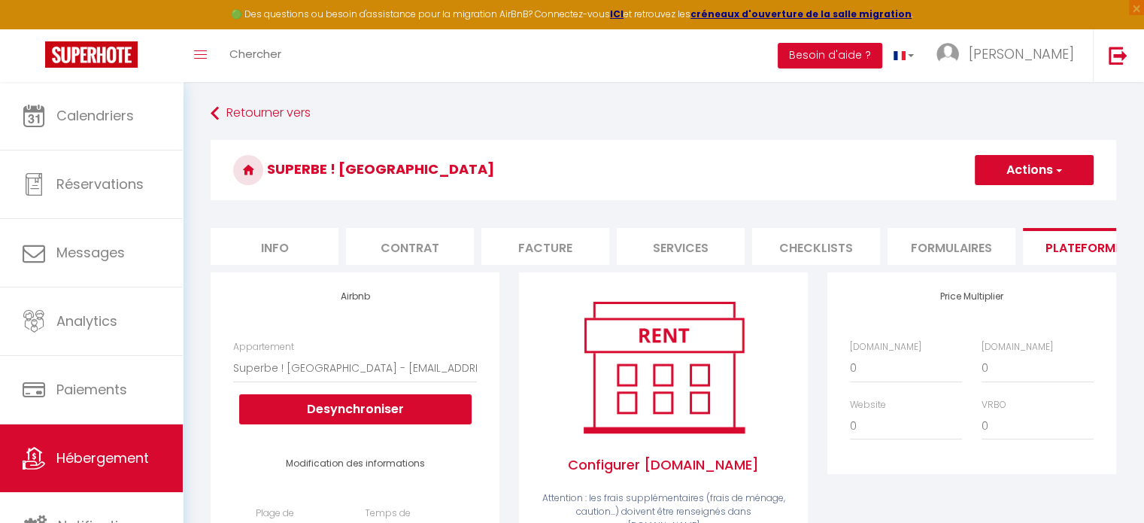
scroll to position [150, 0]
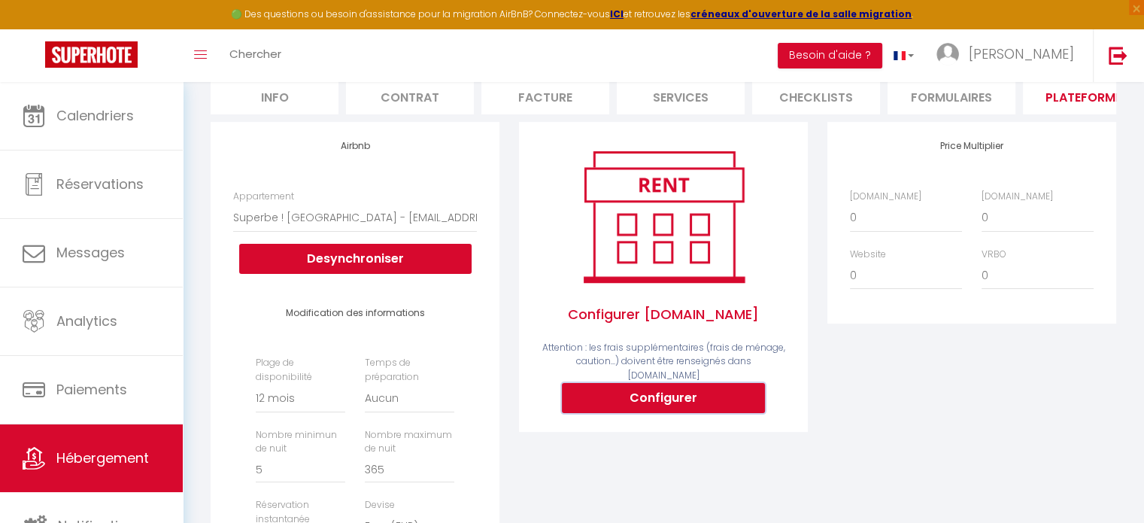
click at [664, 394] on button "Configurer" at bounding box center [663, 398] width 203 height 30
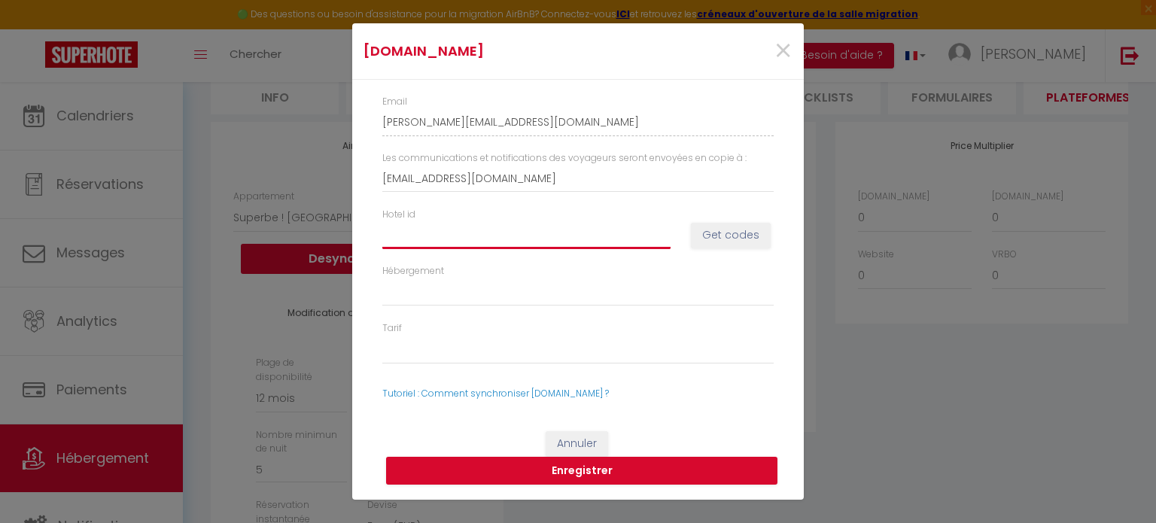
paste input "3600323"
click at [746, 224] on button "Get codes" at bounding box center [731, 236] width 80 height 26
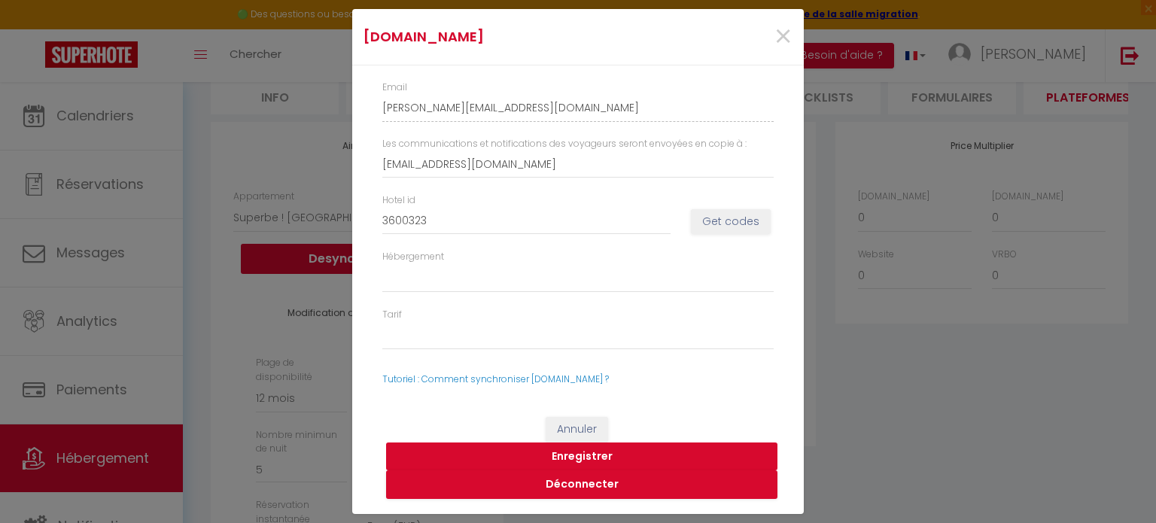
click at [602, 459] on button "Enregistrer" at bounding box center [581, 456] width 391 height 29
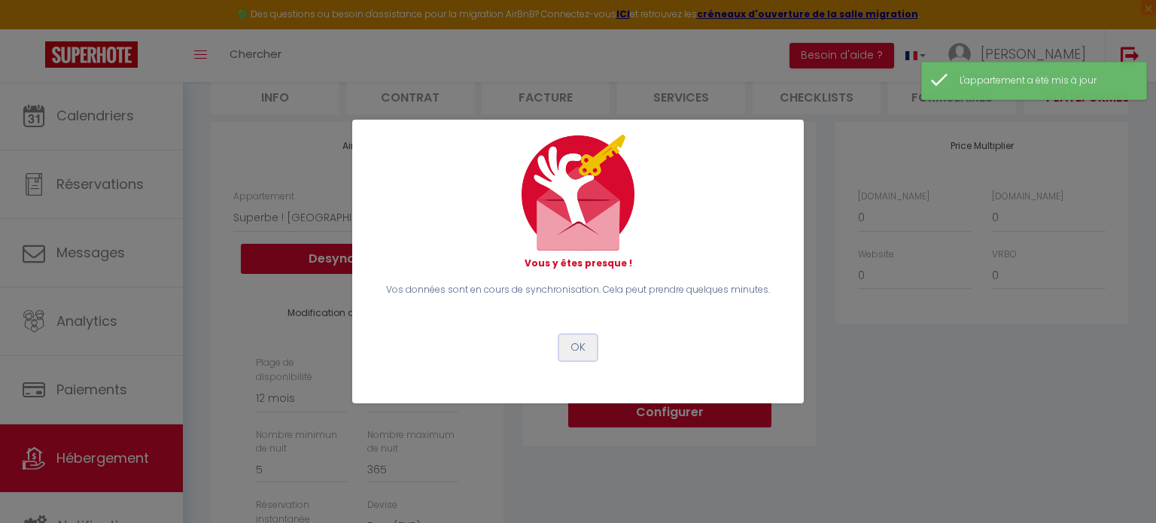
click at [577, 338] on button "OK" at bounding box center [578, 348] width 38 height 26
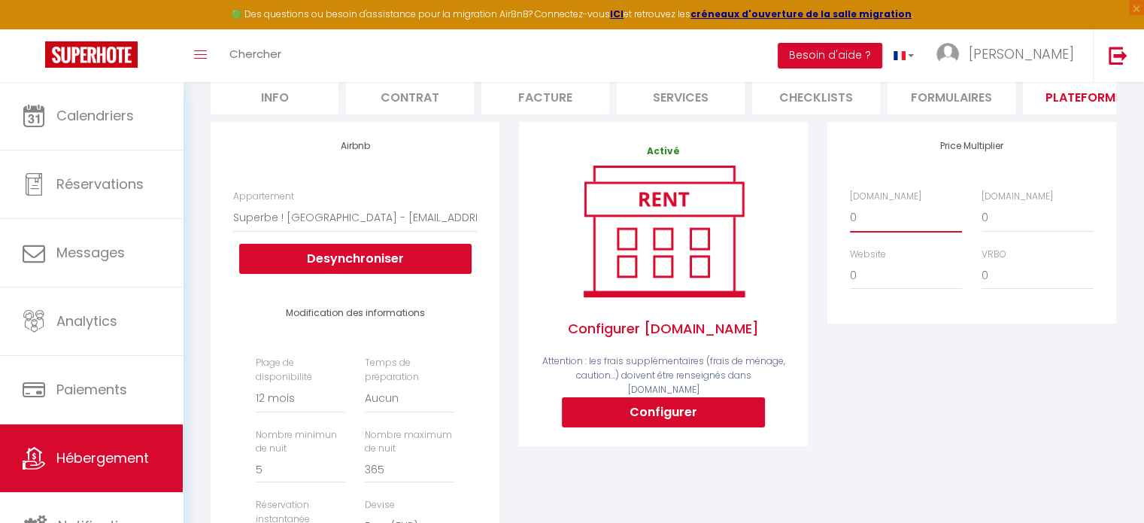
click at [860, 225] on select "0 + 1 % + 2 % + 3 % + 4 % + 5 % + 6 % + 7 % + 8 % + 9 %" at bounding box center [906, 217] width 112 height 29
click at [850, 214] on select "0 + 1 % + 2 % + 3 % + 4 % + 5 % + 6 % + 7 % + 8 % + 9 %" at bounding box center [906, 217] width 112 height 29
click at [1008, 228] on select "0 + 1 % + 2 % + 3 % + 4 % + 5 % + 6 % + 7 % + 8 % + 9 %" at bounding box center [1038, 217] width 112 height 29
click at [982, 214] on select "0 + 1 % + 2 % + 3 % + 4 % + 5 % + 6 % + 7 % + 8 % + 9 %" at bounding box center [1038, 217] width 112 height 29
click at [883, 50] on button "Besoin d'aide ?" at bounding box center [830, 56] width 105 height 26
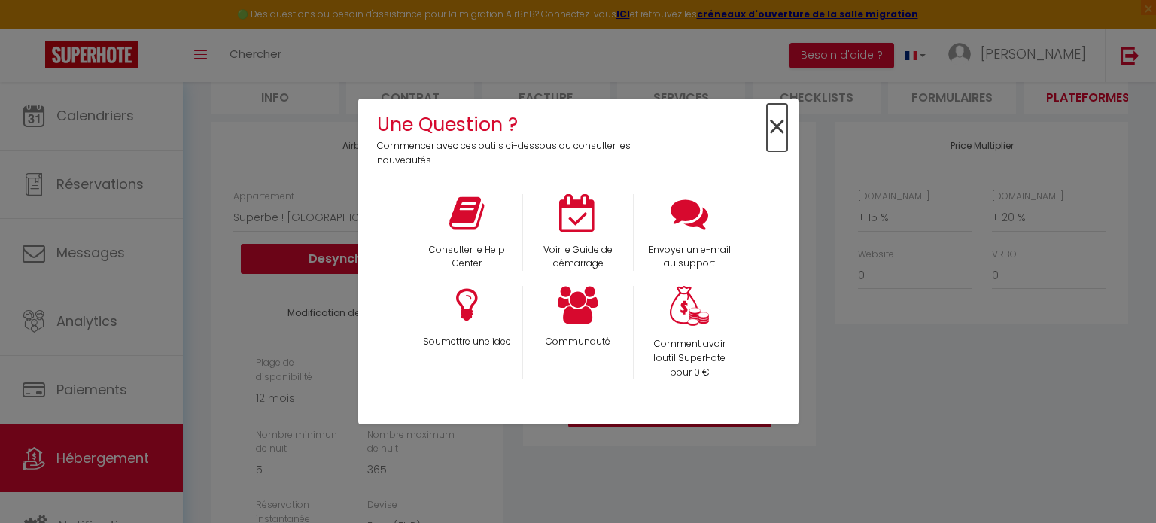
click at [780, 122] on span "×" at bounding box center [777, 127] width 20 height 47
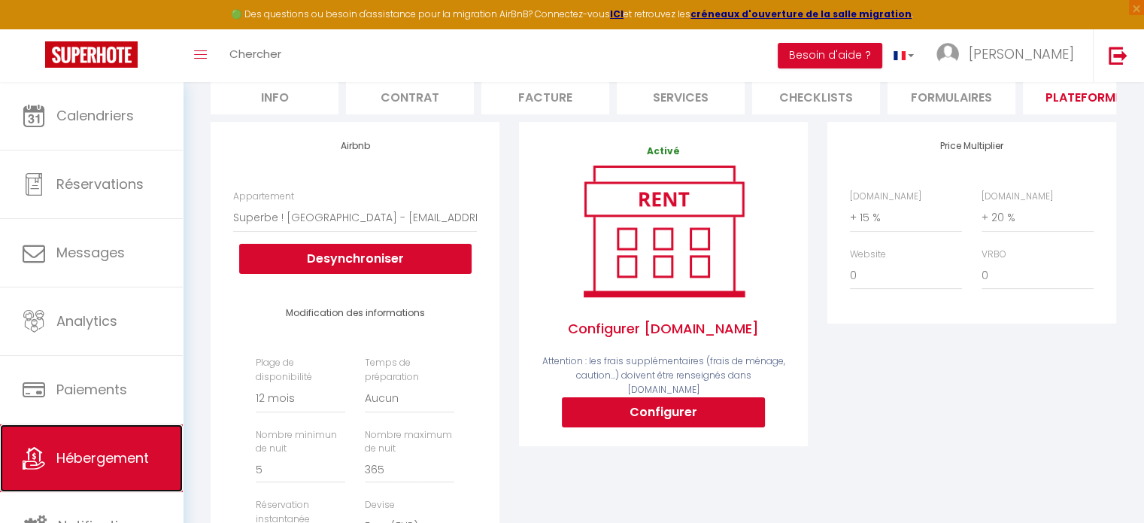
click at [96, 460] on span "Hébergement" at bounding box center [102, 457] width 93 height 19
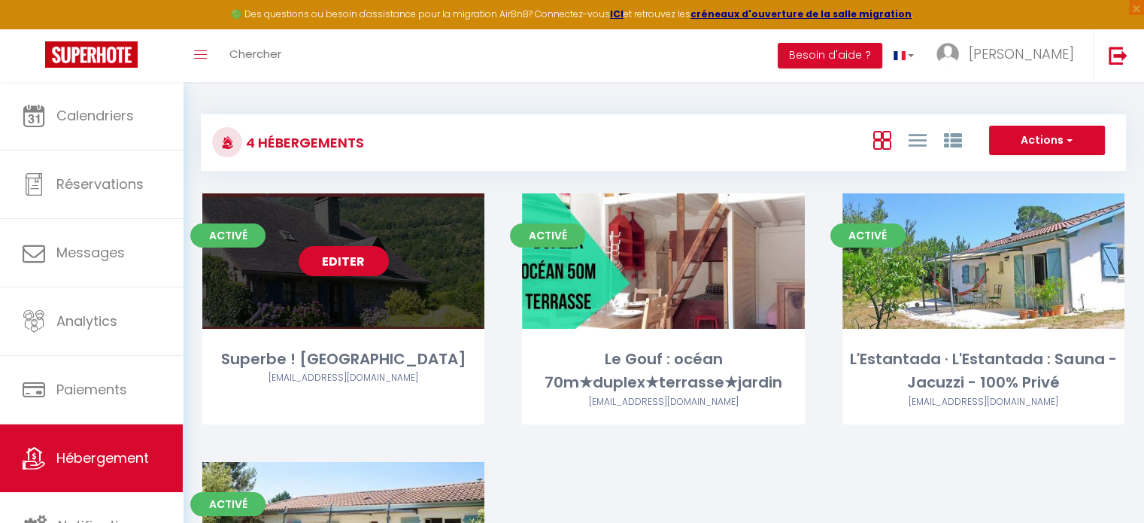
scroll to position [150, 0]
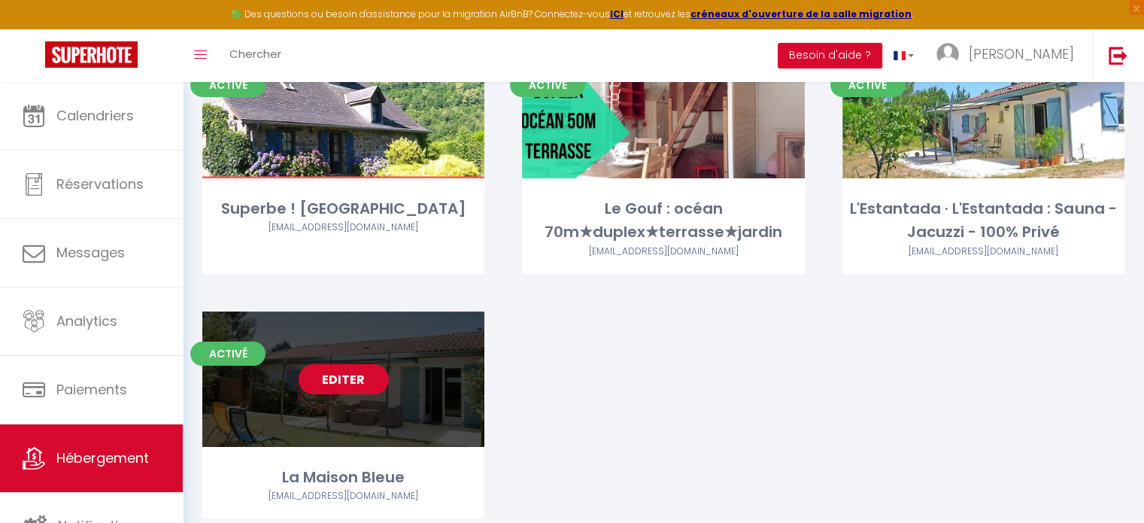
click at [372, 372] on link "Editer" at bounding box center [344, 379] width 90 height 30
click at [345, 378] on link "Editer" at bounding box center [344, 379] width 90 height 30
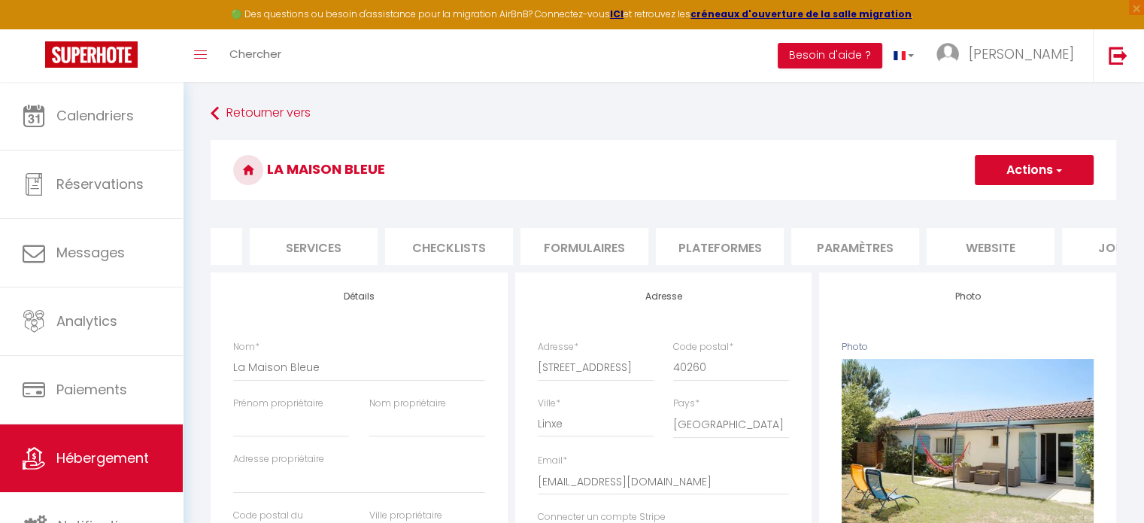
scroll to position [0, 406]
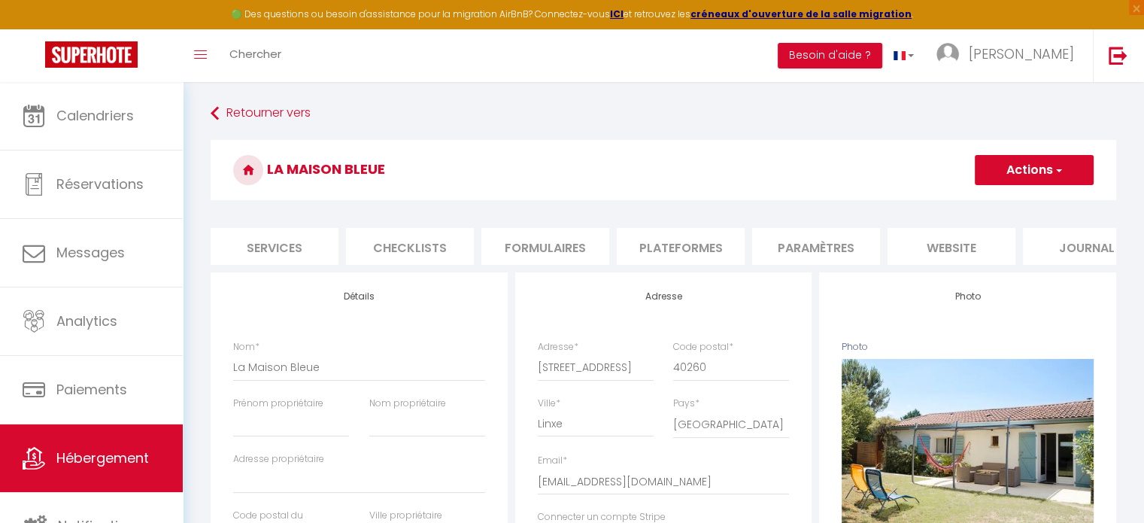
click at [816, 245] on li "Paramètres" at bounding box center [816, 246] width 128 height 37
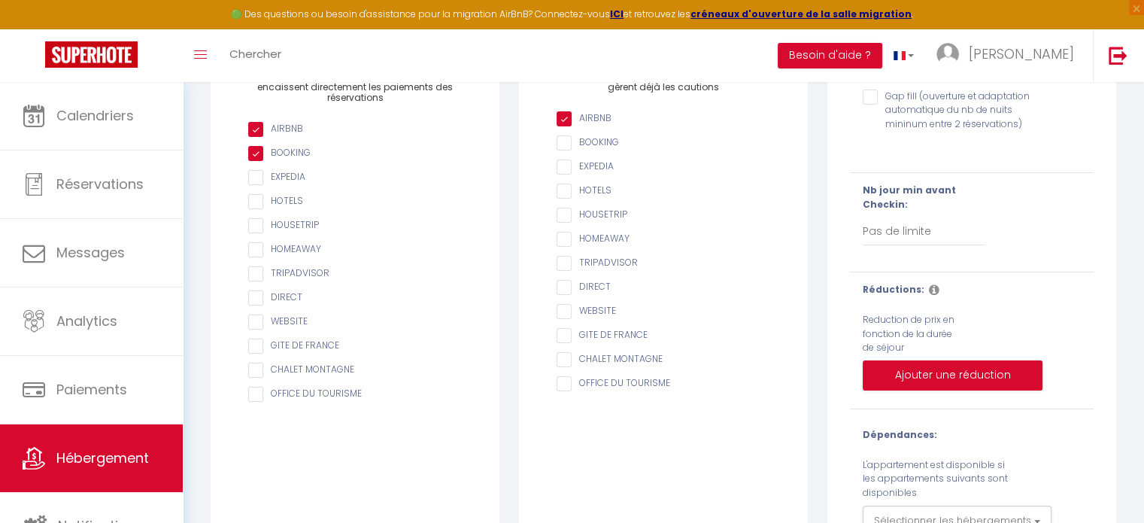
scroll to position [296, 0]
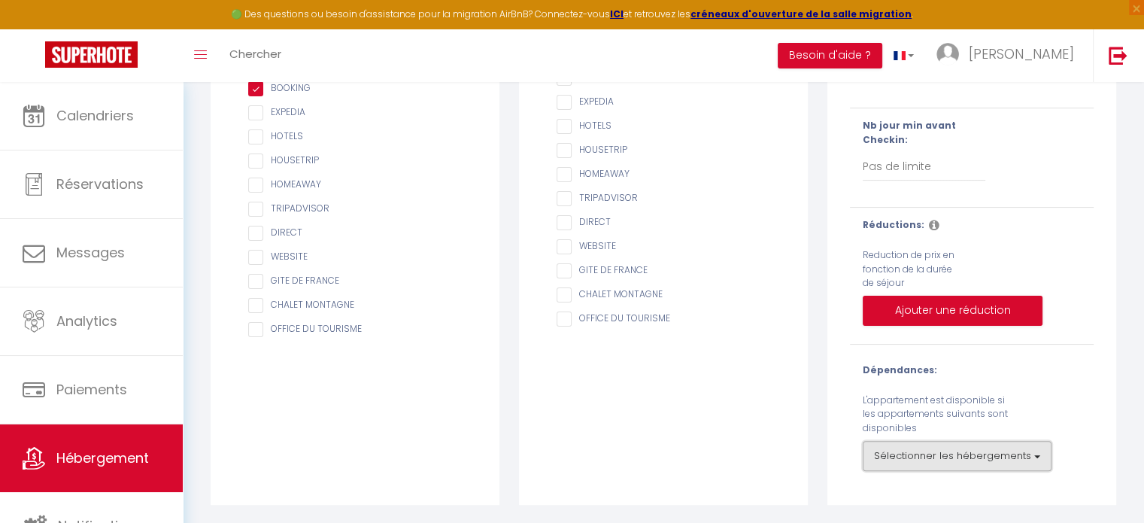
click at [1028, 448] on button "Sélectionner les hébergements" at bounding box center [957, 456] width 189 height 30
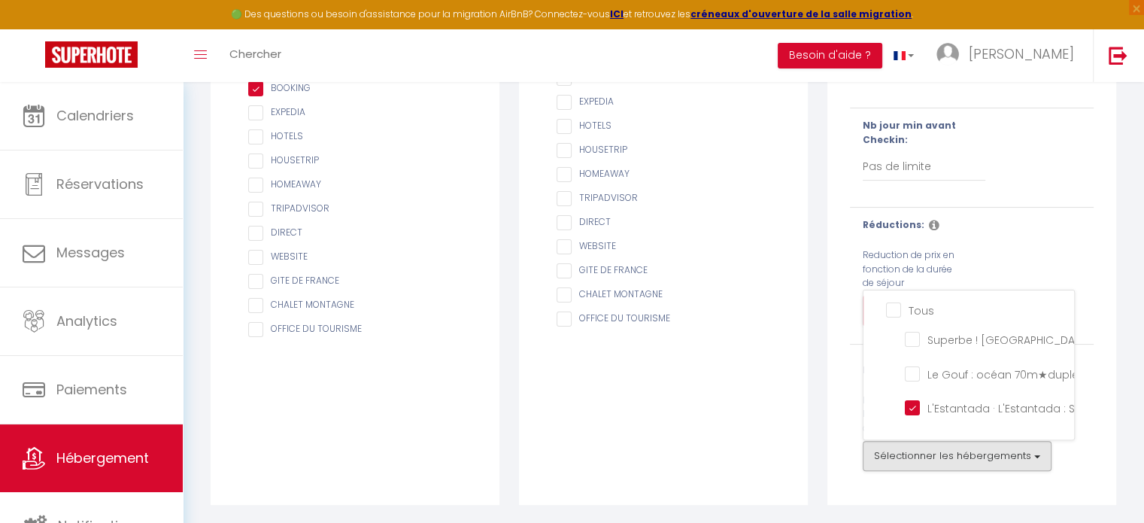
click at [1019, 243] on div "Réductions: Reduction de prix en fonction de la durée de séjour Ajouter une réd…" at bounding box center [971, 275] width 263 height 115
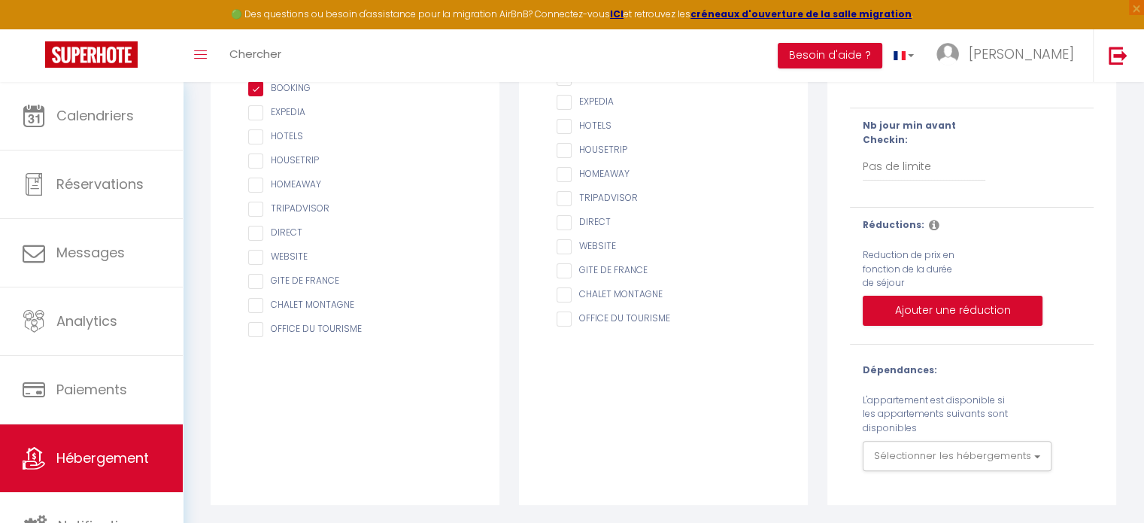
scroll to position [0, 0]
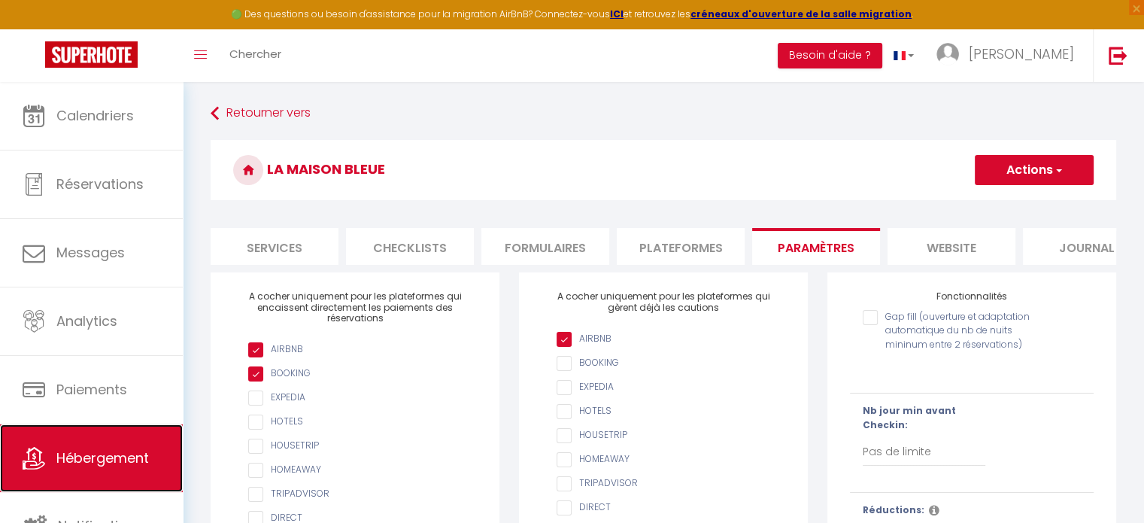
click at [129, 460] on span "Hébergement" at bounding box center [102, 457] width 93 height 19
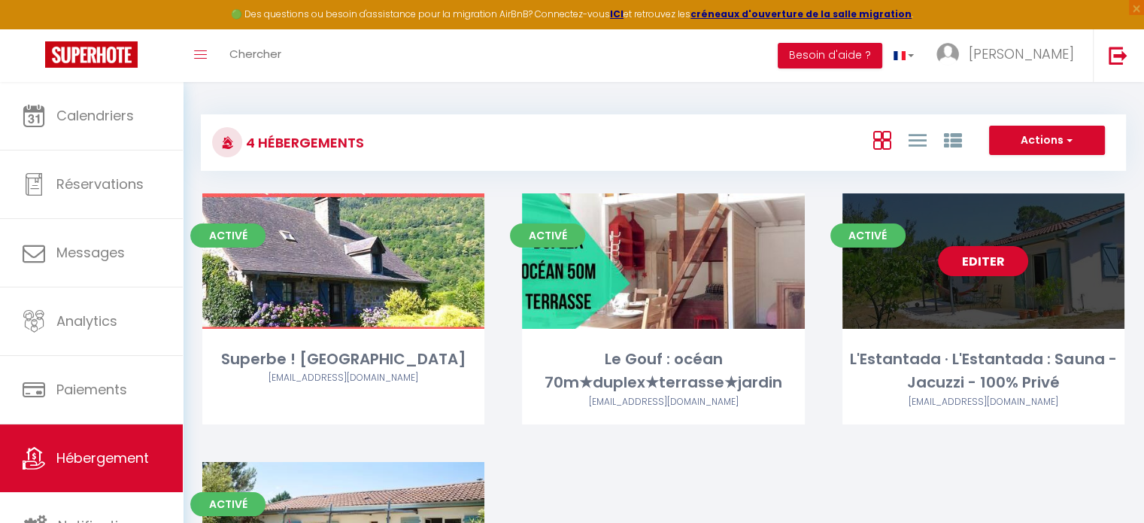
click at [999, 277] on div "Editer" at bounding box center [984, 260] width 282 height 135
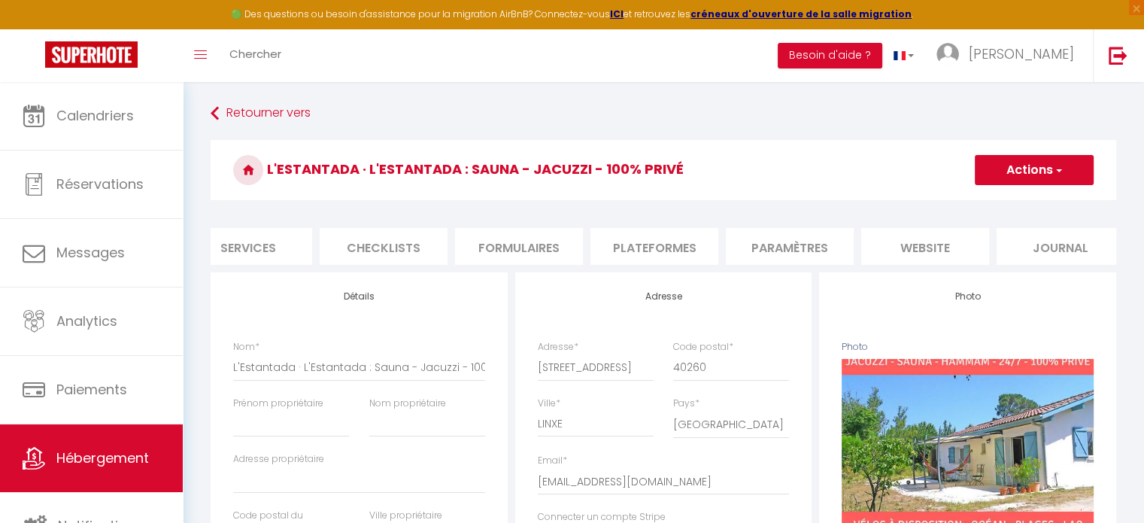
scroll to position [0, 448]
click at [774, 240] on li "Paramètres" at bounding box center [774, 246] width 128 height 37
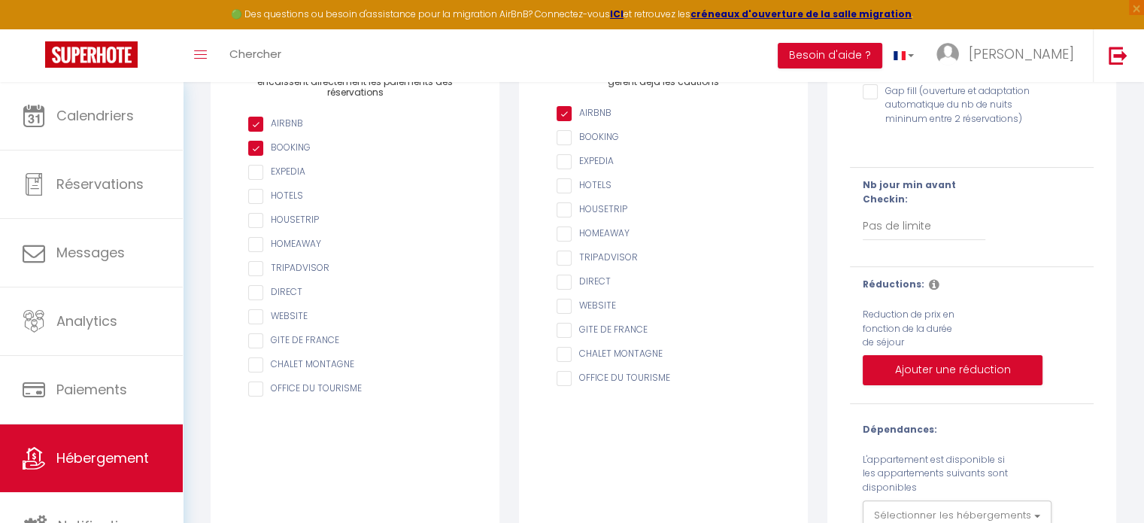
scroll to position [296, 0]
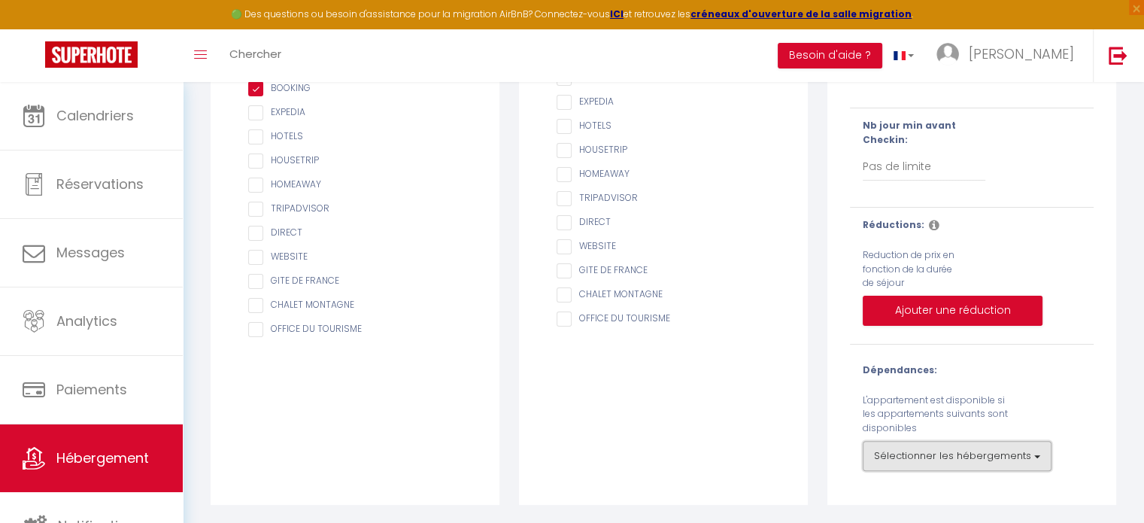
click at [1029, 457] on button "Sélectionner les hébergements" at bounding box center [957, 456] width 189 height 30
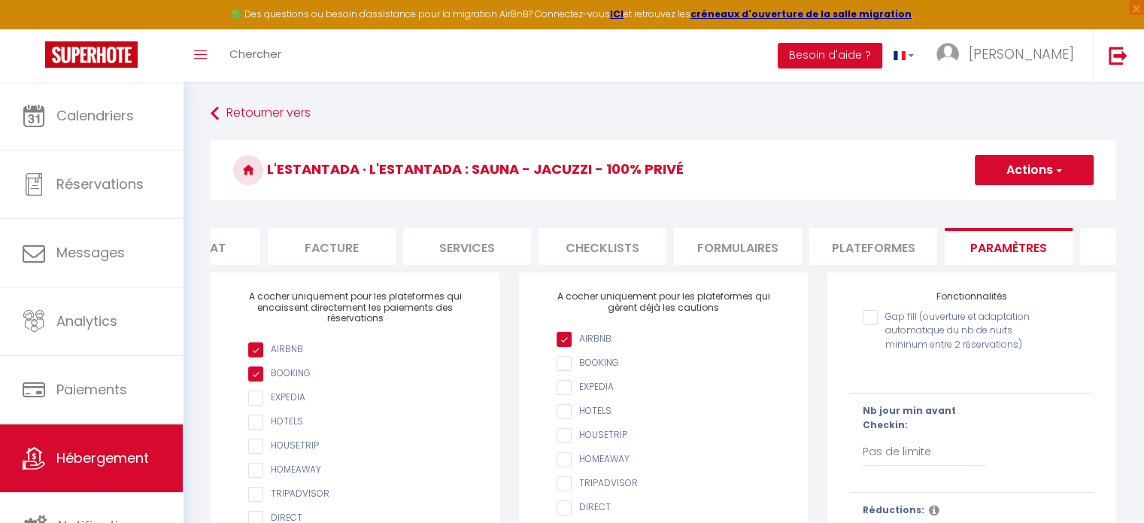
scroll to position [0, 0]
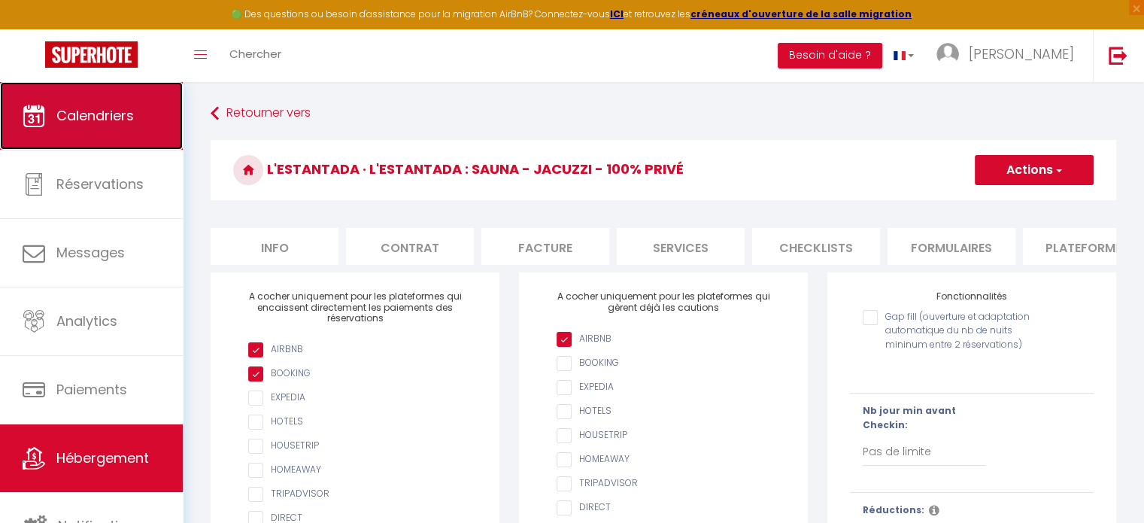
click at [78, 114] on span "Calendriers" at bounding box center [94, 115] width 77 height 19
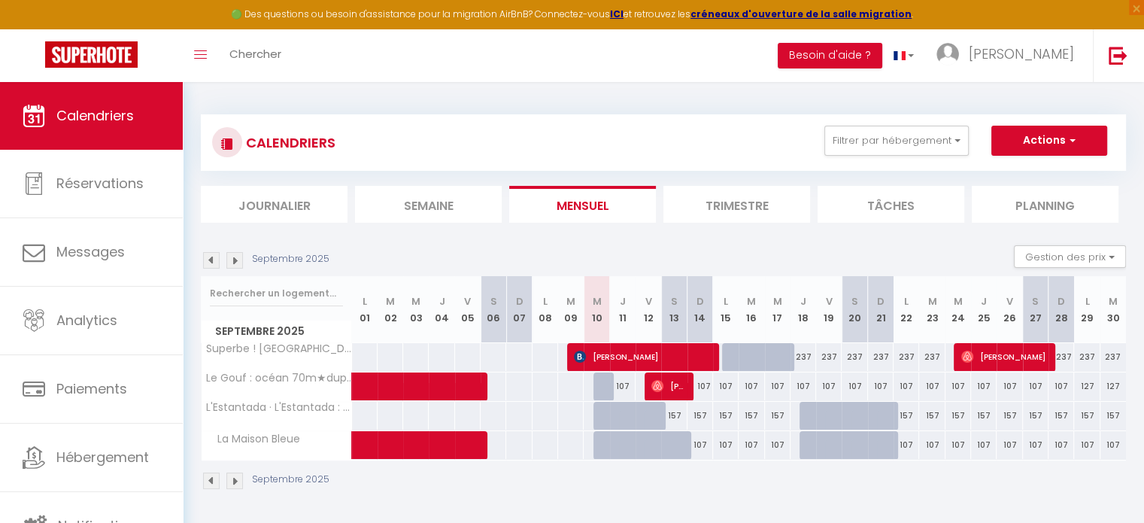
scroll to position [75, 0]
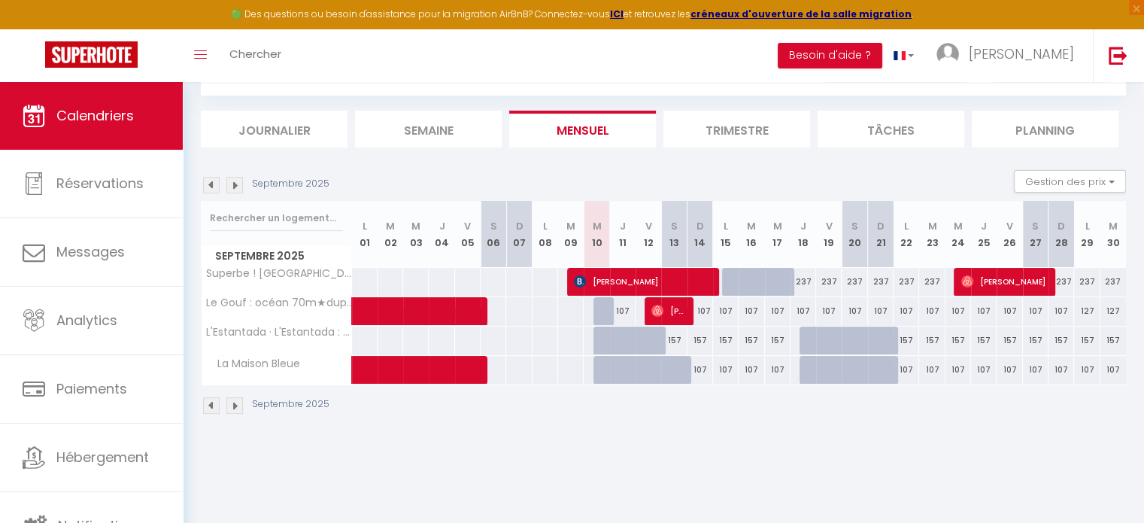
click at [850, 339] on div at bounding box center [855, 341] width 26 height 29
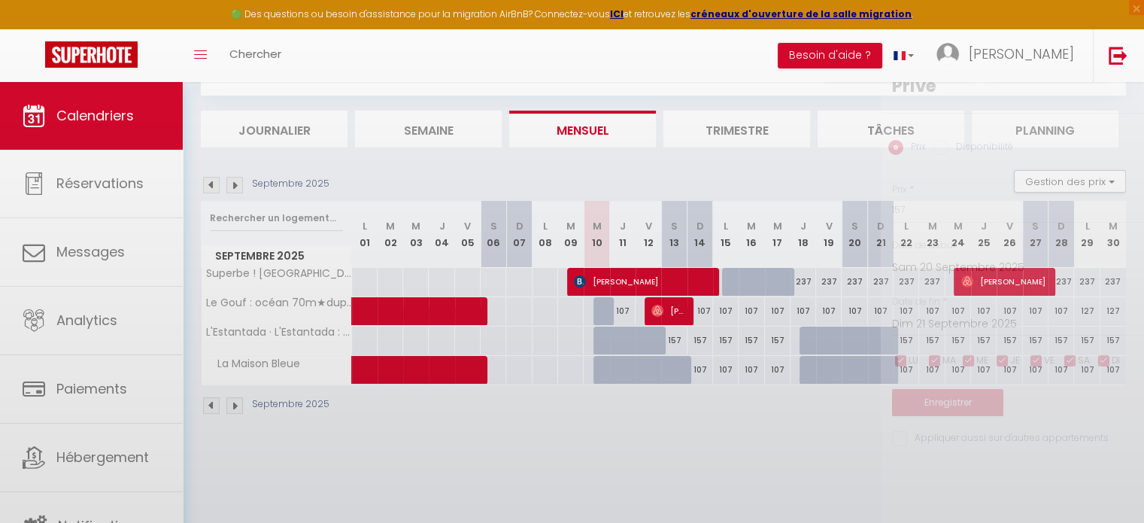
click at [850, 339] on div at bounding box center [572, 261] width 1144 height 523
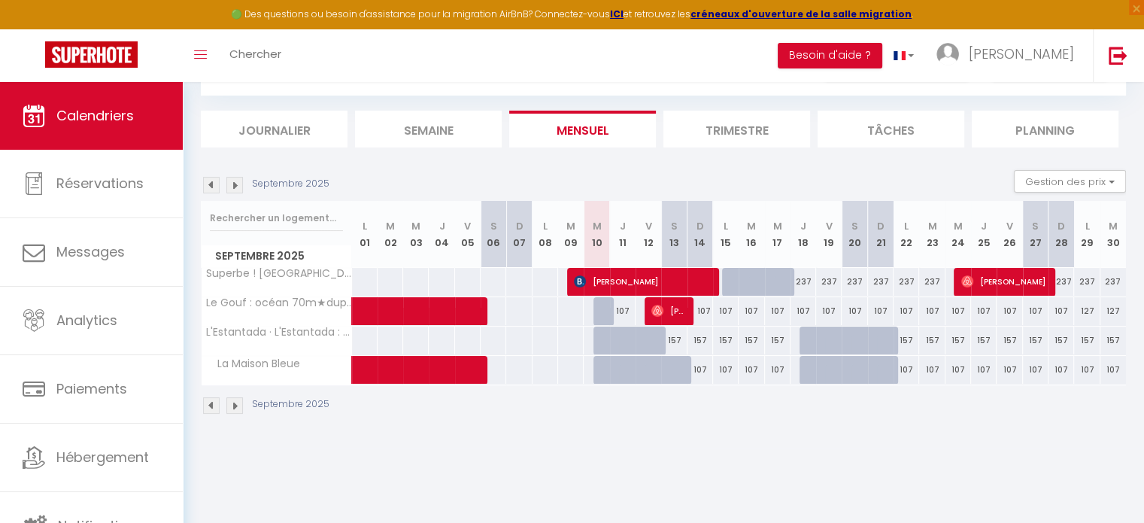
click at [667, 370] on div at bounding box center [674, 370] width 26 height 29
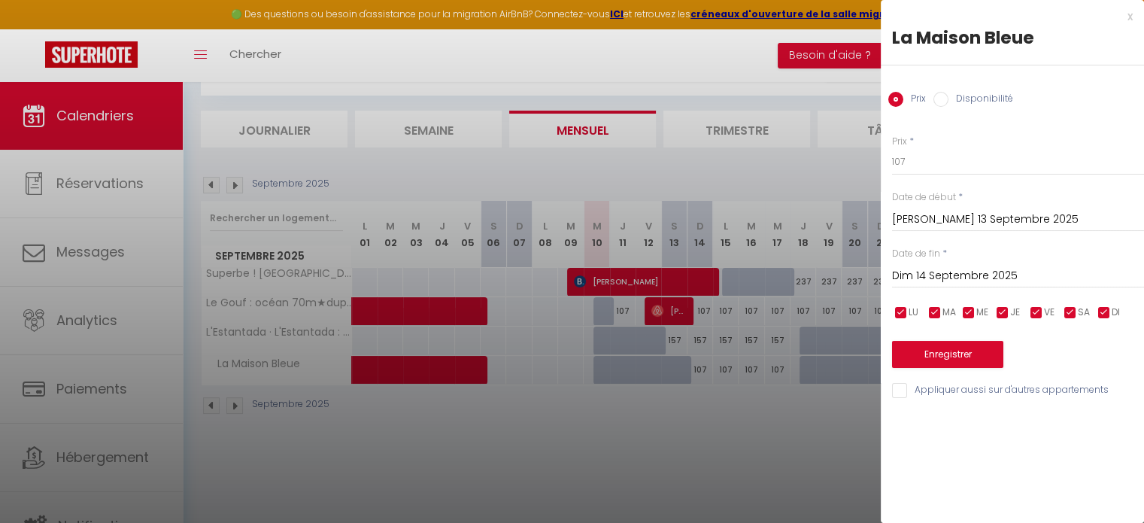
drag, startPoint x: 942, startPoint y: 96, endPoint x: 993, endPoint y: 135, distance: 64.4
click at [942, 96] on input "Disponibilité" at bounding box center [941, 99] width 15 height 15
click at [972, 356] on button "Enregistrer" at bounding box center [947, 355] width 111 height 27
